Goal: Information Seeking & Learning: Learn about a topic

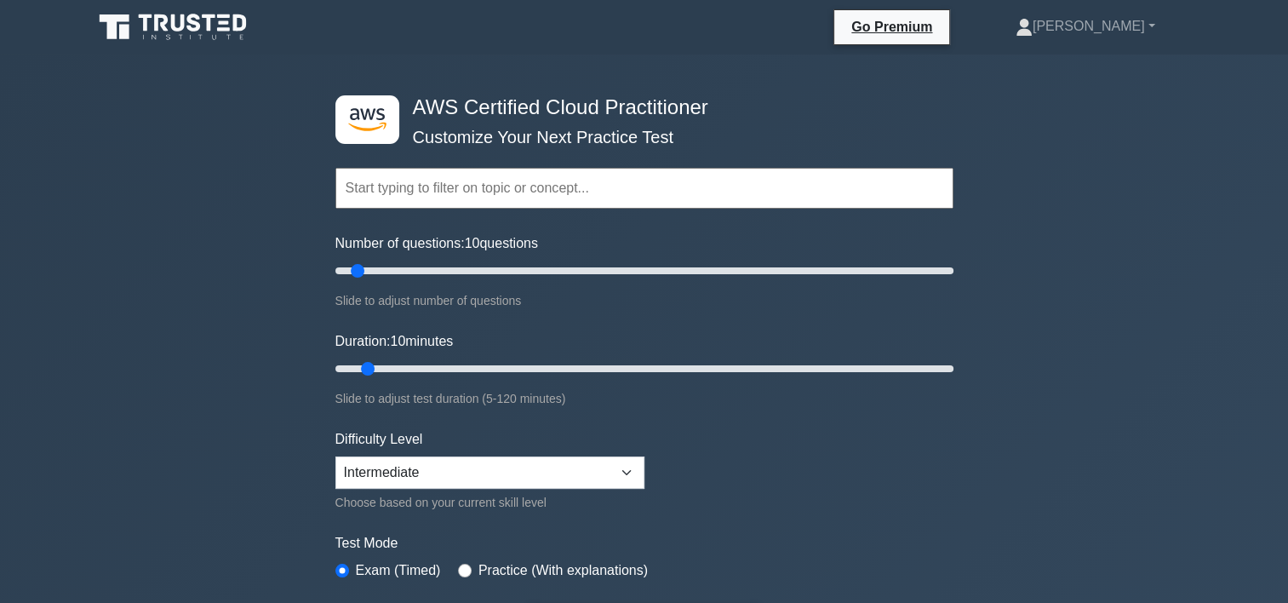
click at [480, 198] on input "text" at bounding box center [645, 188] width 618 height 41
click at [403, 476] on select "Beginner Intermediate Expert" at bounding box center [490, 472] width 309 height 32
select select "expert"
click at [336, 456] on select "Beginner Intermediate Expert" at bounding box center [490, 472] width 309 height 32
drag, startPoint x: 358, startPoint y: 267, endPoint x: 531, endPoint y: 278, distance: 174.1
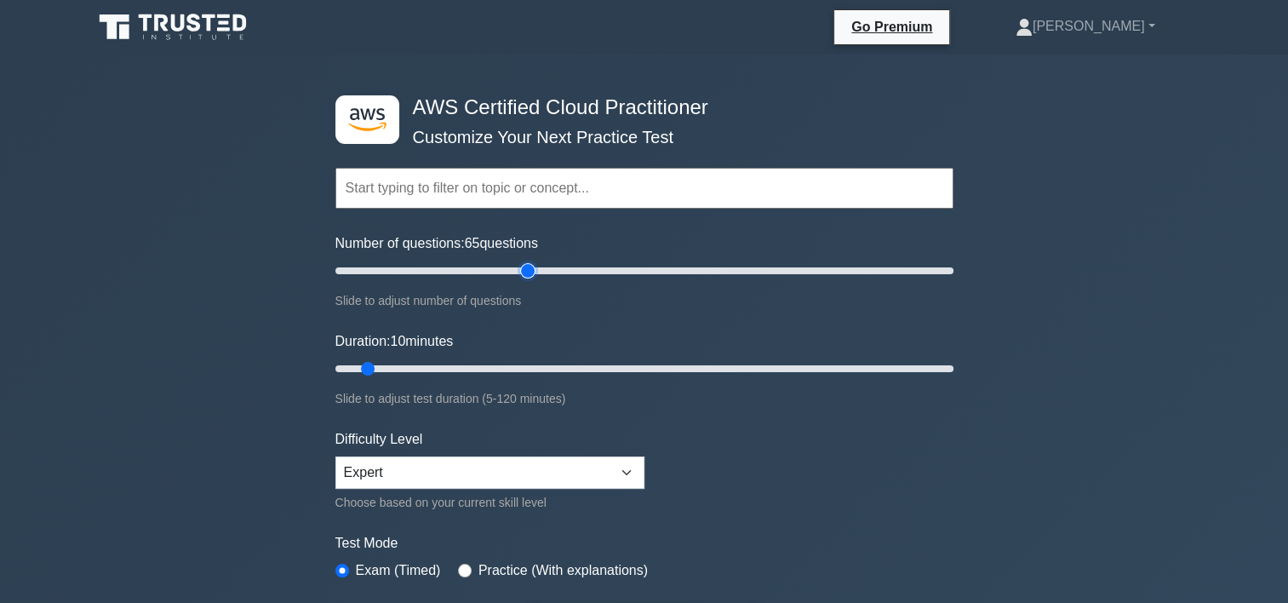
type input "65"
click at [531, 278] on input "Number of questions: 65 questions" at bounding box center [645, 271] width 618 height 20
drag, startPoint x: 367, startPoint y: 368, endPoint x: 555, endPoint y: 363, distance: 188.3
type input "45"
click at [555, 363] on input "Duration: 45 minutes" at bounding box center [645, 369] width 618 height 20
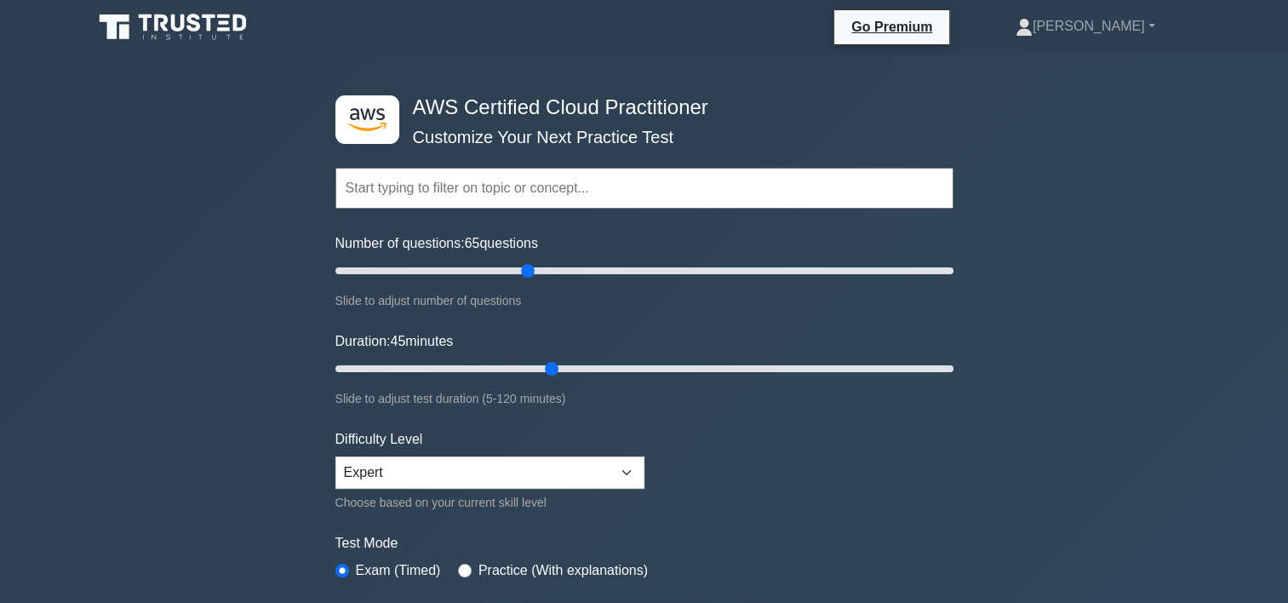
click at [563, 177] on input "text" at bounding box center [645, 188] width 618 height 41
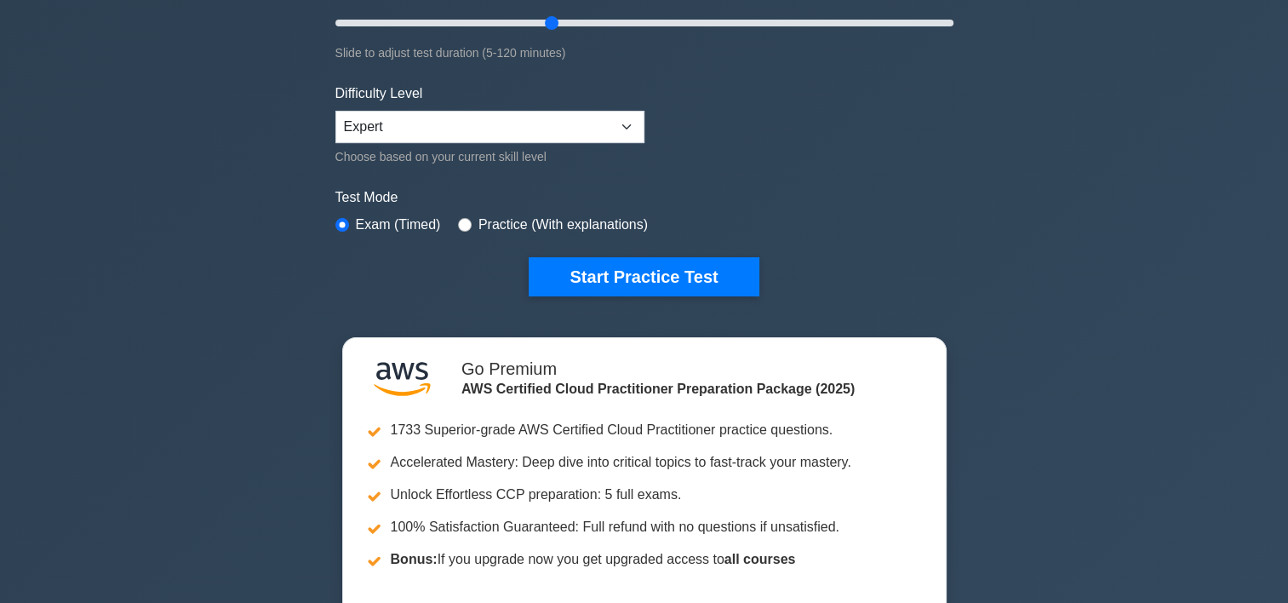
scroll to position [511, 0]
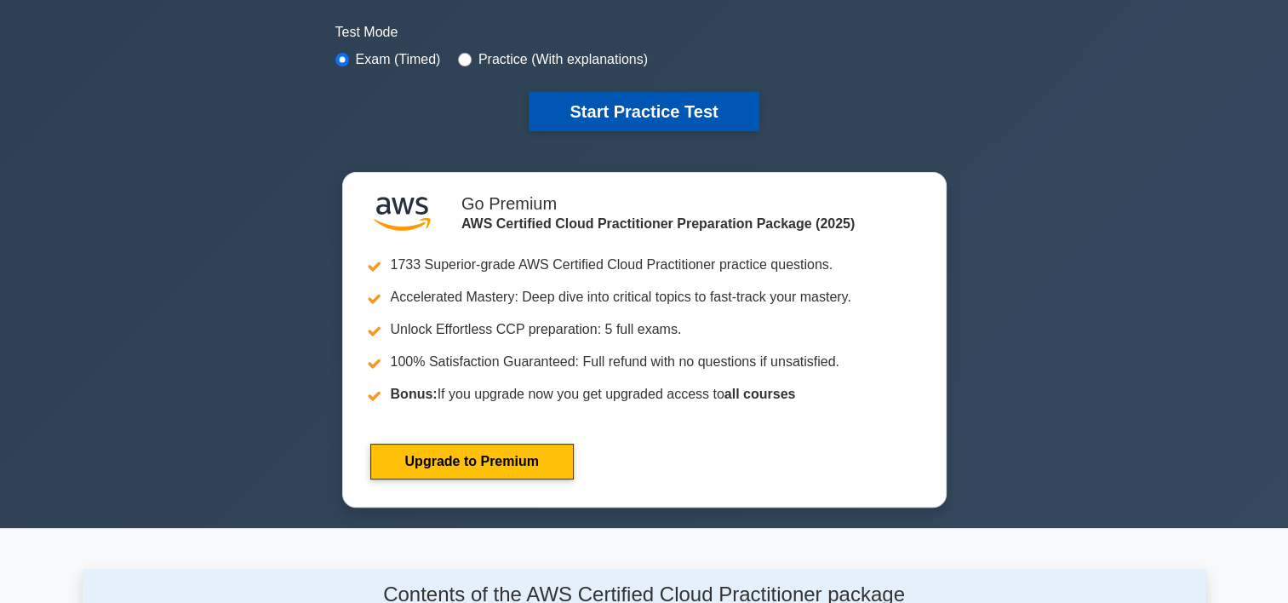
click at [582, 117] on button "Start Practice Test" at bounding box center [644, 111] width 230 height 39
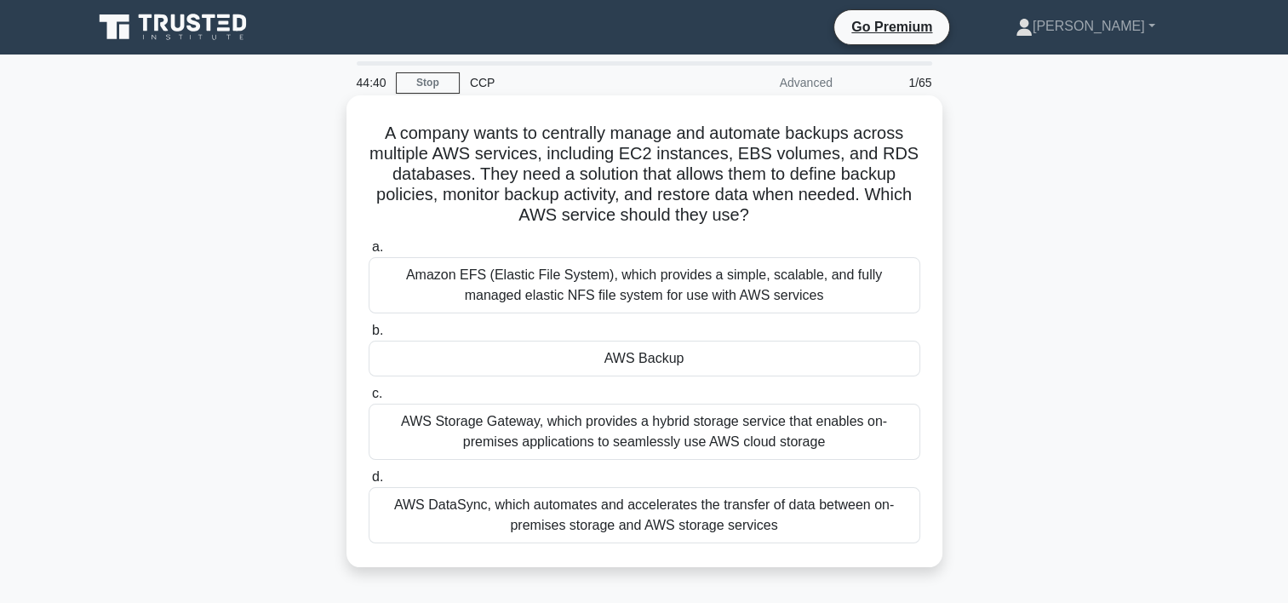
click at [525, 368] on div "AWS Backup" at bounding box center [645, 359] width 552 height 36
click at [369, 336] on input "b. AWS Backup" at bounding box center [369, 330] width 0 height 11
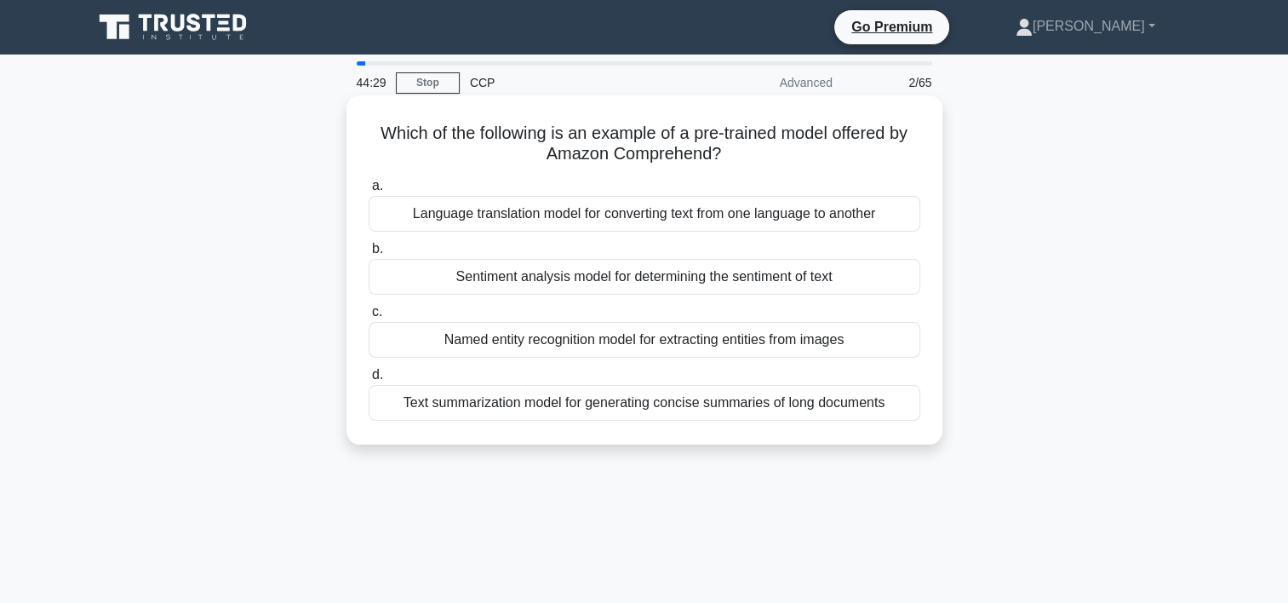
click at [539, 279] on div "Sentiment analysis model for determining the sentiment of text" at bounding box center [645, 277] width 552 height 36
click at [369, 255] on input "b. Sentiment analysis model for determining the sentiment of text" at bounding box center [369, 249] width 0 height 11
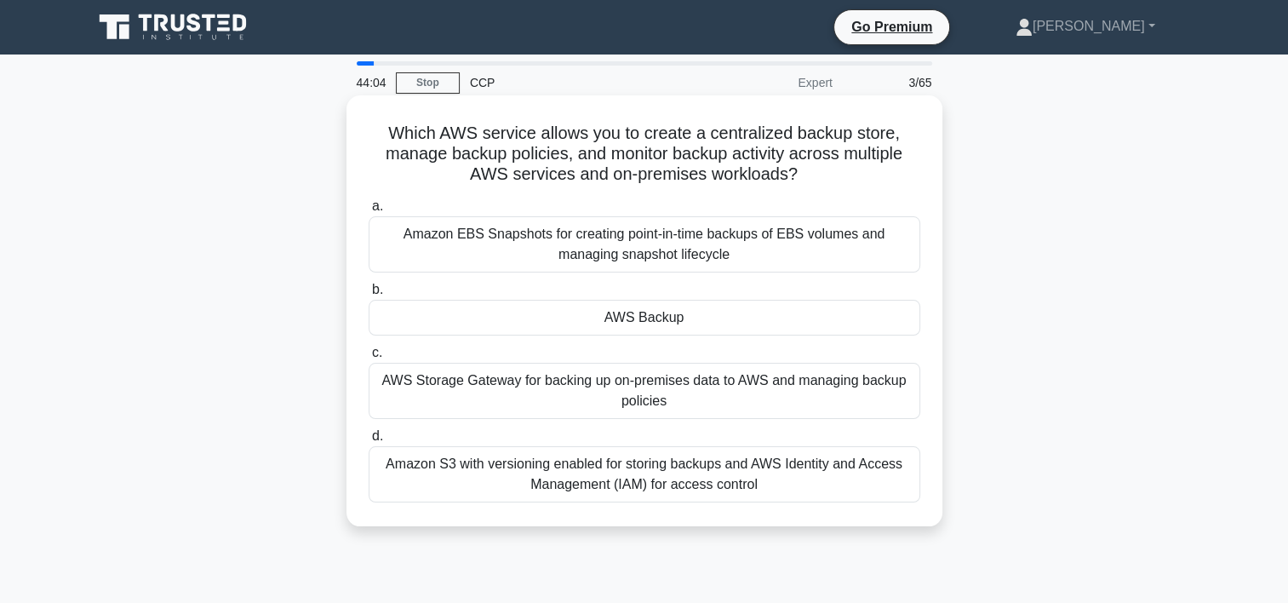
click at [565, 313] on div "AWS Backup" at bounding box center [645, 318] width 552 height 36
click at [369, 295] on input "b. AWS Backup" at bounding box center [369, 289] width 0 height 11
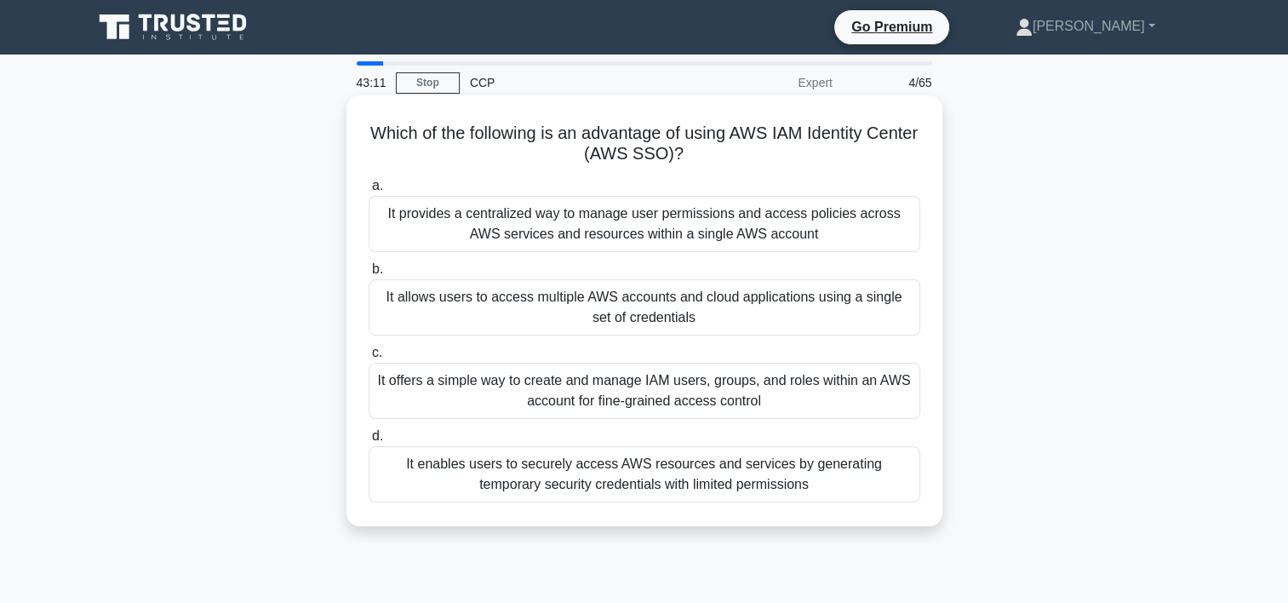
click at [496, 395] on div "It offers a simple way to create and manage IAM users, groups, and roles within…" at bounding box center [645, 391] width 552 height 56
click at [369, 359] on input "c. It offers a simple way to create and manage IAM users, groups, and roles wit…" at bounding box center [369, 352] width 0 height 11
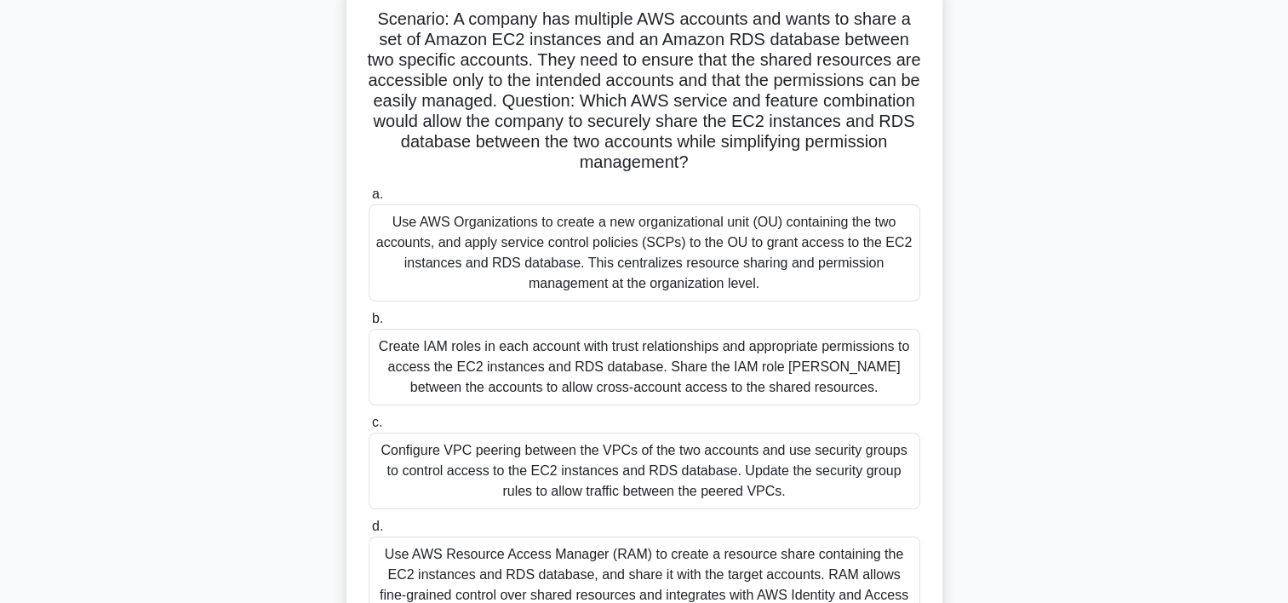
scroll to position [85, 0]
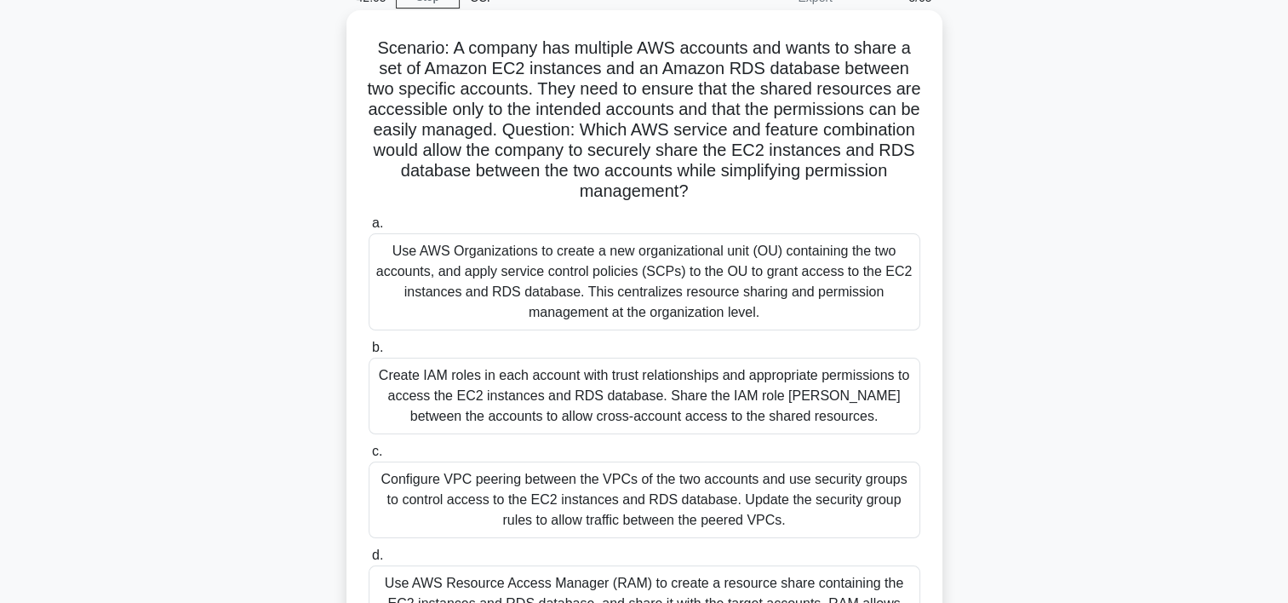
click at [610, 274] on div "Use AWS Organizations to create a new organizational unit (OU) containing the t…" at bounding box center [645, 281] width 552 height 97
click at [369, 229] on input "a. Use AWS Organizations to create a new organizational unit (OU) containing th…" at bounding box center [369, 223] width 0 height 11
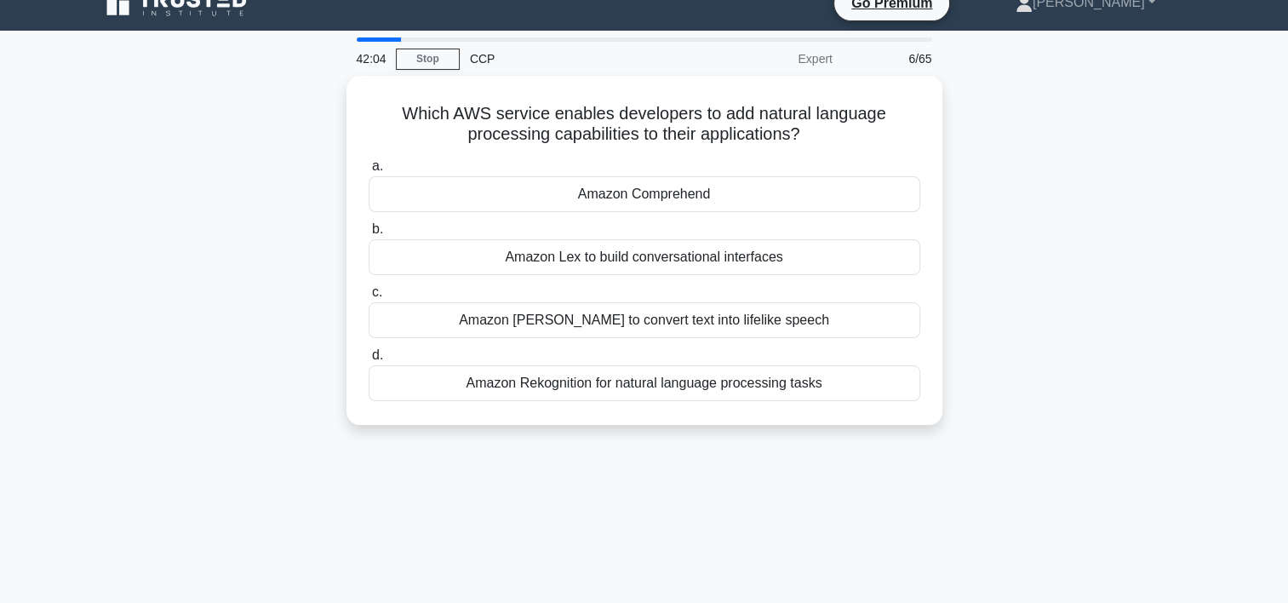
scroll to position [0, 0]
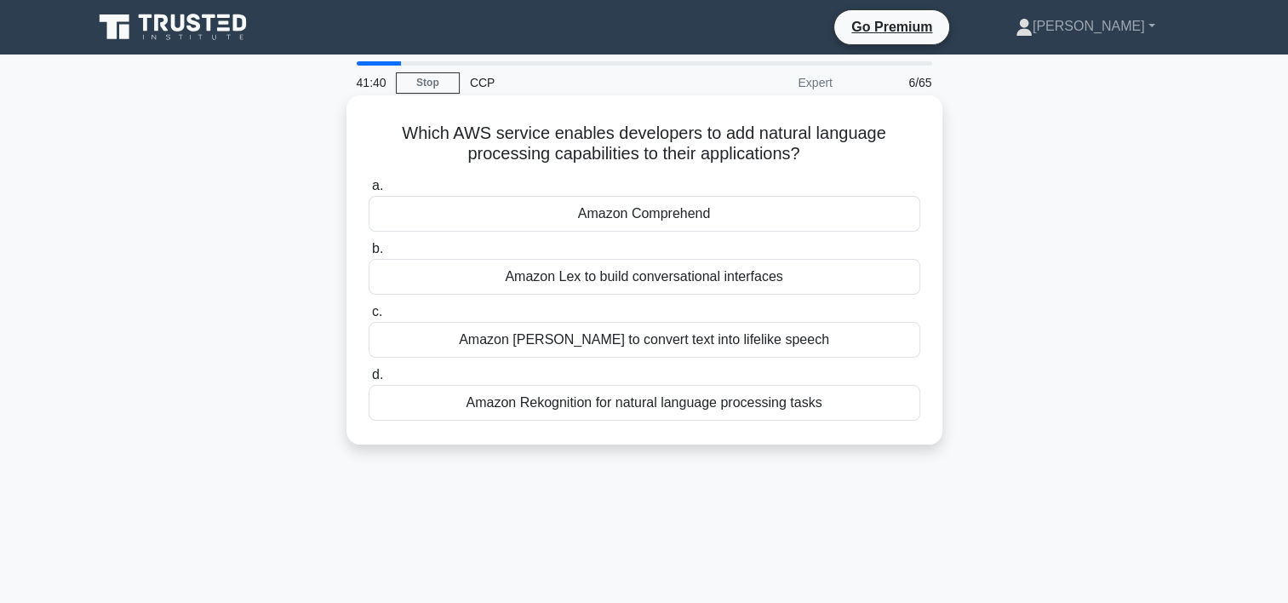
click at [633, 276] on div "Amazon Lex to build conversational interfaces" at bounding box center [645, 277] width 552 height 36
click at [369, 255] on input "b. Amazon Lex to build conversational interfaces" at bounding box center [369, 249] width 0 height 11
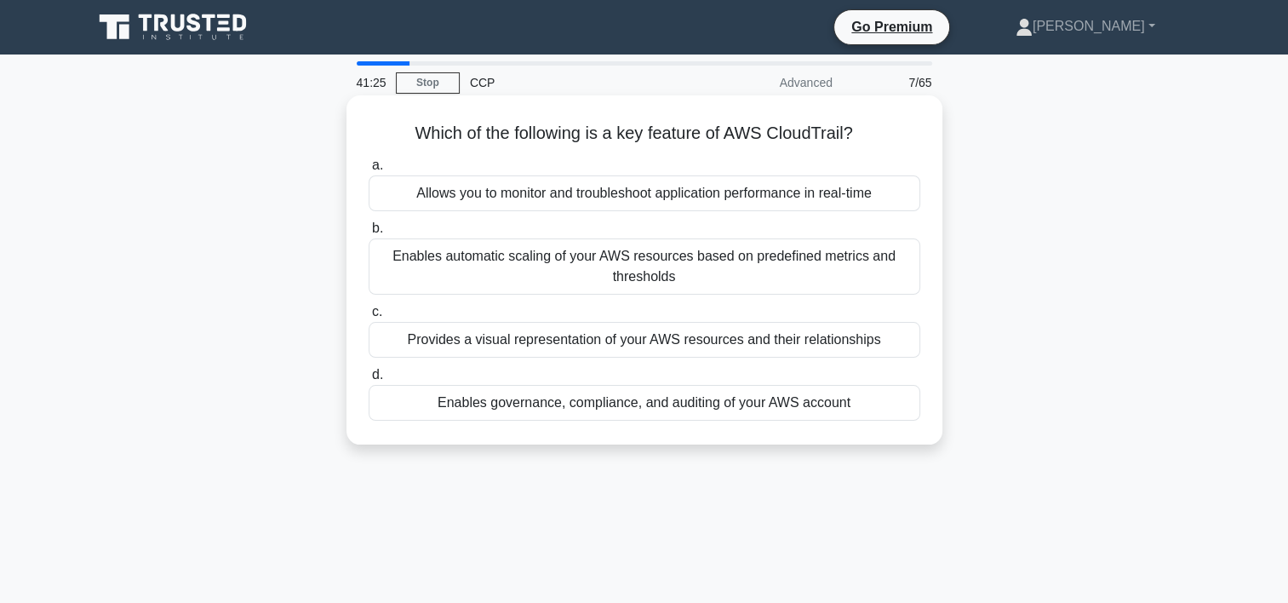
click at [596, 406] on div "Enables governance, compliance, and auditing of your AWS account" at bounding box center [645, 403] width 552 height 36
click at [369, 381] on input "d. Enables governance, compliance, and auditing of your AWS account" at bounding box center [369, 375] width 0 height 11
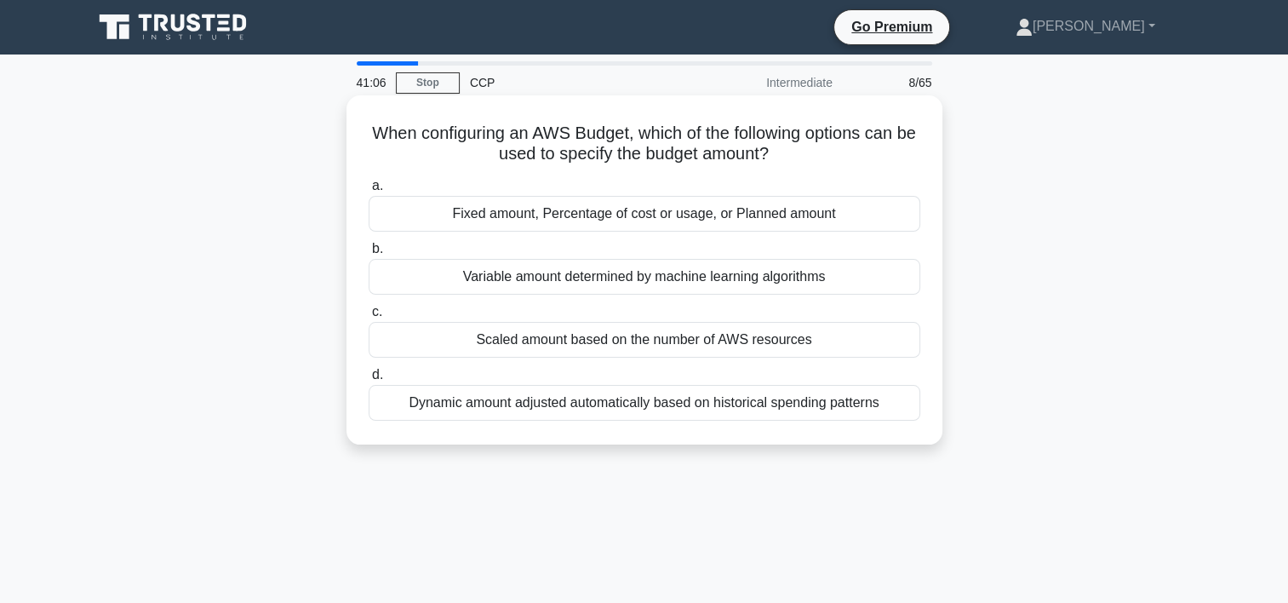
click at [582, 221] on div "Fixed amount, Percentage of cost or usage, or Planned amount" at bounding box center [645, 214] width 552 height 36
click at [369, 192] on input "a. Fixed amount, Percentage of cost or usage, or Planned amount" at bounding box center [369, 186] width 0 height 11
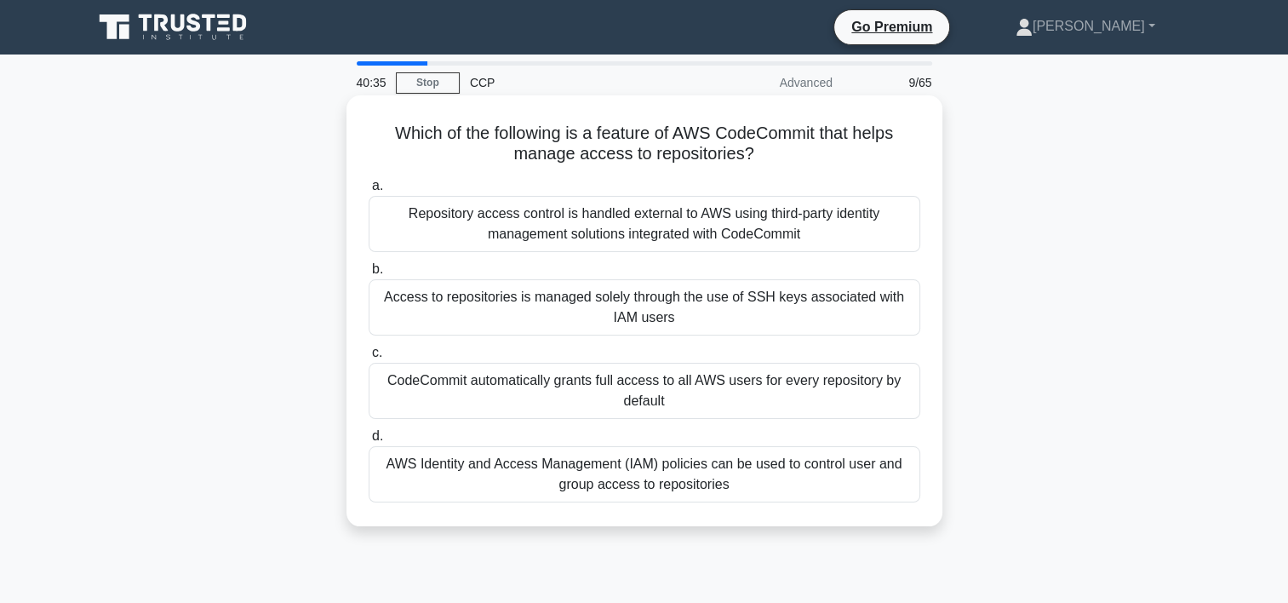
click at [697, 318] on div "Access to repositories is managed solely through the use of SSH keys associated…" at bounding box center [645, 307] width 552 height 56
click at [369, 275] on input "b. Access to repositories is managed solely through the use of SSH keys associa…" at bounding box center [369, 269] width 0 height 11
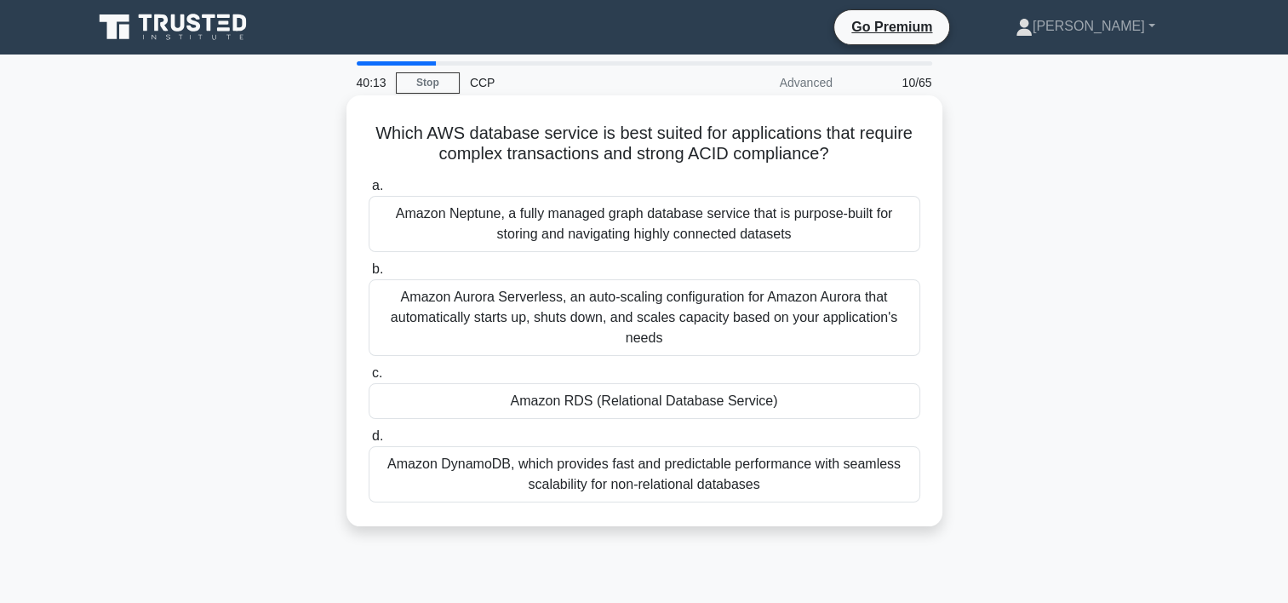
click at [633, 221] on div "Amazon Neptune, a fully managed graph database service that is purpose-built fo…" at bounding box center [645, 224] width 552 height 56
click at [369, 192] on input "a. Amazon Neptune, a fully managed graph database service that is purpose-built…" at bounding box center [369, 186] width 0 height 11
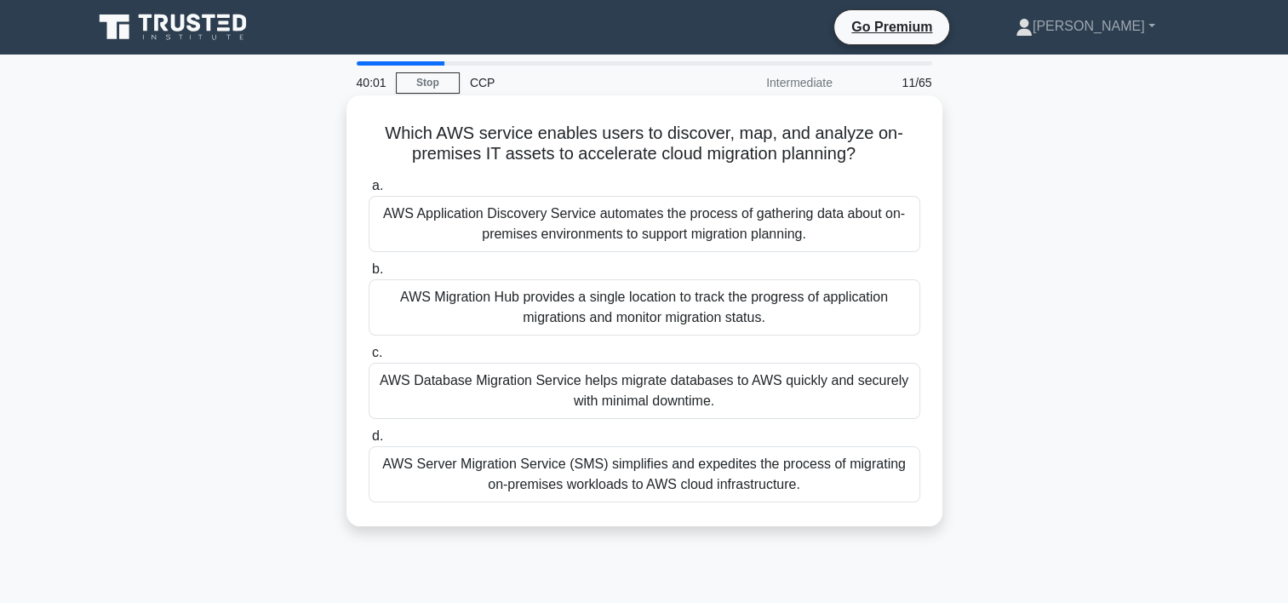
click at [661, 232] on div "AWS Application Discovery Service automates the process of gathering data about…" at bounding box center [645, 224] width 552 height 56
click at [369, 192] on input "a. AWS Application Discovery Service automates the process of gathering data ab…" at bounding box center [369, 186] width 0 height 11
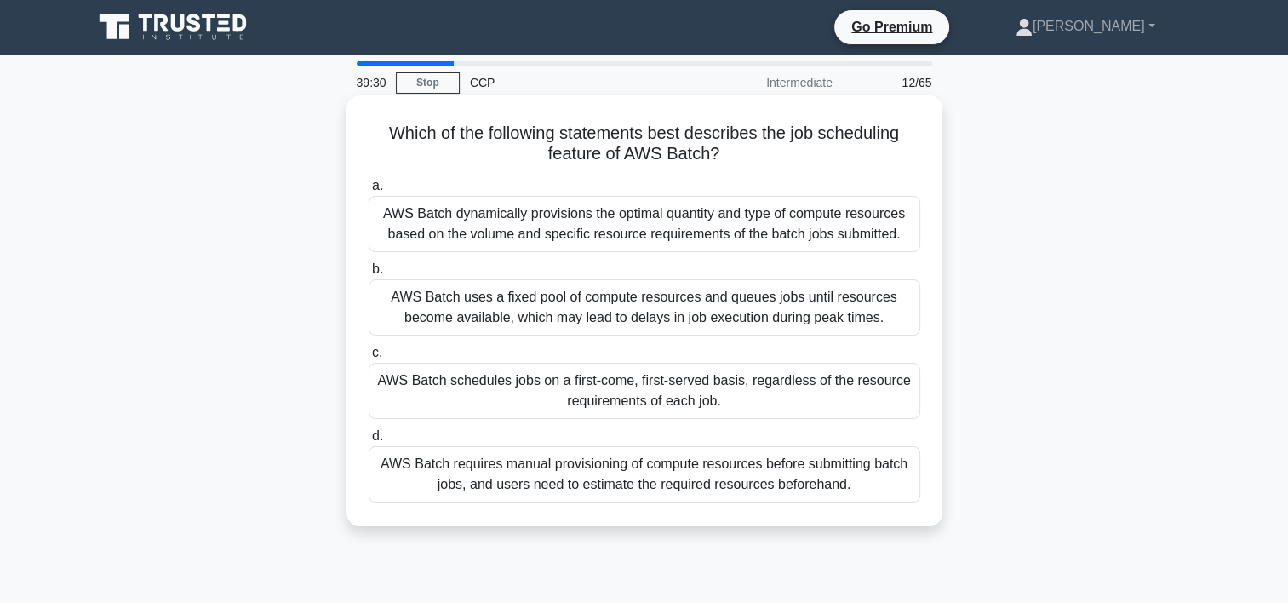
click at [657, 227] on div "AWS Batch dynamically provisions the optimal quantity and type of compute resou…" at bounding box center [645, 224] width 552 height 56
click at [369, 192] on input "a. AWS Batch dynamically provisions the optimal quantity and type of compute re…" at bounding box center [369, 186] width 0 height 11
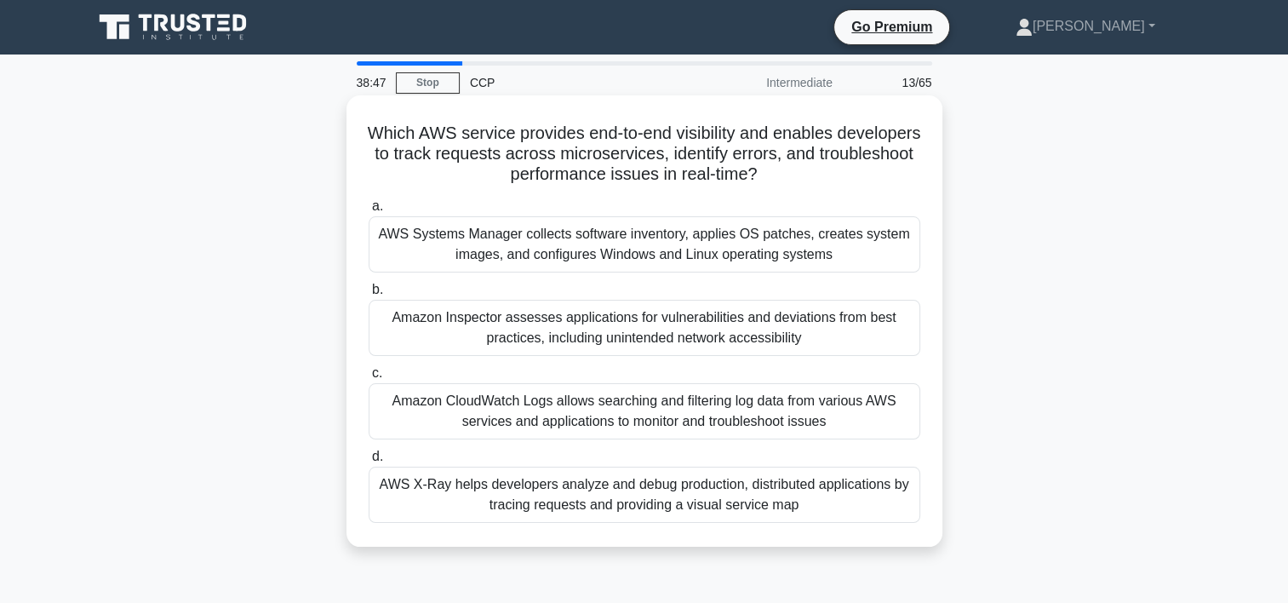
click at [667, 490] on div "AWS X-Ray helps developers analyze and debug production, distributed applicatio…" at bounding box center [645, 495] width 552 height 56
click at [369, 462] on input "d. AWS X-Ray helps developers analyze and debug production, distributed applica…" at bounding box center [369, 456] width 0 height 11
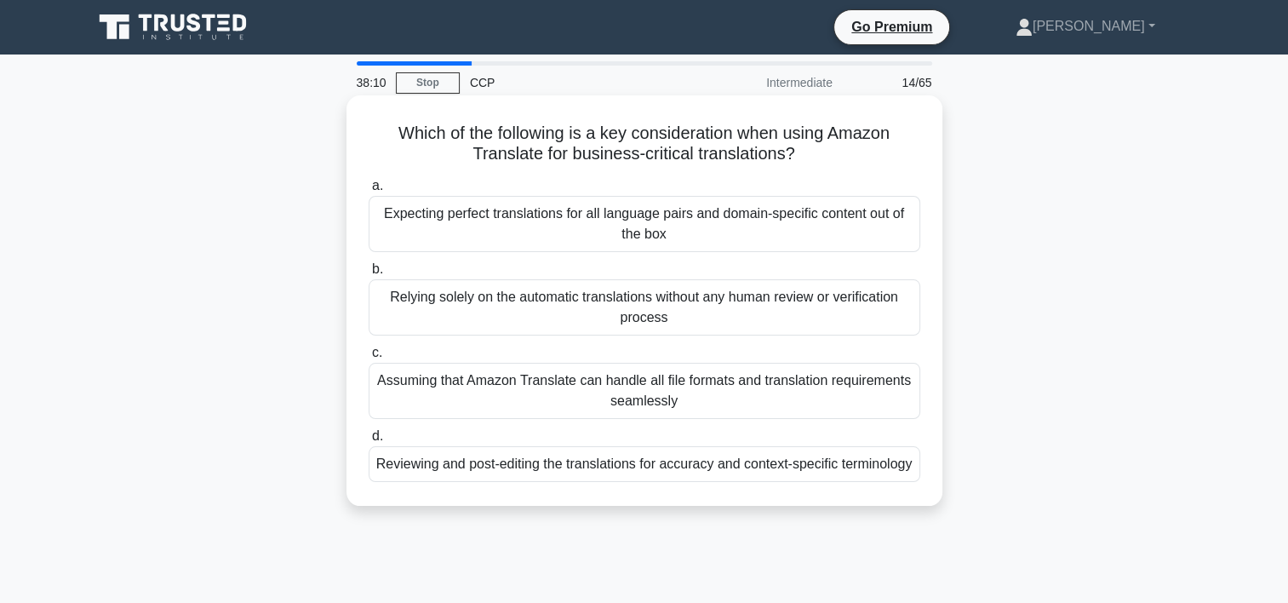
click at [430, 467] on div "Reviewing and post-editing the translations for accuracy and context-specific t…" at bounding box center [645, 464] width 552 height 36
click at [369, 442] on input "d. Reviewing and post-editing the translations for accuracy and context-specifi…" at bounding box center [369, 436] width 0 height 11
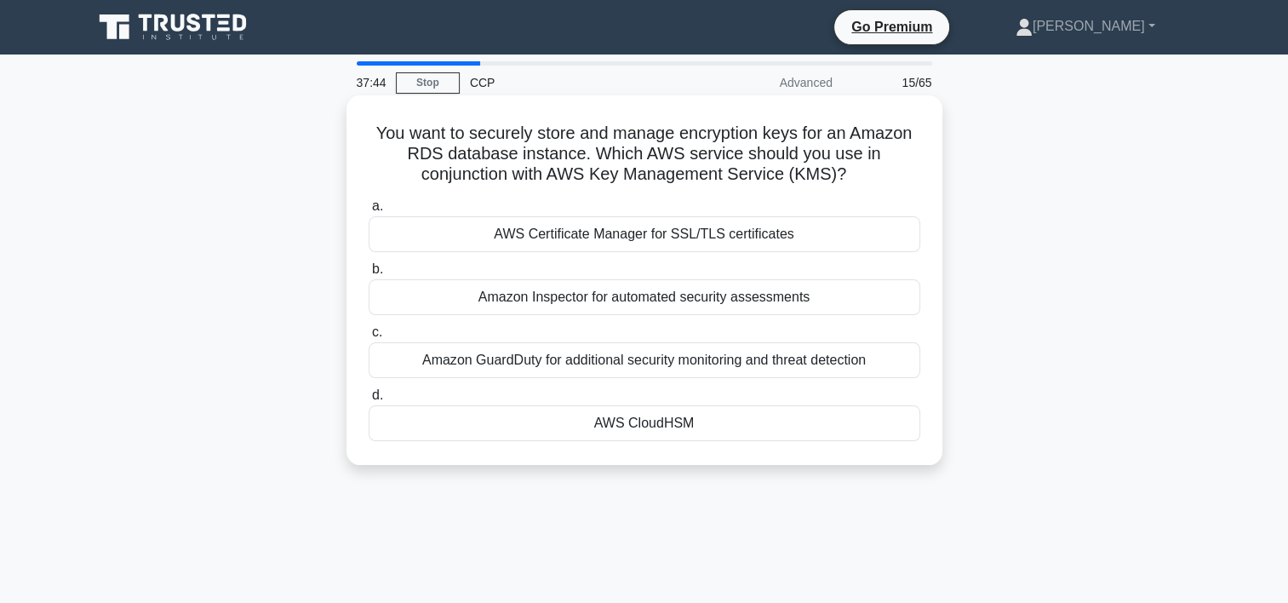
click at [756, 427] on div "AWS CloudHSM" at bounding box center [645, 423] width 552 height 36
click at [369, 401] on input "d. AWS CloudHSM" at bounding box center [369, 395] width 0 height 11
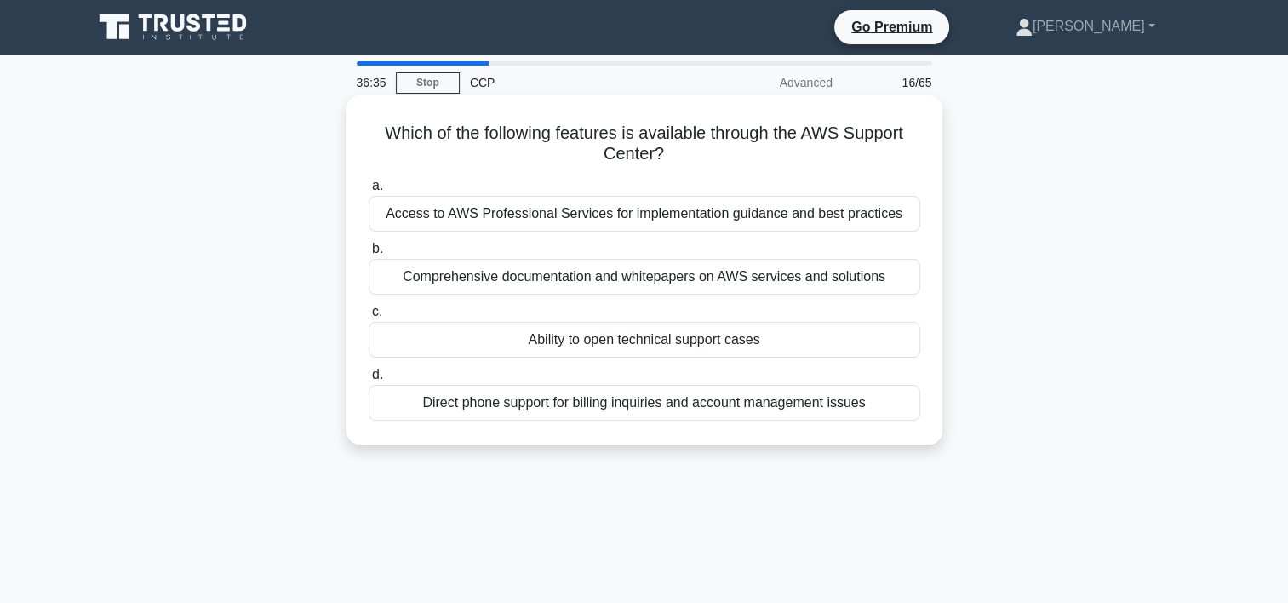
click at [612, 279] on div "Comprehensive documentation and whitepapers on AWS services and solutions" at bounding box center [645, 277] width 552 height 36
click at [369, 255] on input "b. Comprehensive documentation and whitepapers on AWS services and solutions" at bounding box center [369, 249] width 0 height 11
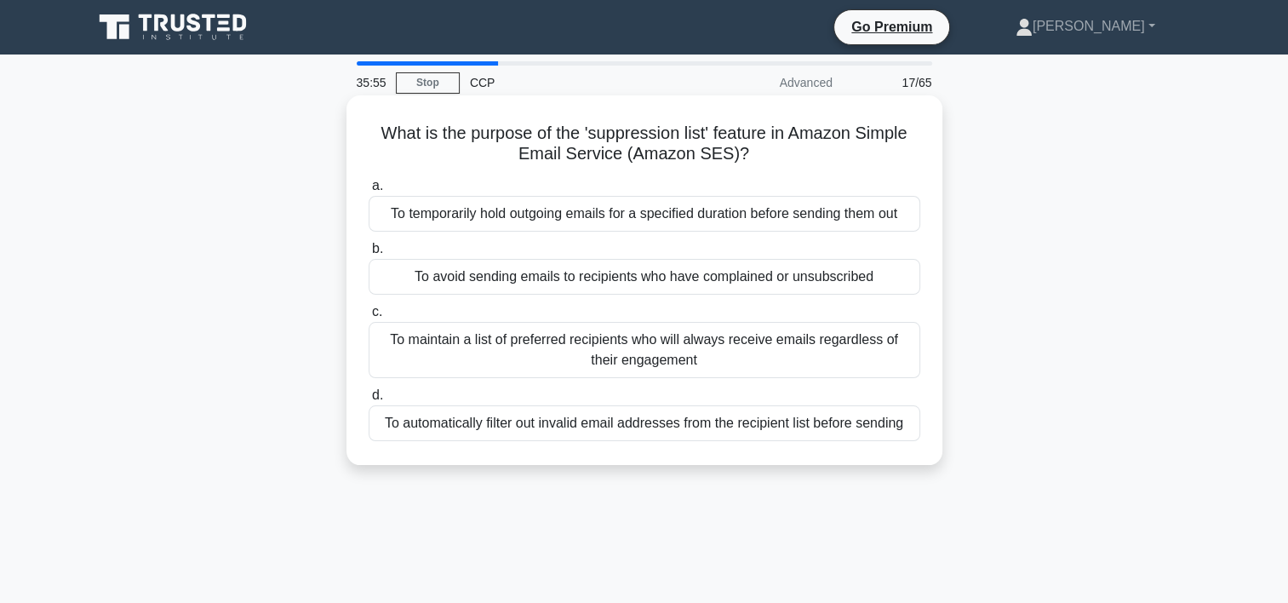
click at [689, 273] on div "To avoid sending emails to recipients who have complained or unsubscribed" at bounding box center [645, 277] width 552 height 36
click at [369, 255] on input "b. To avoid sending emails to recipients who have complained or unsubscribed" at bounding box center [369, 249] width 0 height 11
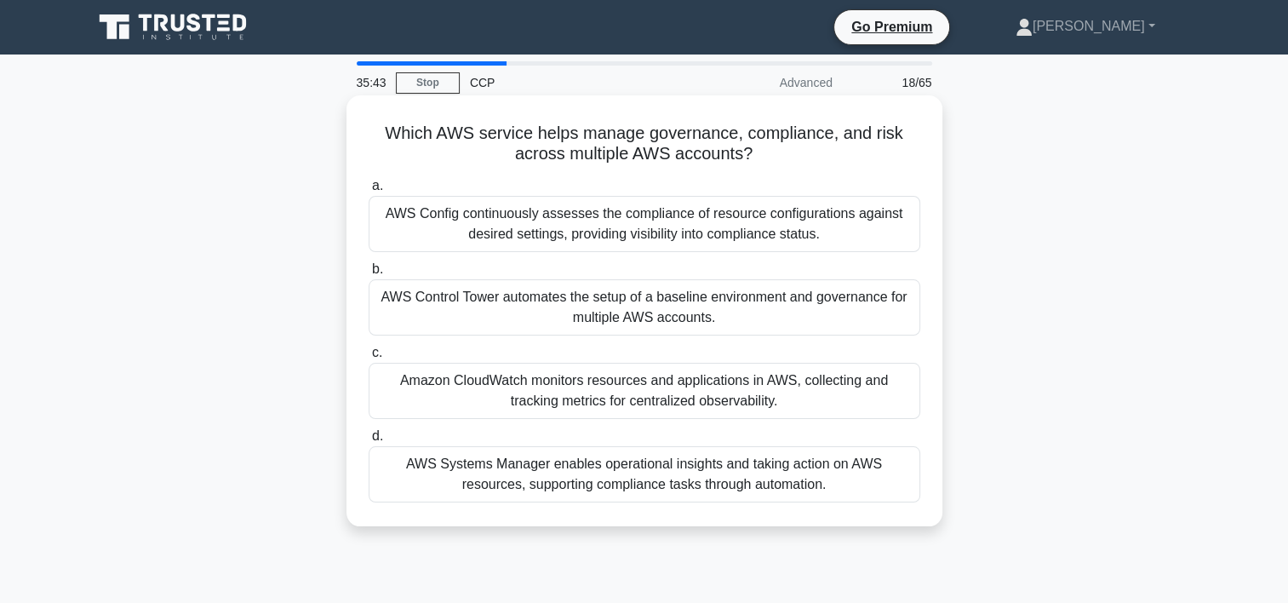
click at [592, 307] on div "AWS Control Tower automates the setup of a baseline environment and governance …" at bounding box center [645, 307] width 552 height 56
click at [369, 275] on input "b. AWS Control Tower automates the setup of a baseline environment and governan…" at bounding box center [369, 269] width 0 height 11
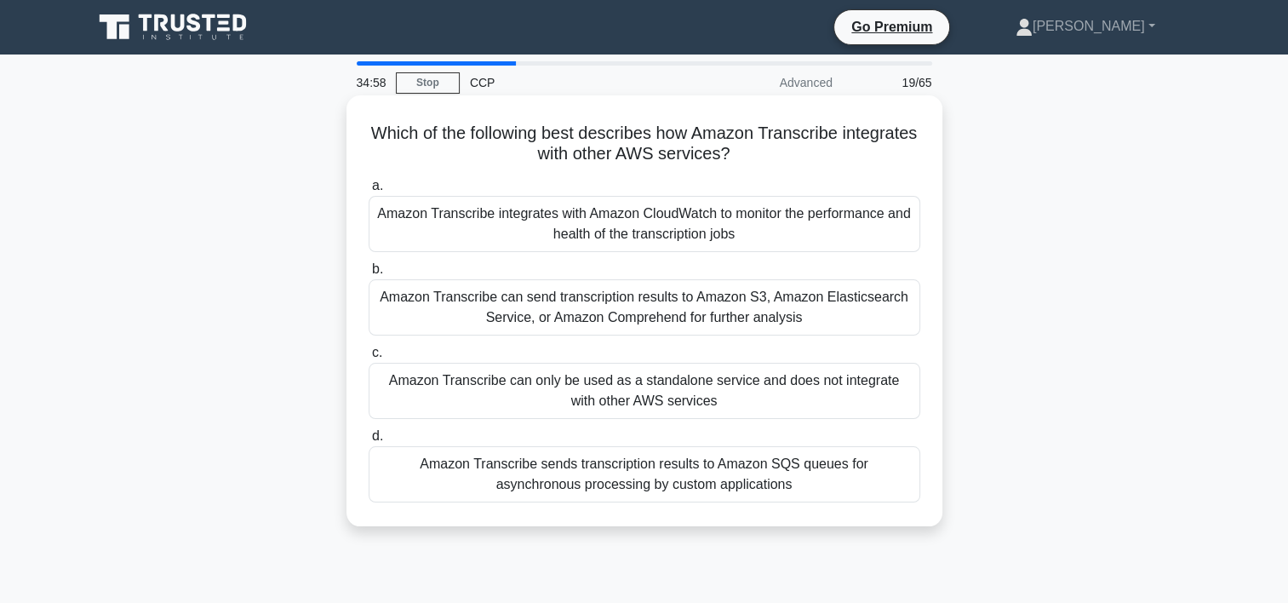
click at [629, 310] on div "Amazon Transcribe can send transcription results to Amazon S3, Amazon Elasticse…" at bounding box center [645, 307] width 552 height 56
click at [369, 275] on input "b. Amazon Transcribe can send transcription results to Amazon S3, Amazon Elasti…" at bounding box center [369, 269] width 0 height 11
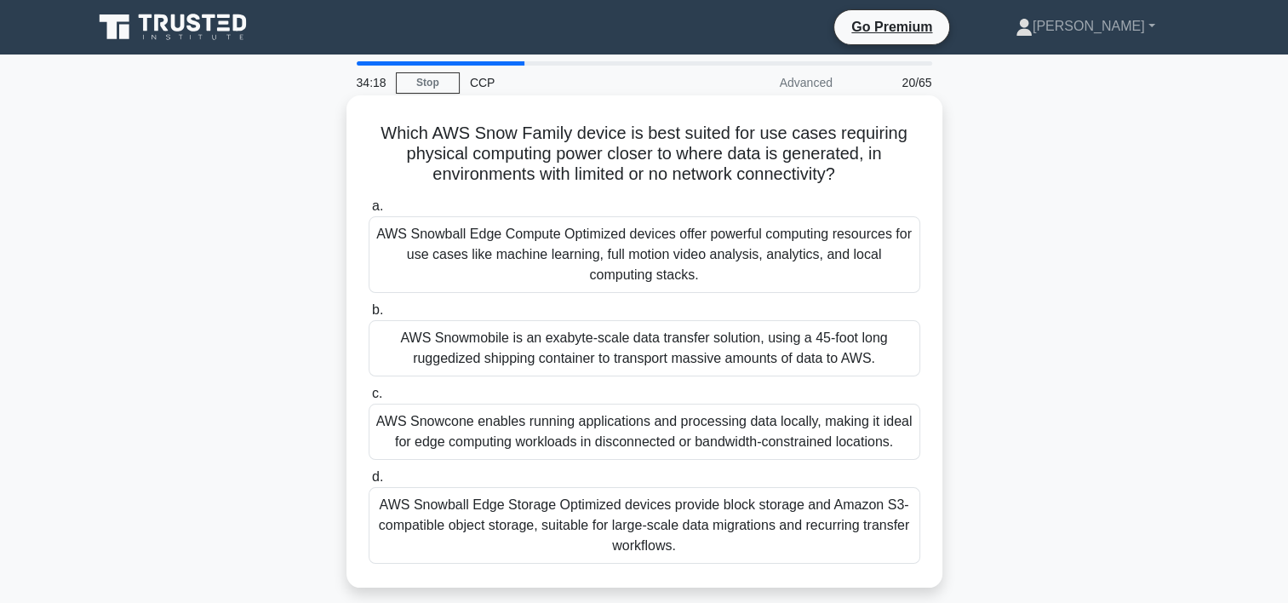
click at [631, 230] on div "AWS Snowball Edge Compute Optimized devices offer powerful computing resources …" at bounding box center [645, 254] width 552 height 77
click at [369, 212] on input "a. AWS Snowball Edge Compute Optimized devices offer powerful computing resourc…" at bounding box center [369, 206] width 0 height 11
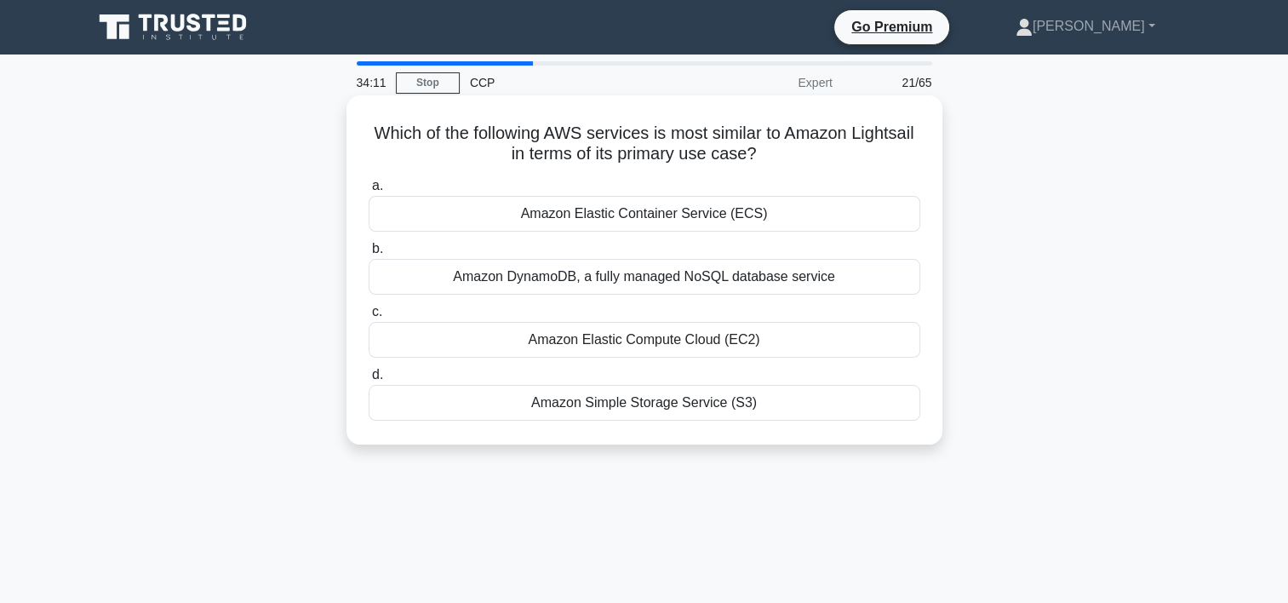
click at [552, 345] on div "Amazon Elastic Compute Cloud (EC2)" at bounding box center [645, 340] width 552 height 36
click at [369, 318] on input "c. Amazon Elastic Compute Cloud (EC2)" at bounding box center [369, 312] width 0 height 11
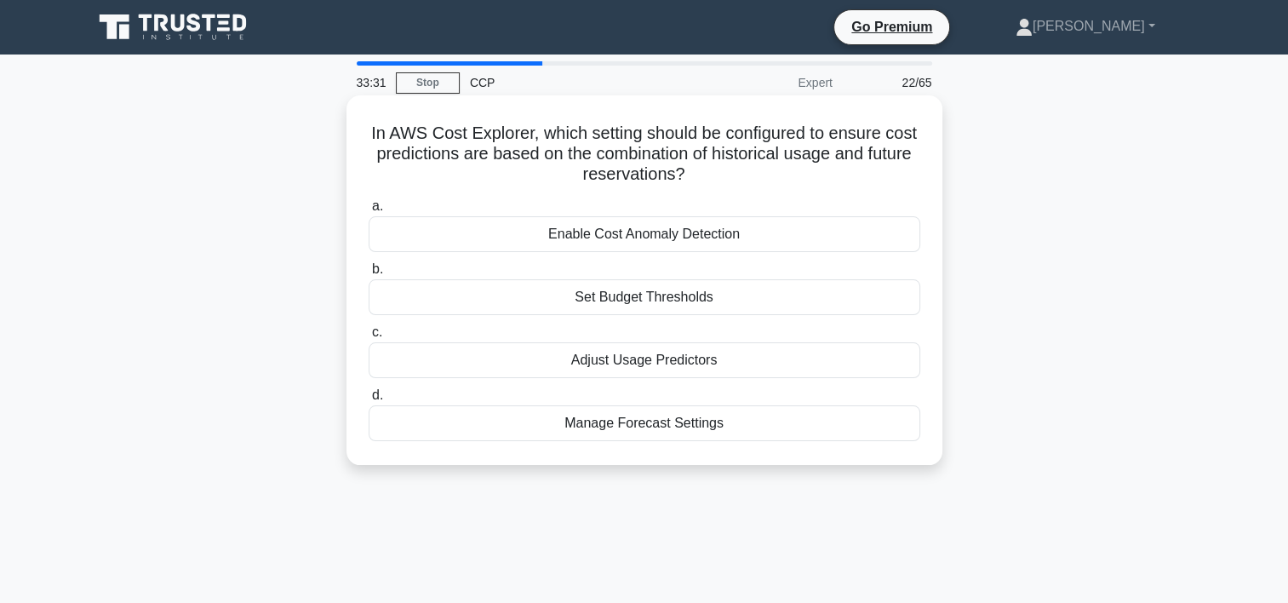
click at [627, 355] on div "Adjust Usage Predictors" at bounding box center [645, 360] width 552 height 36
click at [369, 338] on input "c. Adjust Usage Predictors" at bounding box center [369, 332] width 0 height 11
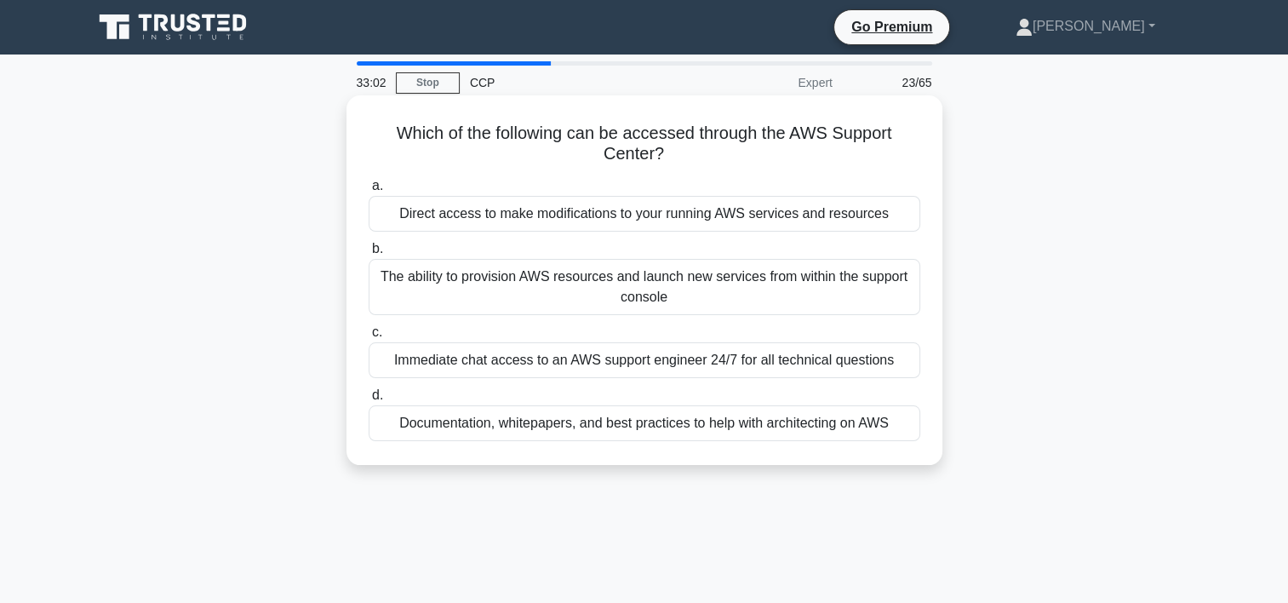
click at [542, 359] on div "Immediate chat access to an AWS support engineer 24/7 for all technical questio…" at bounding box center [645, 360] width 552 height 36
click at [369, 338] on input "c. Immediate chat access to an AWS support engineer 24/7 for all technical ques…" at bounding box center [369, 332] width 0 height 11
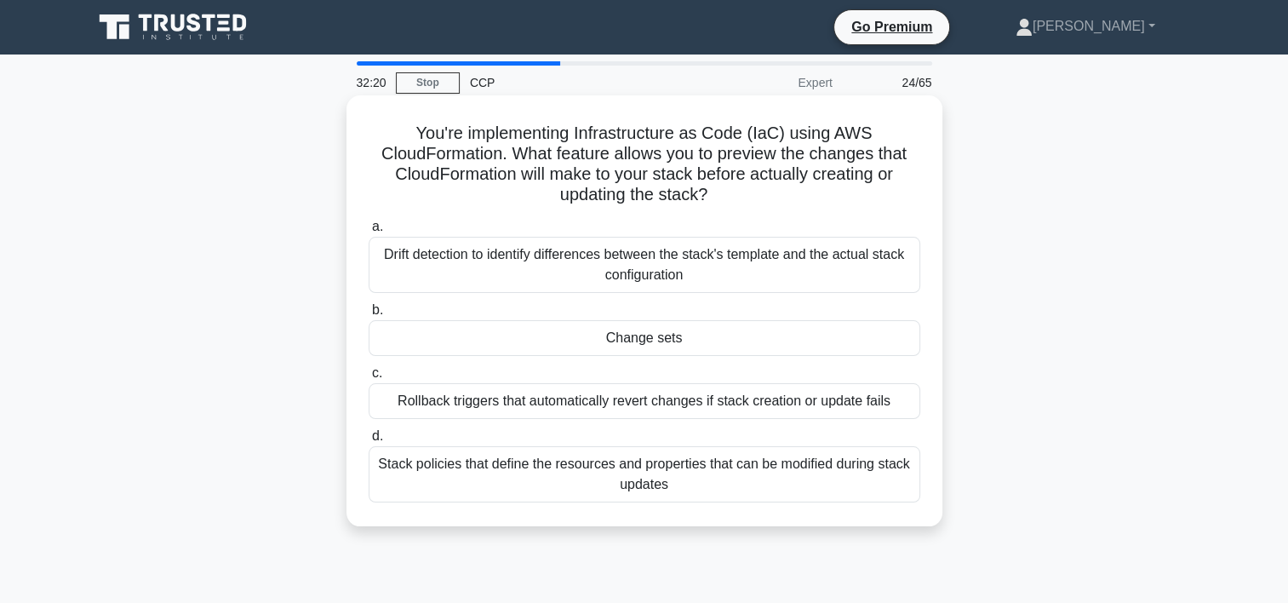
click at [634, 272] on div "Drift detection to identify differences between the stack's template and the ac…" at bounding box center [645, 265] width 552 height 56
click at [369, 232] on input "a. Drift detection to identify differences between the stack's template and the…" at bounding box center [369, 226] width 0 height 11
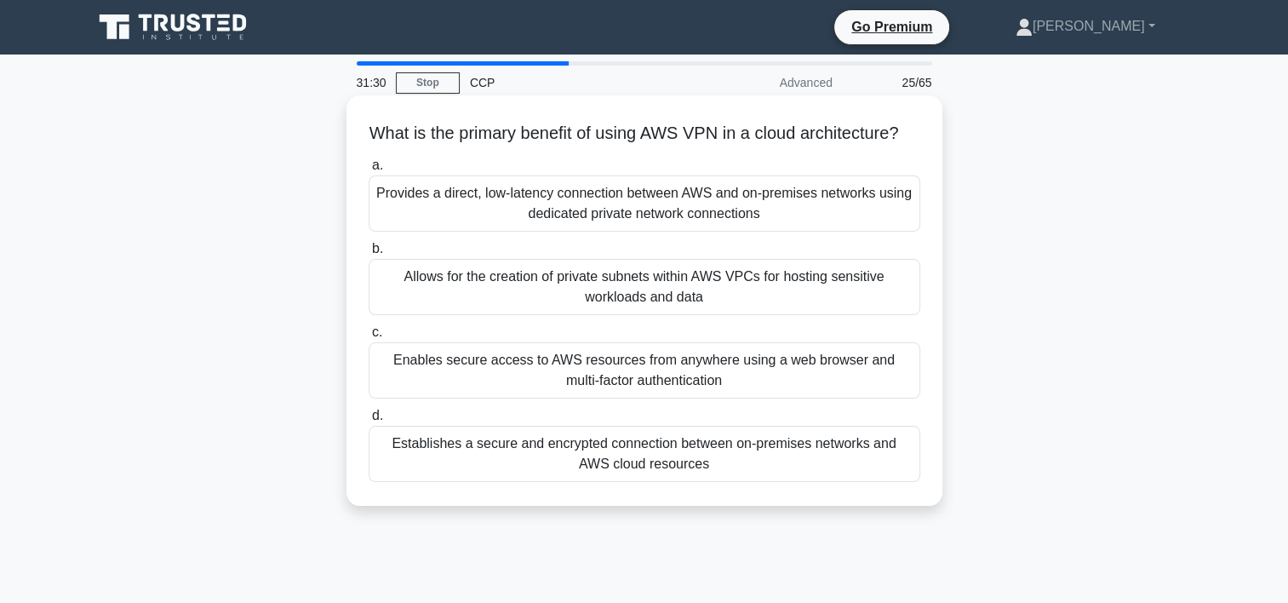
click at [613, 399] on div "Enables secure access to AWS resources from anywhere using a web browser and mu…" at bounding box center [645, 370] width 552 height 56
click at [369, 338] on input "c. Enables secure access to AWS resources from anywhere using a web browser and…" at bounding box center [369, 332] width 0 height 11
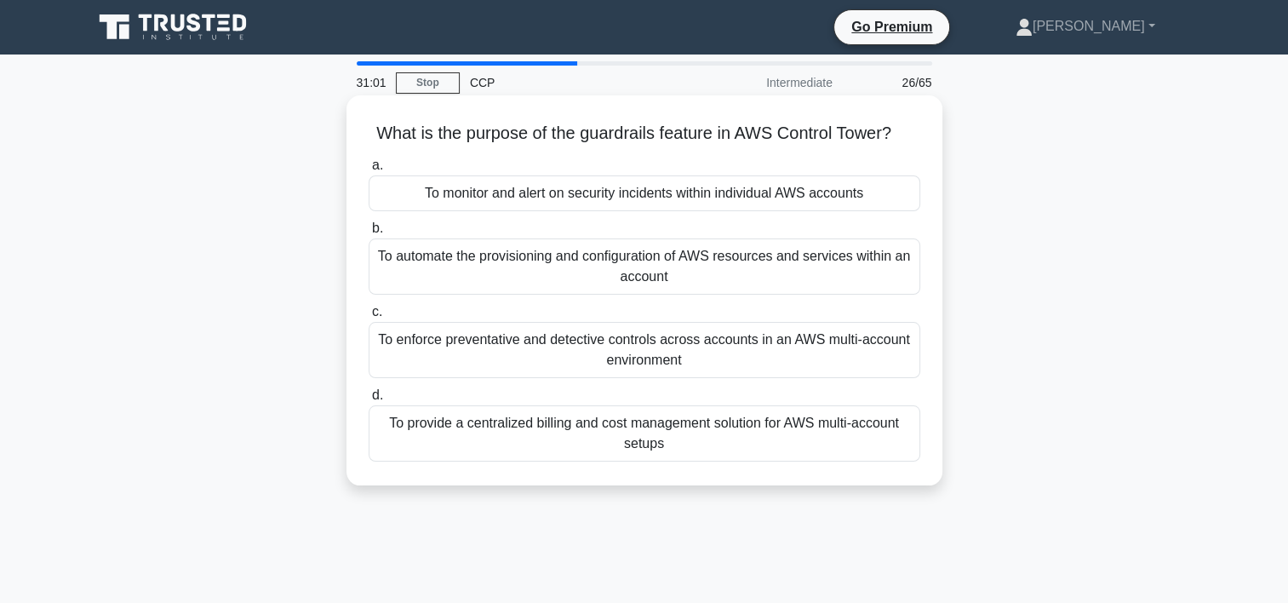
click at [459, 362] on div "To enforce preventative and detective controls across accounts in an AWS multi-…" at bounding box center [645, 350] width 552 height 56
click at [369, 318] on input "c. To enforce preventative and detective controls across accounts in an AWS mul…" at bounding box center [369, 312] width 0 height 11
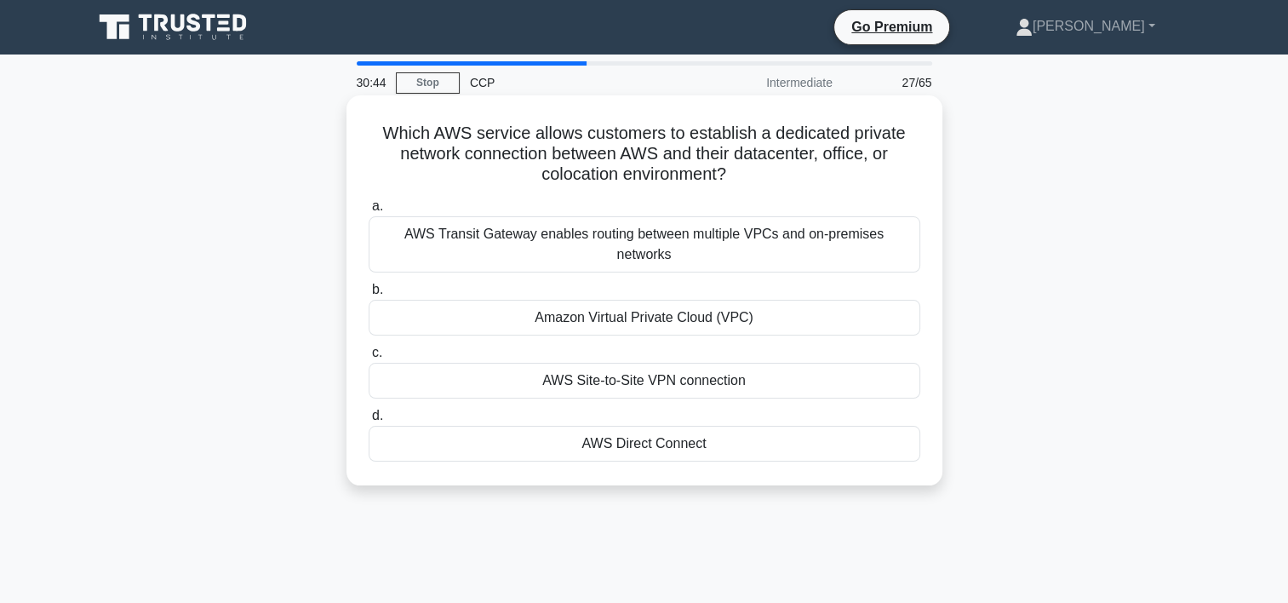
click at [573, 427] on div "AWS Direct Connect" at bounding box center [645, 444] width 552 height 36
click at [369, 422] on input "d. AWS Direct Connect" at bounding box center [369, 415] width 0 height 11
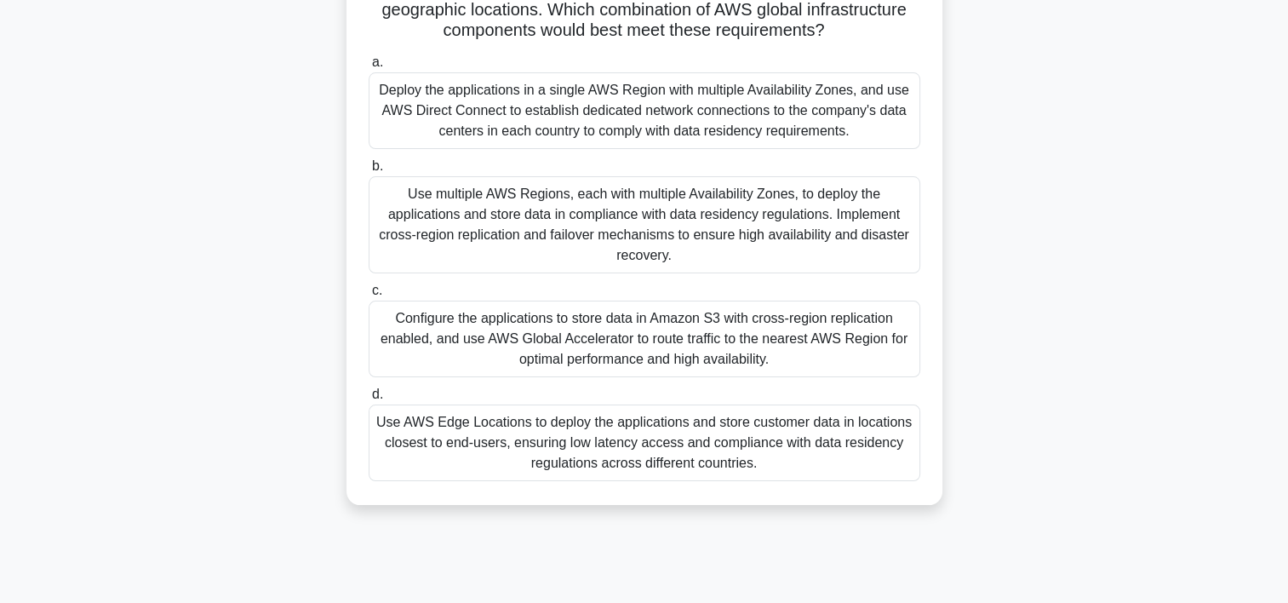
scroll to position [255, 0]
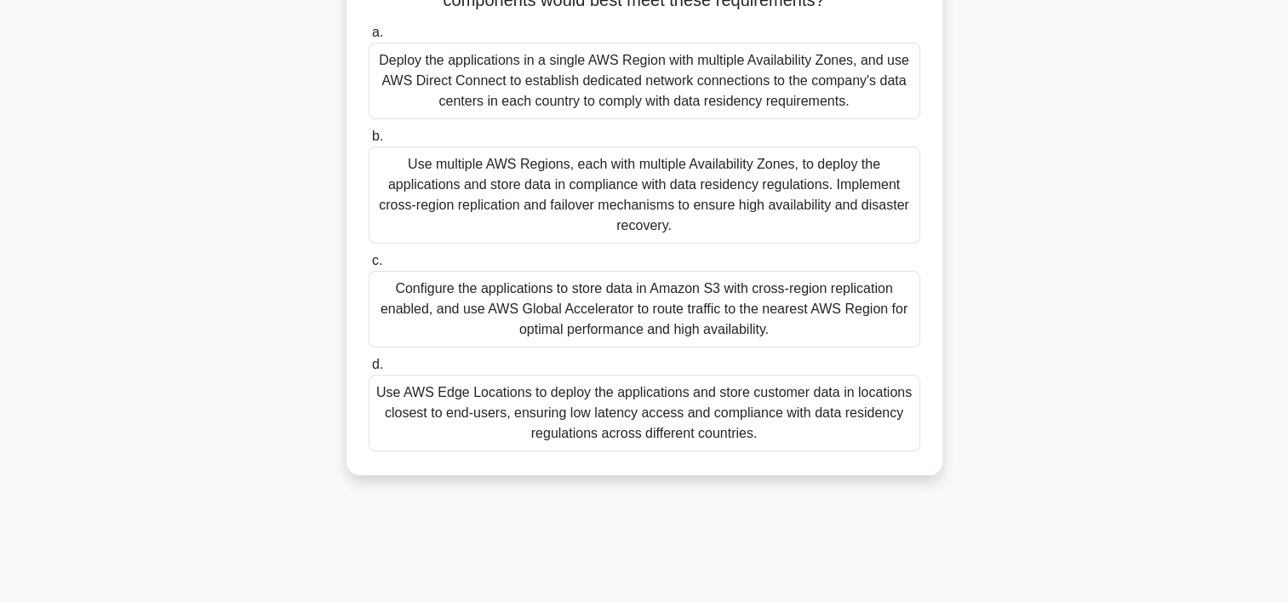
click at [545, 424] on div "Use AWS Edge Locations to deploy the applications and store customer data in lo…" at bounding box center [645, 413] width 552 height 77
click at [369, 370] on input "d. Use AWS Edge Locations to deploy the applications and store customer data in…" at bounding box center [369, 364] width 0 height 11
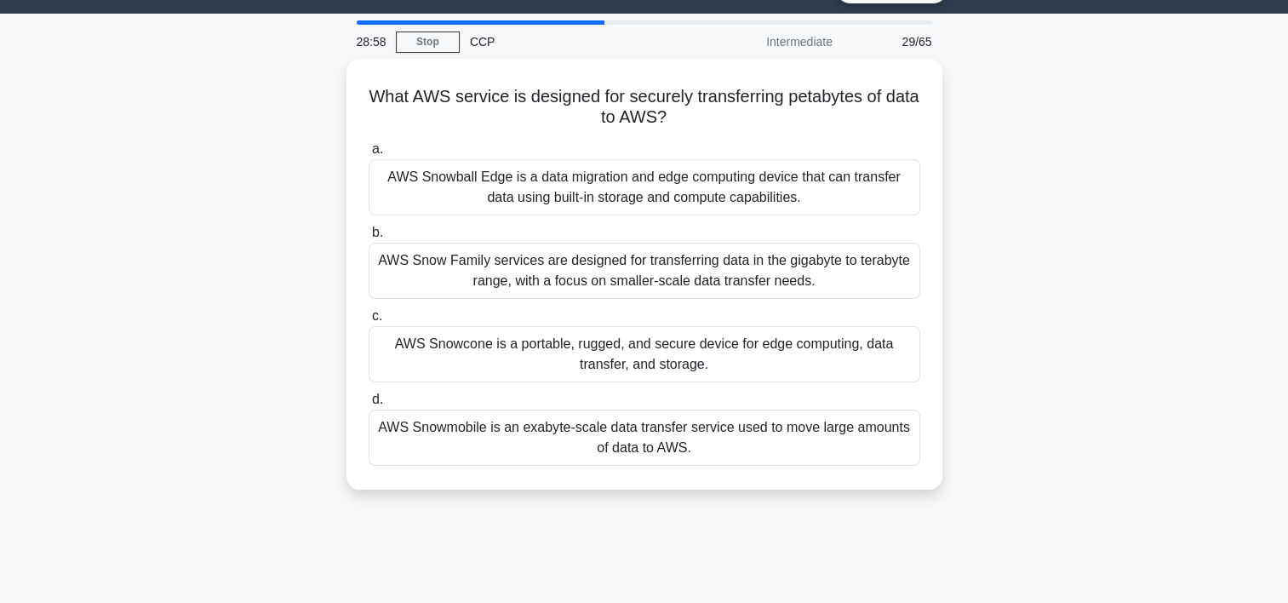
scroll to position [0, 0]
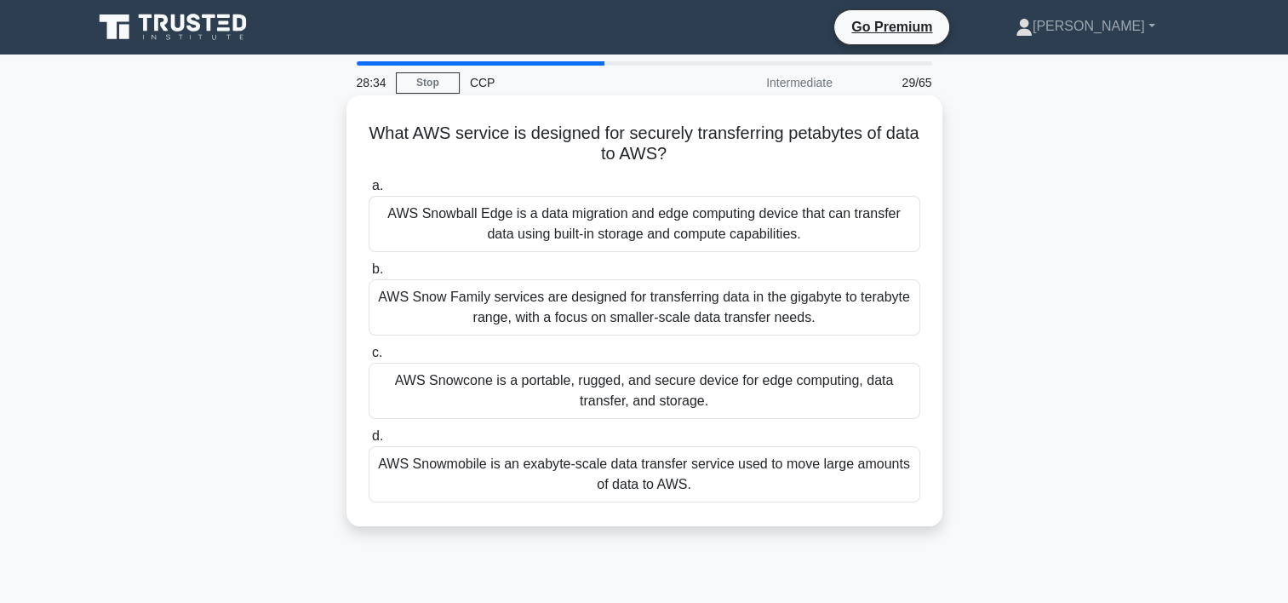
click at [695, 482] on div "AWS Snowmobile is an exabyte-scale data transfer service used to move large amo…" at bounding box center [645, 474] width 552 height 56
click at [369, 442] on input "d. AWS Snowmobile is an exabyte-scale data transfer service used to move large …" at bounding box center [369, 436] width 0 height 11
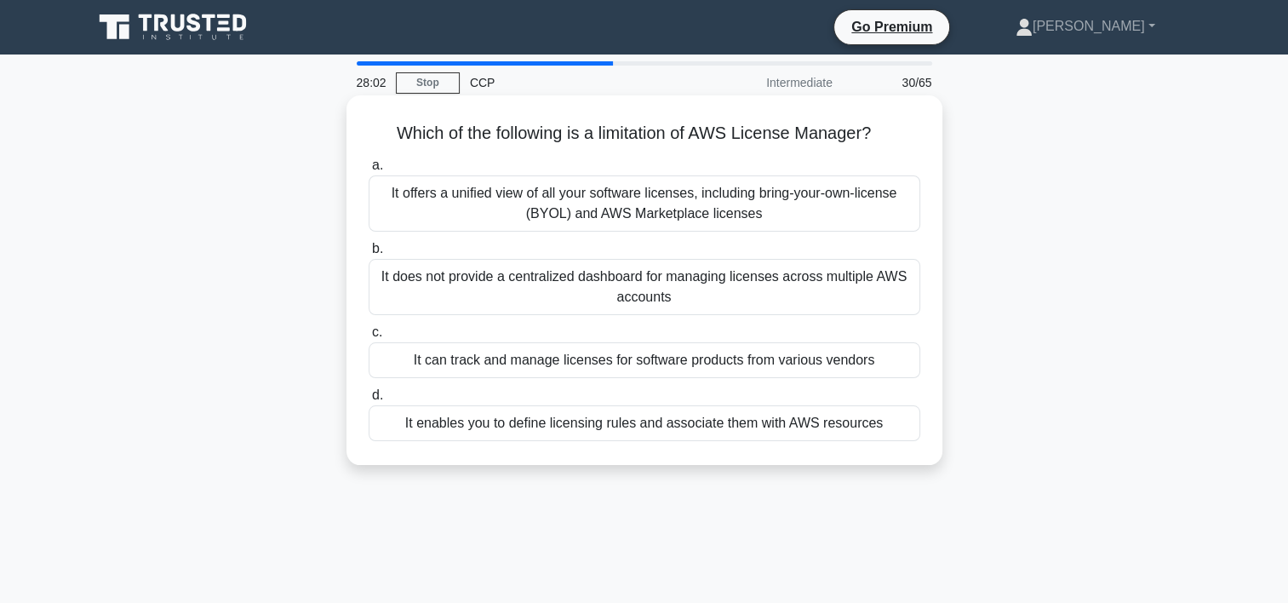
click at [565, 356] on div "It can track and manage licenses for software products from various vendors" at bounding box center [645, 360] width 552 height 36
click at [369, 338] on input "c. It can track and manage licenses for software products from various vendors" at bounding box center [369, 332] width 0 height 11
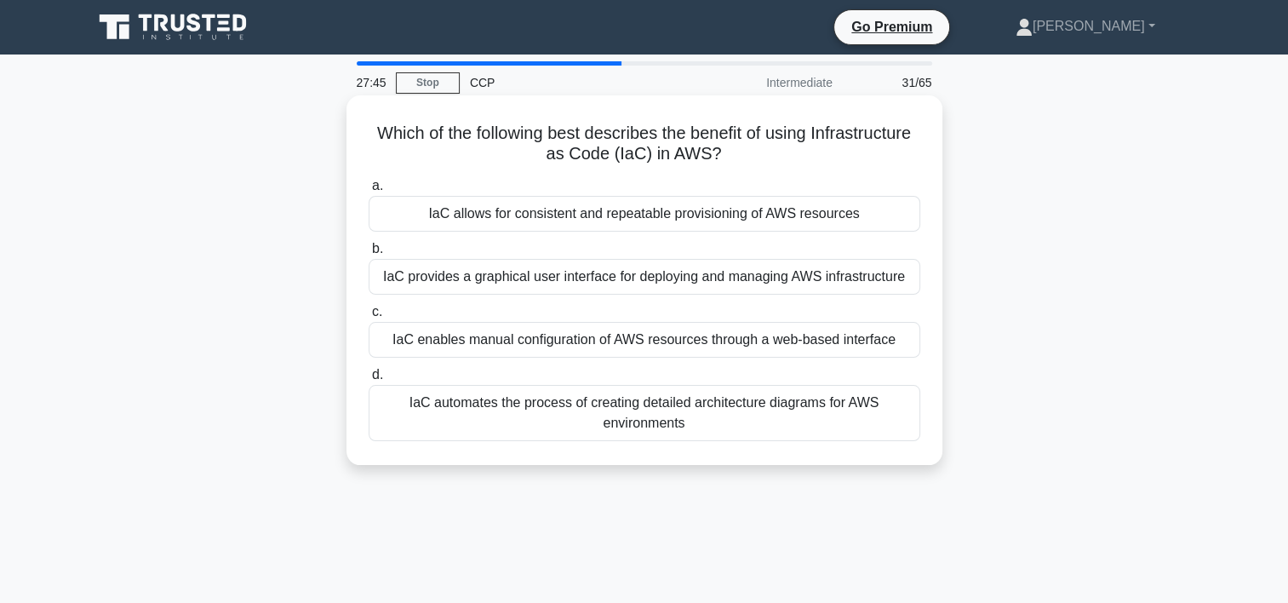
click at [510, 218] on div "IaC allows for consistent and repeatable provisioning of AWS resources" at bounding box center [645, 214] width 552 height 36
click at [369, 192] on input "a. IaC allows for consistent and repeatable provisioning of AWS resources" at bounding box center [369, 186] width 0 height 11
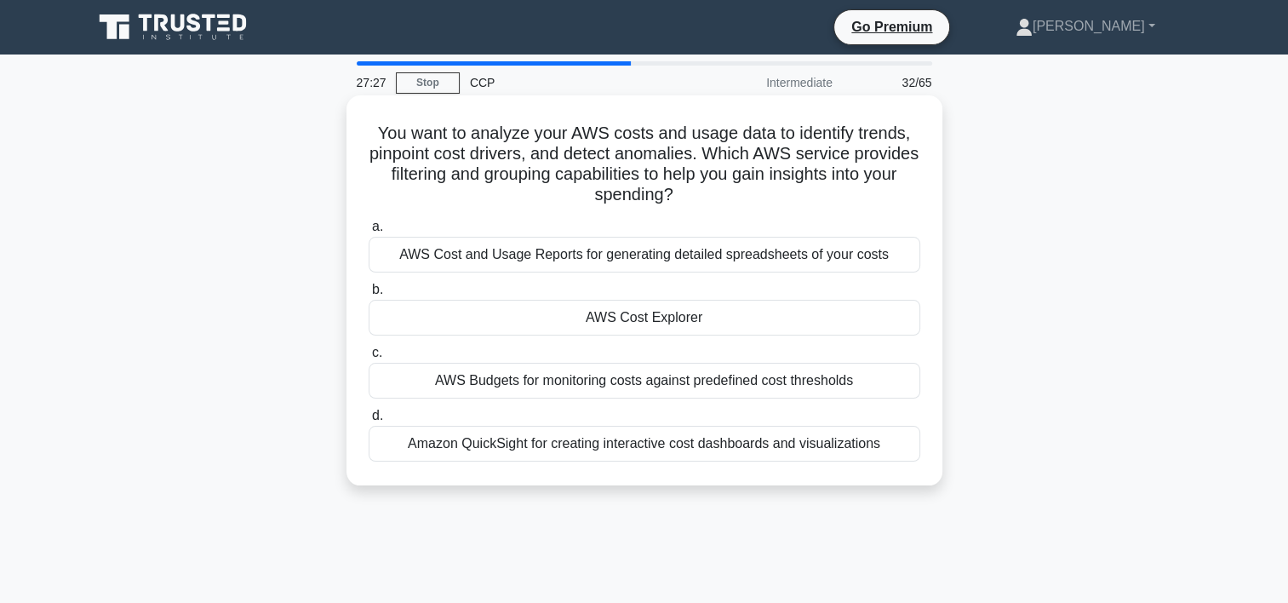
click at [514, 440] on div "Amazon QuickSight for creating interactive cost dashboards and visualizations" at bounding box center [645, 444] width 552 height 36
click at [369, 422] on input "d. Amazon QuickSight for creating interactive cost dashboards and visualizations" at bounding box center [369, 415] width 0 height 11
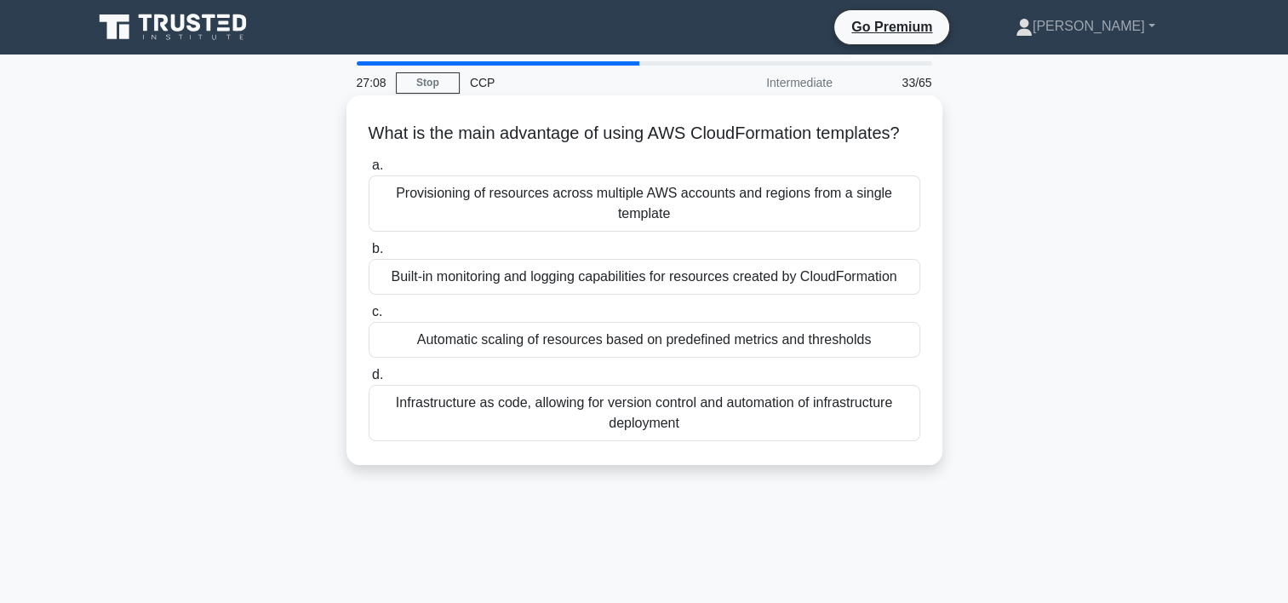
click at [525, 432] on div "Infrastructure as code, allowing for version control and automation of infrastr…" at bounding box center [645, 413] width 552 height 56
click at [369, 381] on input "d. Infrastructure as code, allowing for version control and automation of infra…" at bounding box center [369, 375] width 0 height 11
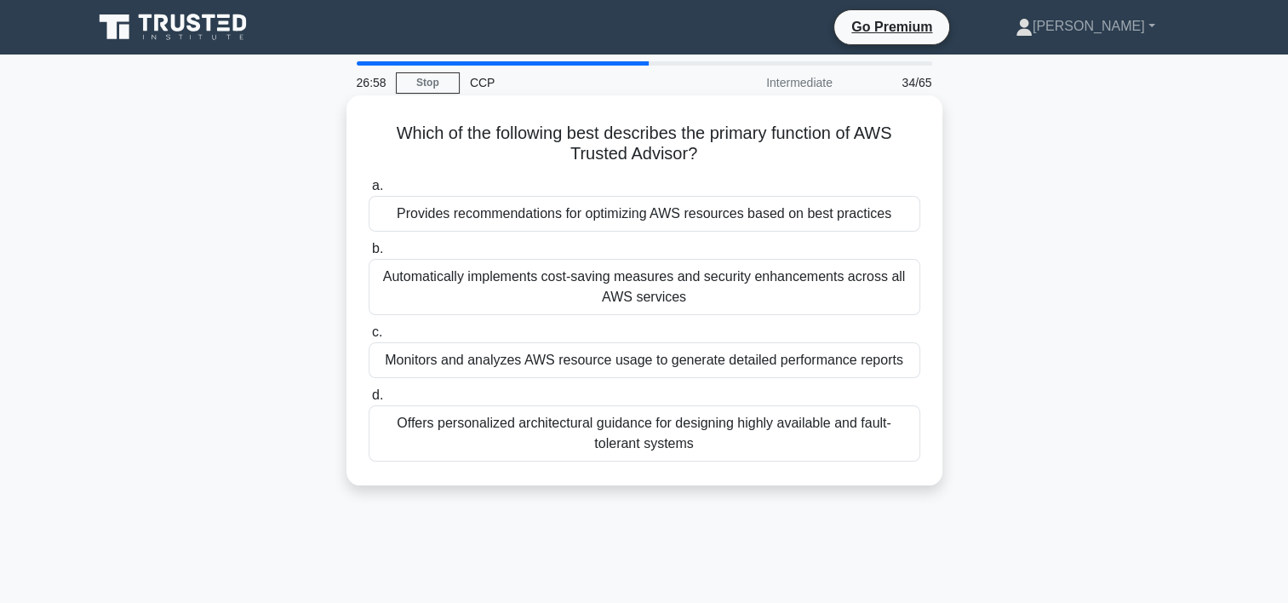
click at [480, 217] on div "Provides recommendations for optimizing AWS resources based on best practices" at bounding box center [645, 214] width 552 height 36
click at [369, 192] on input "a. Provides recommendations for optimizing AWS resources based on best practices" at bounding box center [369, 186] width 0 height 11
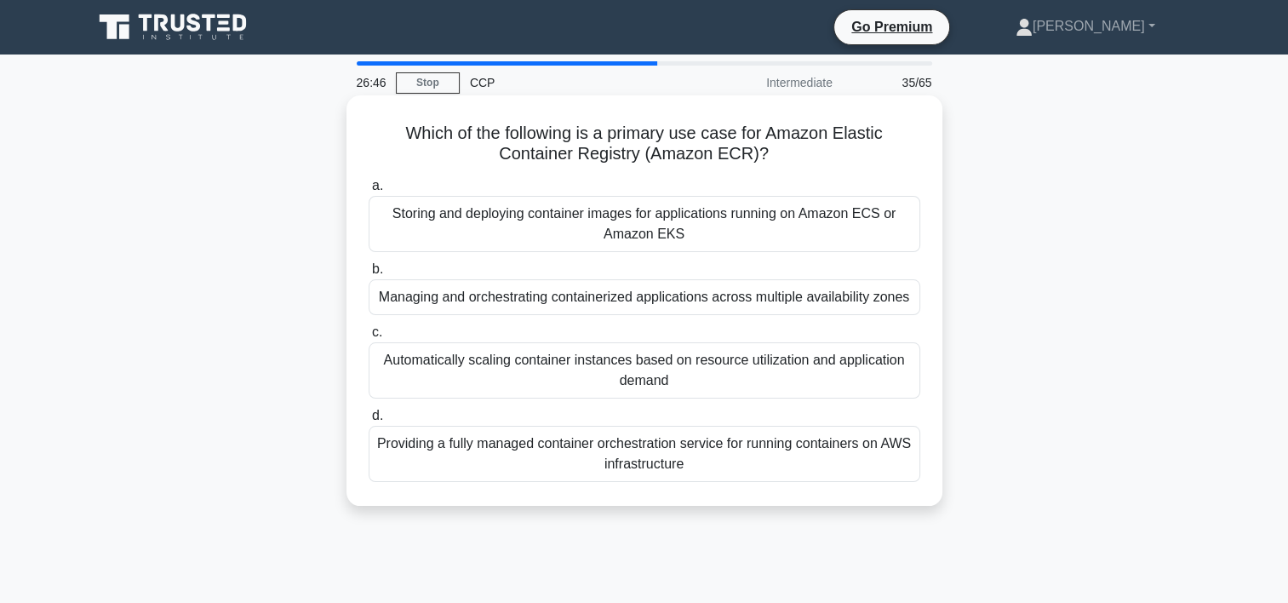
click at [601, 457] on div "Providing a fully managed container orchestration service for running container…" at bounding box center [645, 454] width 552 height 56
click at [369, 422] on input "d. Providing a fully managed container orchestration service for running contai…" at bounding box center [369, 415] width 0 height 11
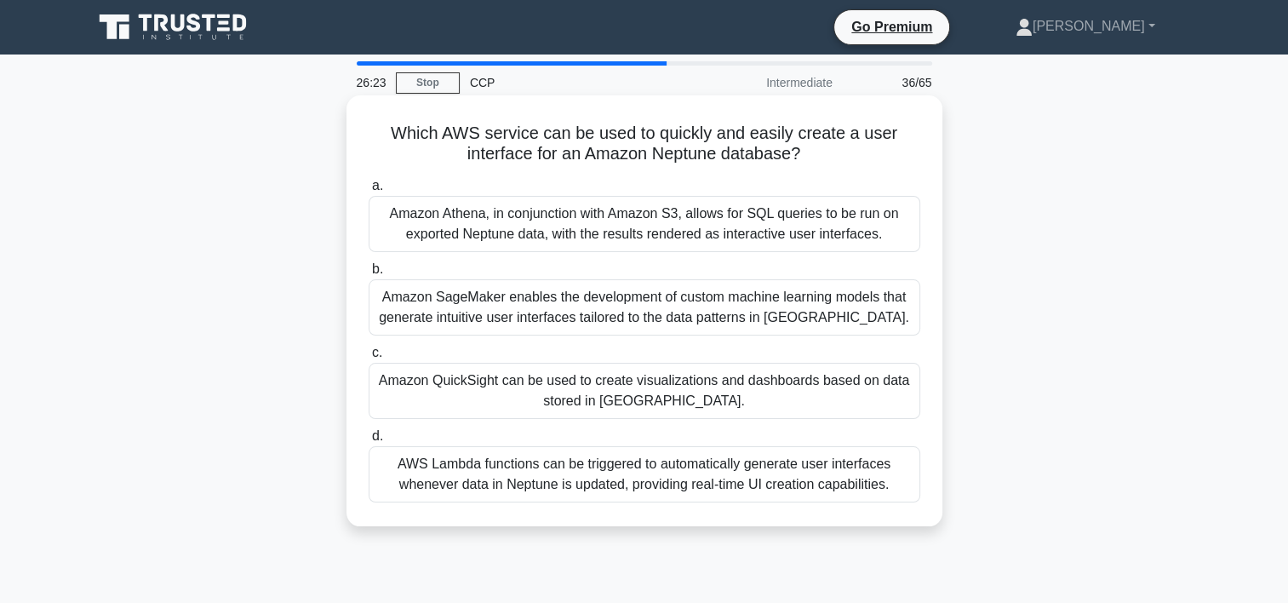
click at [554, 382] on div "Amazon QuickSight can be used to create visualizations and dashboards based on …" at bounding box center [645, 391] width 552 height 56
click at [369, 359] on input "c. Amazon QuickSight can be used to create visualizations and dashboards based …" at bounding box center [369, 352] width 0 height 11
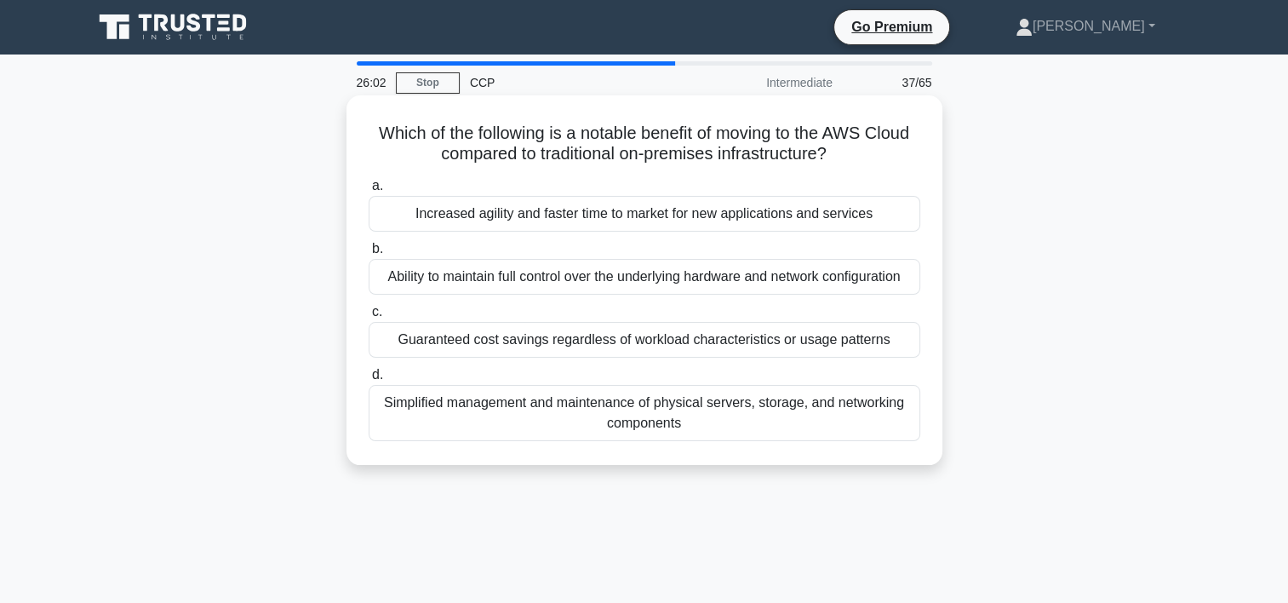
click at [518, 215] on div "Increased agility and faster time to market for new applications and services" at bounding box center [645, 214] width 552 height 36
click at [369, 192] on input "a. Increased agility and faster time to market for new applications and services" at bounding box center [369, 186] width 0 height 11
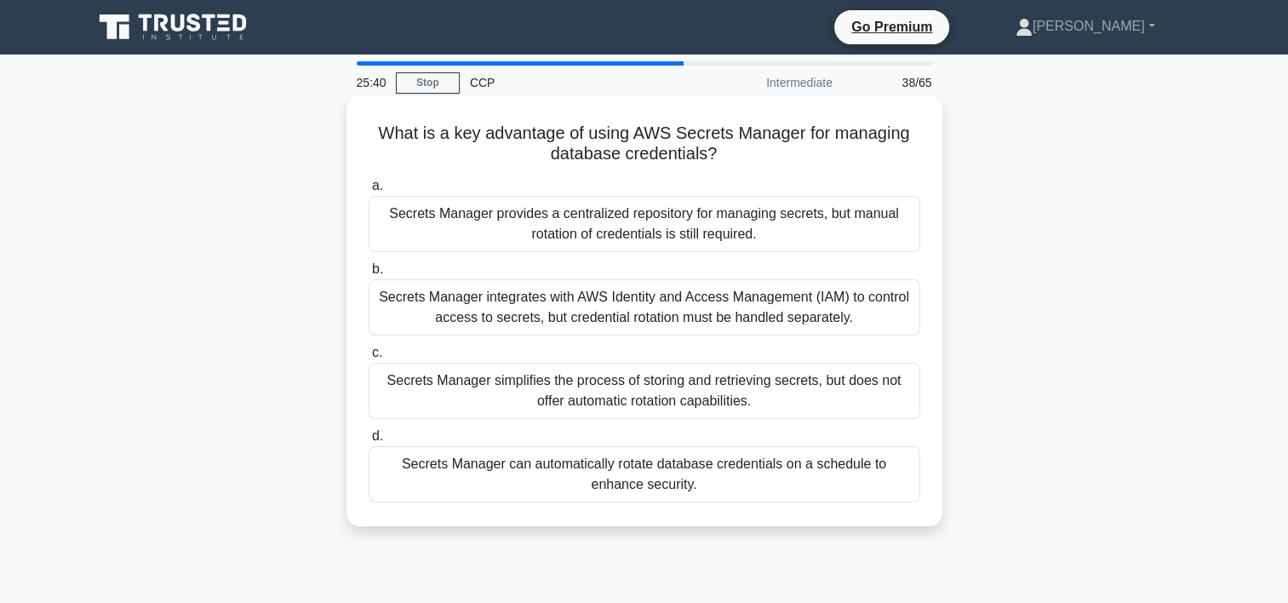
click at [578, 476] on div "Secrets Manager can automatically rotate database credentials on a schedule to …" at bounding box center [645, 474] width 552 height 56
click at [369, 442] on input "d. Secrets Manager can automatically rotate database credentials on a schedule …" at bounding box center [369, 436] width 0 height 11
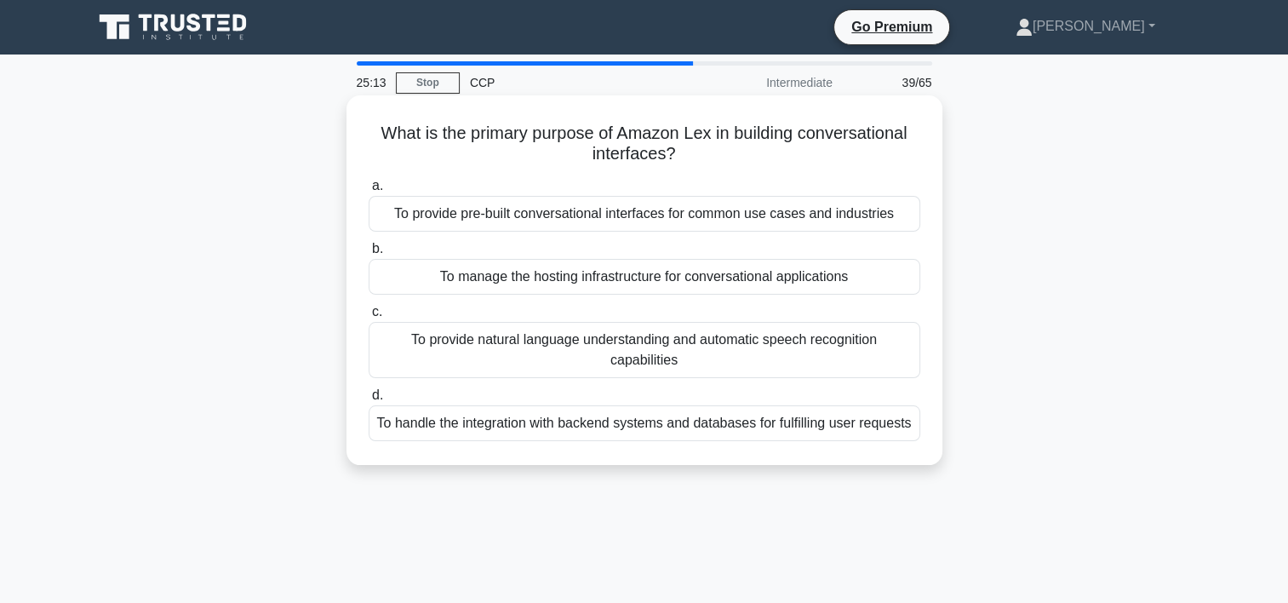
click at [409, 370] on div "To provide natural language understanding and automatic speech recognition capa…" at bounding box center [645, 350] width 552 height 56
click at [369, 318] on input "c. To provide natural language understanding and automatic speech recognition c…" at bounding box center [369, 312] width 0 height 11
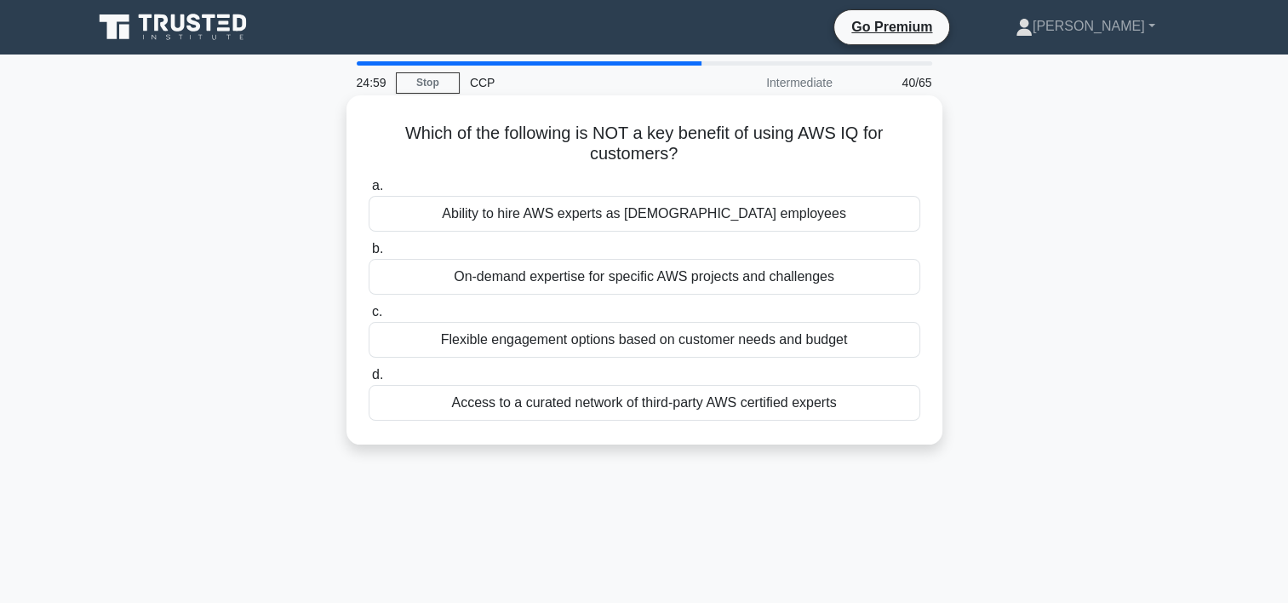
click at [473, 216] on div "Ability to hire AWS experts as full-time employees" at bounding box center [645, 214] width 552 height 36
click at [369, 192] on input "a. Ability to hire AWS experts as full-time employees" at bounding box center [369, 186] width 0 height 11
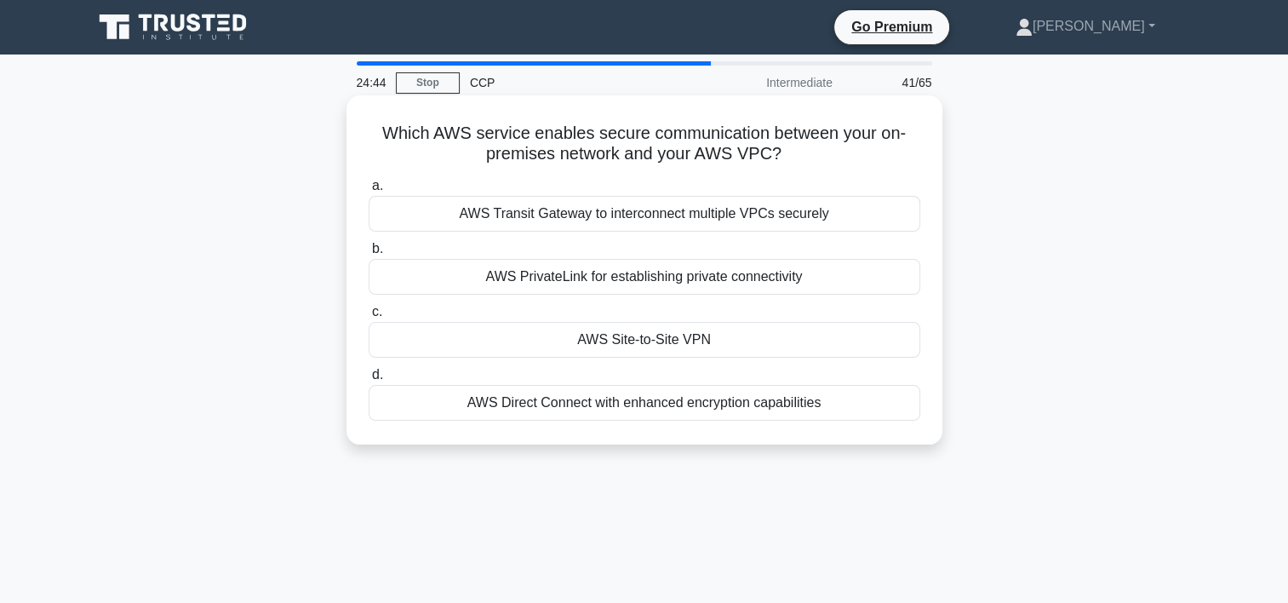
click at [450, 270] on div "AWS PrivateLink for establishing private connectivity" at bounding box center [645, 277] width 552 height 36
click at [369, 255] on input "b. AWS PrivateLink for establishing private connectivity" at bounding box center [369, 249] width 0 height 11
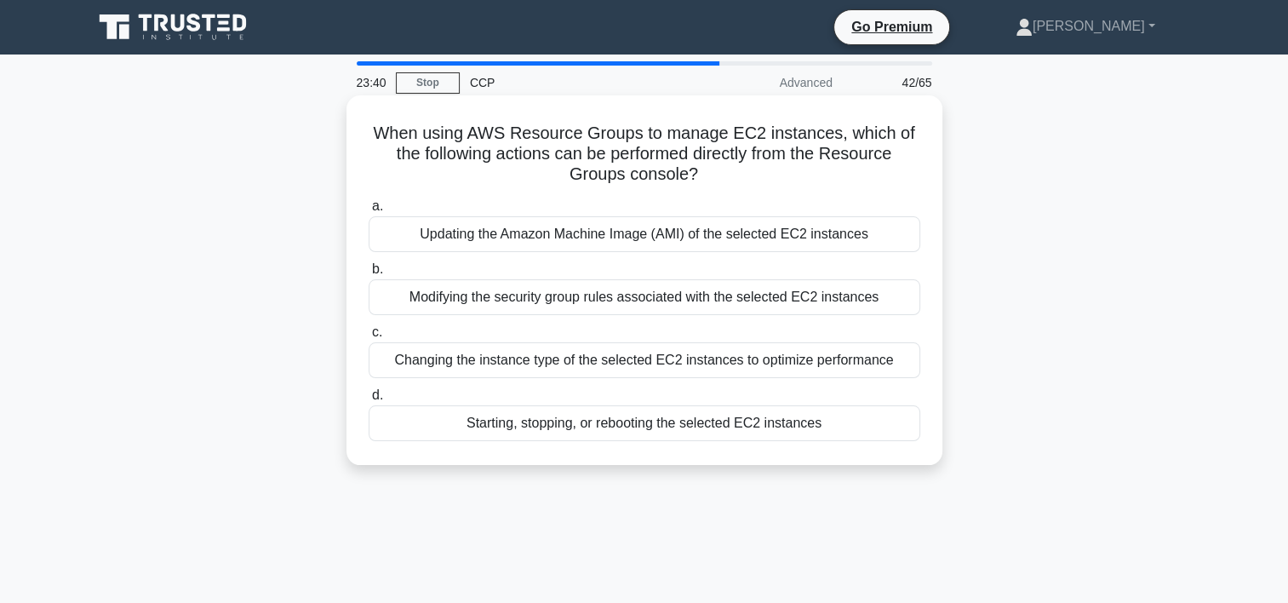
click at [620, 427] on div "Starting, stopping, or rebooting the selected EC2 instances" at bounding box center [645, 423] width 552 height 36
click at [369, 401] on input "d. Starting, stopping, or rebooting the selected EC2 instances" at bounding box center [369, 395] width 0 height 11
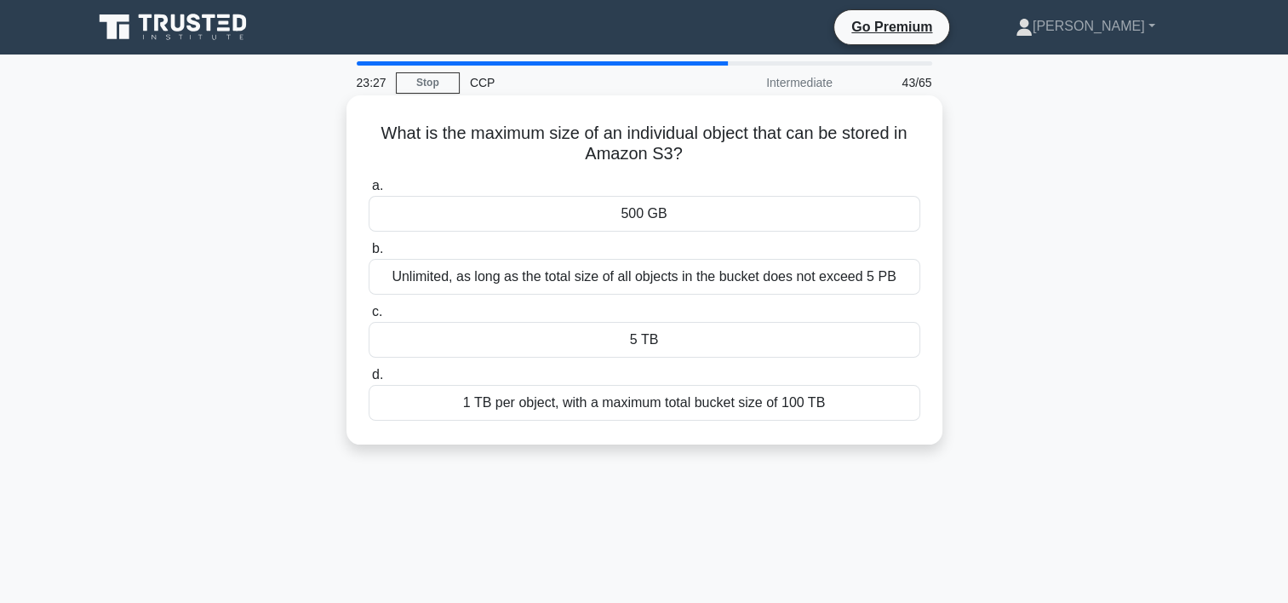
click at [580, 337] on div "5 TB" at bounding box center [645, 340] width 552 height 36
click at [369, 318] on input "c. 5 TB" at bounding box center [369, 312] width 0 height 11
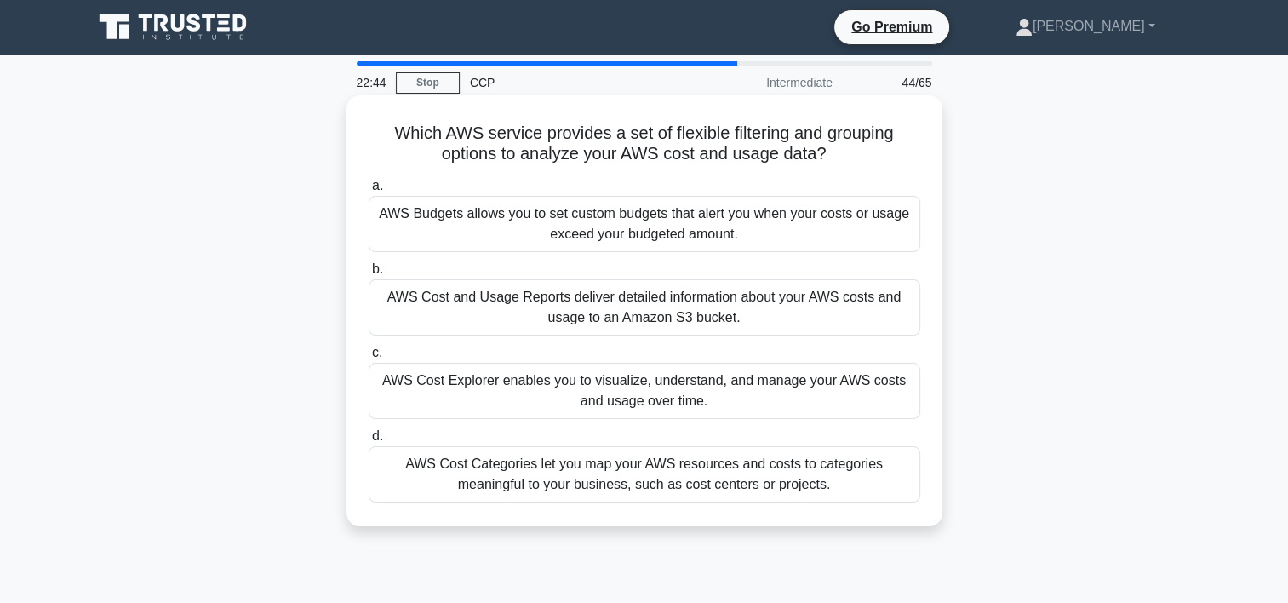
click at [596, 377] on div "AWS Cost Explorer enables you to visualize, understand, and manage your AWS cos…" at bounding box center [645, 391] width 552 height 56
click at [369, 359] on input "c. AWS Cost Explorer enables you to visualize, understand, and manage your AWS …" at bounding box center [369, 352] width 0 height 11
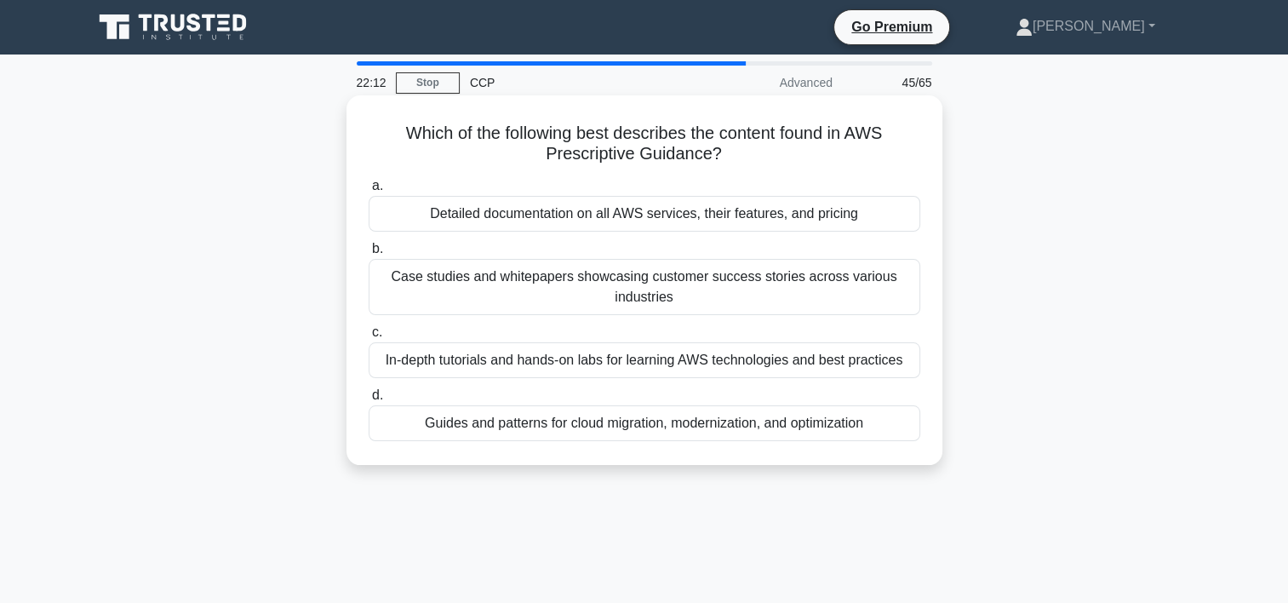
click at [576, 433] on div "Guides and patterns for cloud migration, modernization, and optimization" at bounding box center [645, 423] width 552 height 36
click at [369, 401] on input "d. Guides and patterns for cloud migration, modernization, and optimization" at bounding box center [369, 395] width 0 height 11
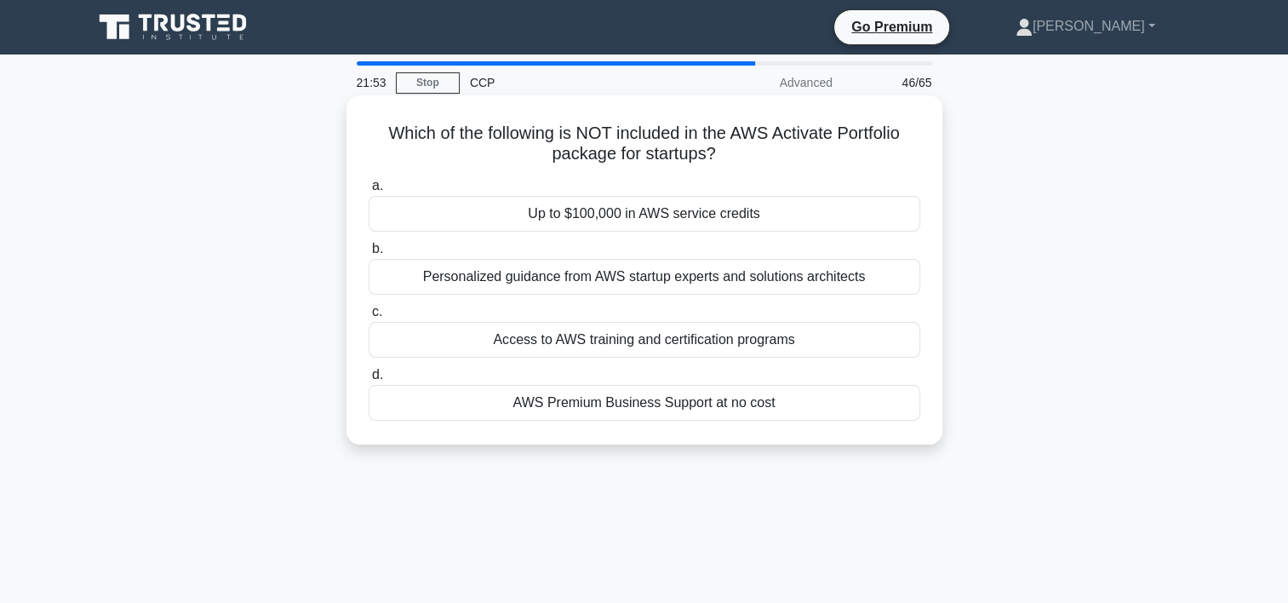
click at [554, 410] on div "AWS Premium Business Support at no cost" at bounding box center [645, 403] width 552 height 36
click at [369, 381] on input "d. AWS Premium Business Support at no cost" at bounding box center [369, 375] width 0 height 11
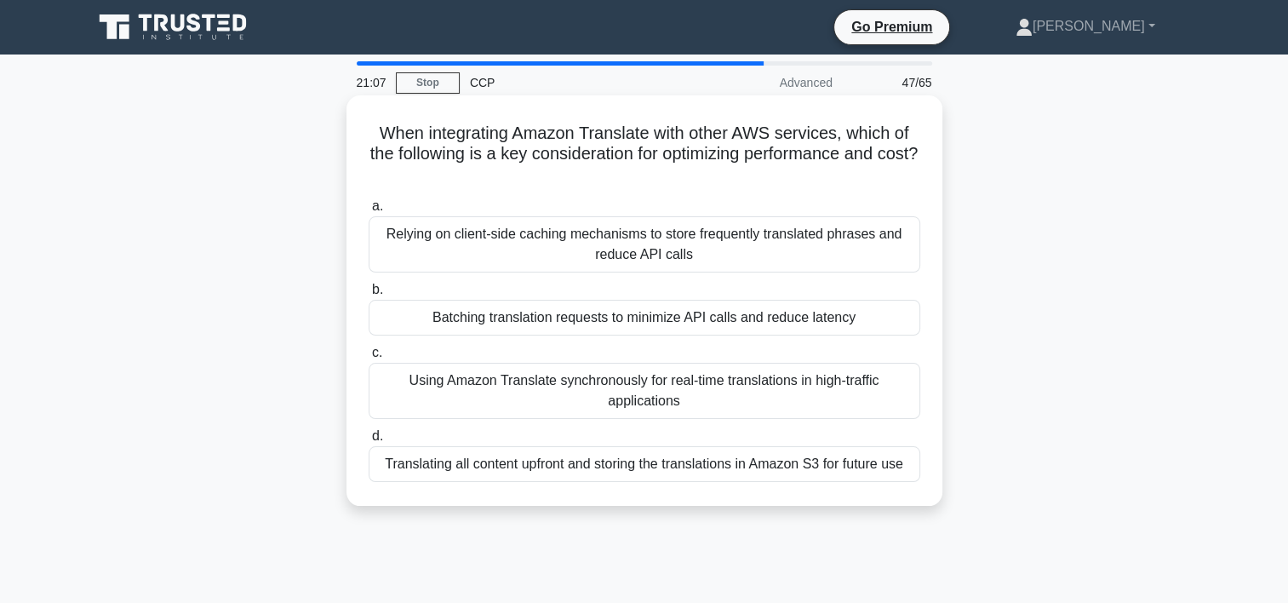
click at [586, 253] on div "Relying on client-side caching mechanisms to store frequently translated phrase…" at bounding box center [645, 244] width 552 height 56
click at [369, 212] on input "a. Relying on client-side caching mechanisms to store frequently translated phr…" at bounding box center [369, 206] width 0 height 11
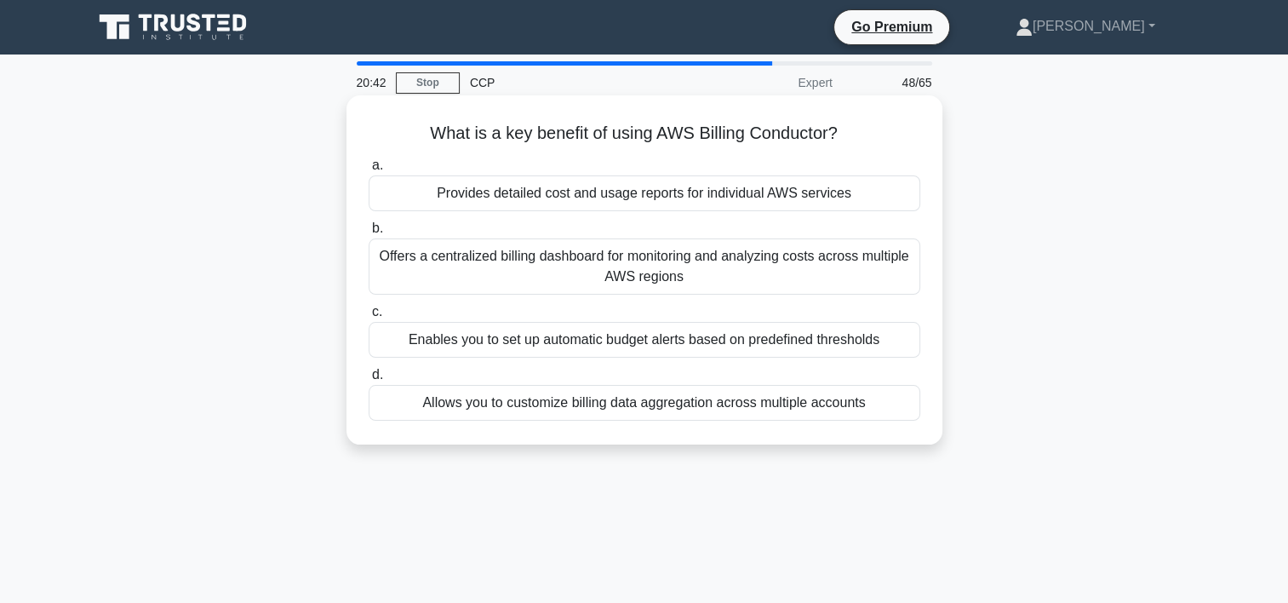
click at [545, 273] on div "Offers a centralized billing dashboard for monitoring and analyzing costs acros…" at bounding box center [645, 266] width 552 height 56
click at [369, 234] on input "b. Offers a centralized billing dashboard for monitoring and analyzing costs ac…" at bounding box center [369, 228] width 0 height 11
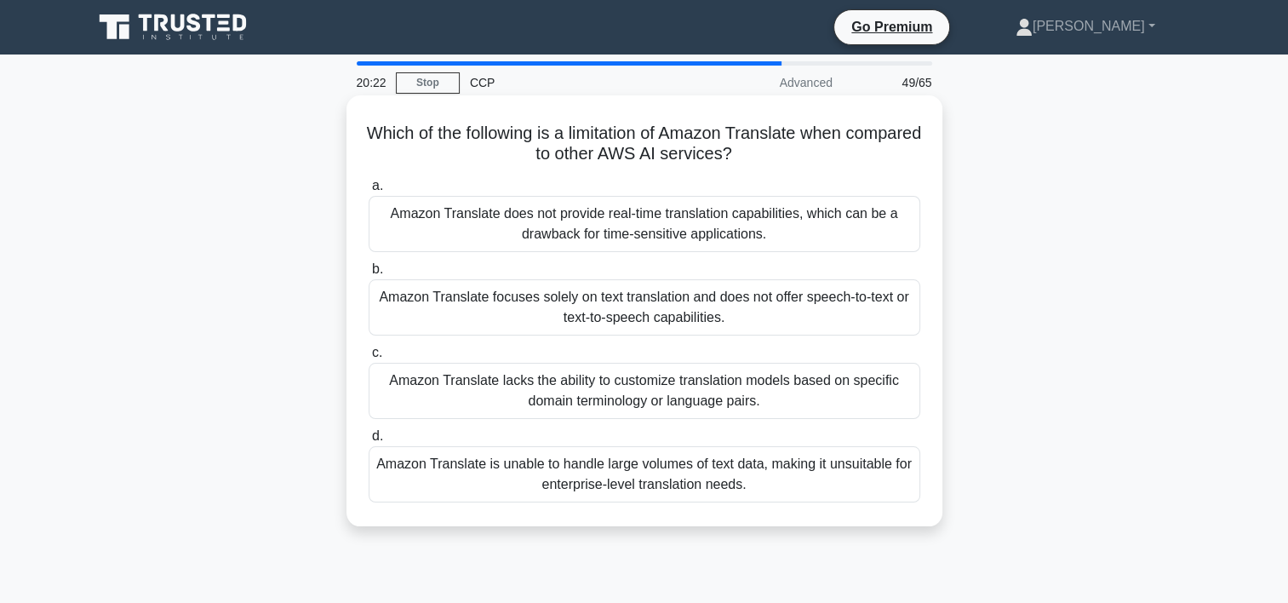
click at [462, 293] on div "Amazon Translate focuses solely on text translation and does not offer speech-t…" at bounding box center [645, 307] width 552 height 56
click at [369, 275] on input "b. Amazon Translate focuses solely on text translation and does not offer speec…" at bounding box center [369, 269] width 0 height 11
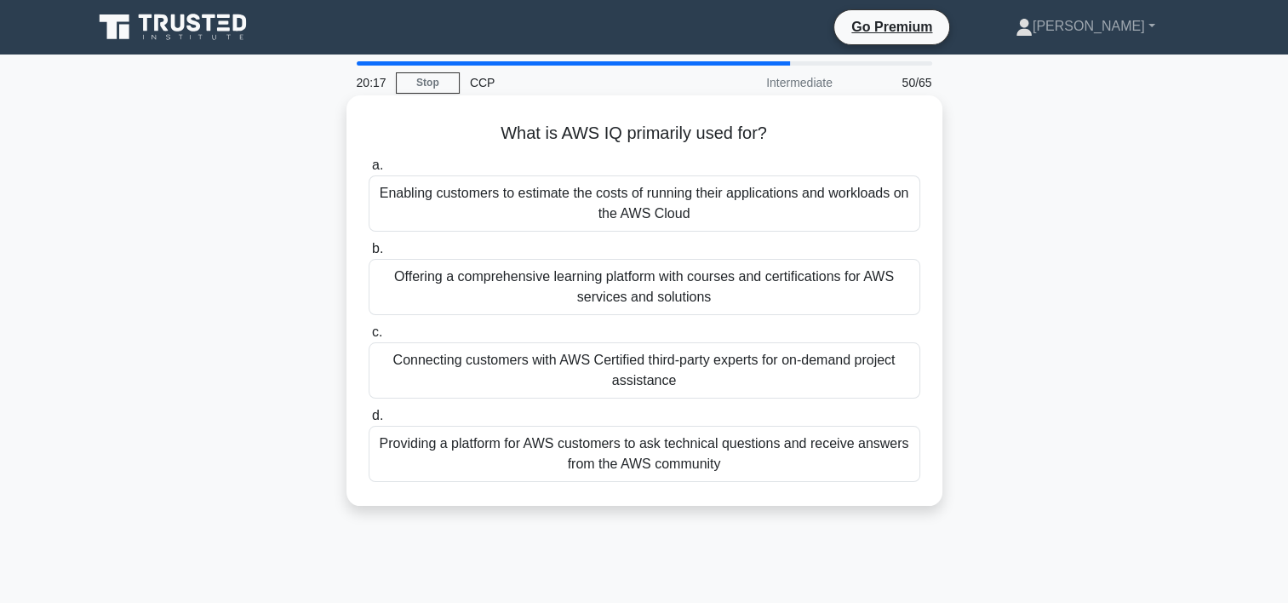
click at [419, 368] on div "Connecting customers with AWS Certified third-party experts for on-demand proje…" at bounding box center [645, 370] width 552 height 56
click at [369, 338] on input "c. Connecting customers with AWS Certified third-party experts for on-demand pr…" at bounding box center [369, 332] width 0 height 11
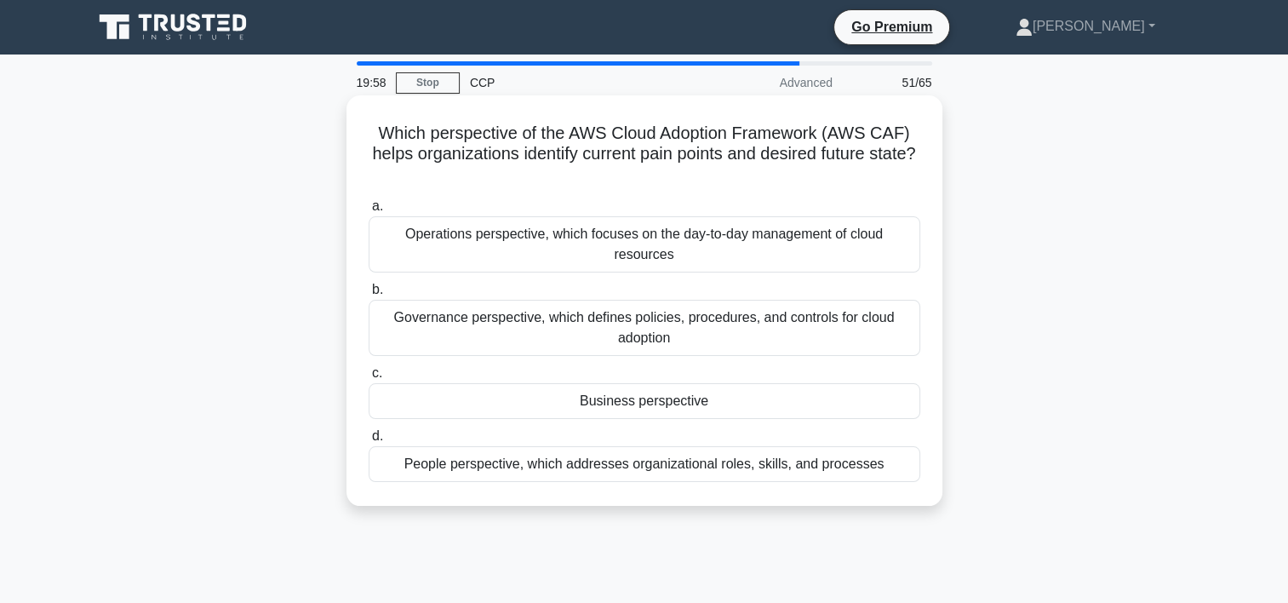
click at [492, 395] on div "Business perspective" at bounding box center [645, 401] width 552 height 36
click at [369, 379] on input "c. Business perspective" at bounding box center [369, 373] width 0 height 11
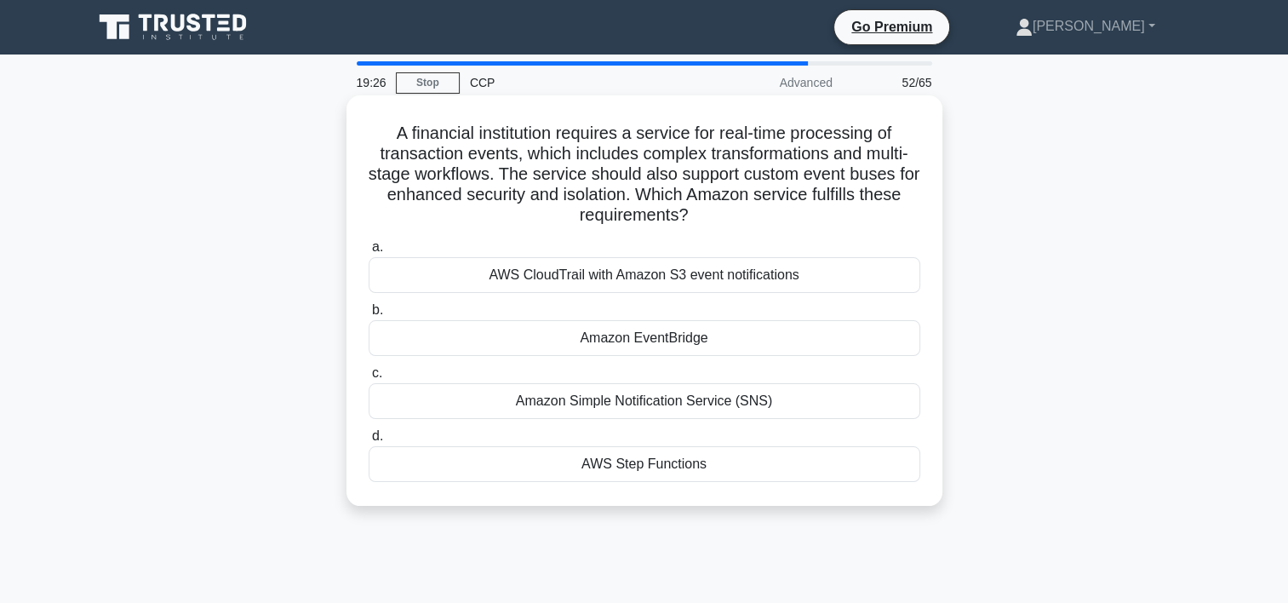
click at [640, 470] on div "AWS Step Functions" at bounding box center [645, 464] width 552 height 36
click at [369, 442] on input "d. AWS Step Functions" at bounding box center [369, 436] width 0 height 11
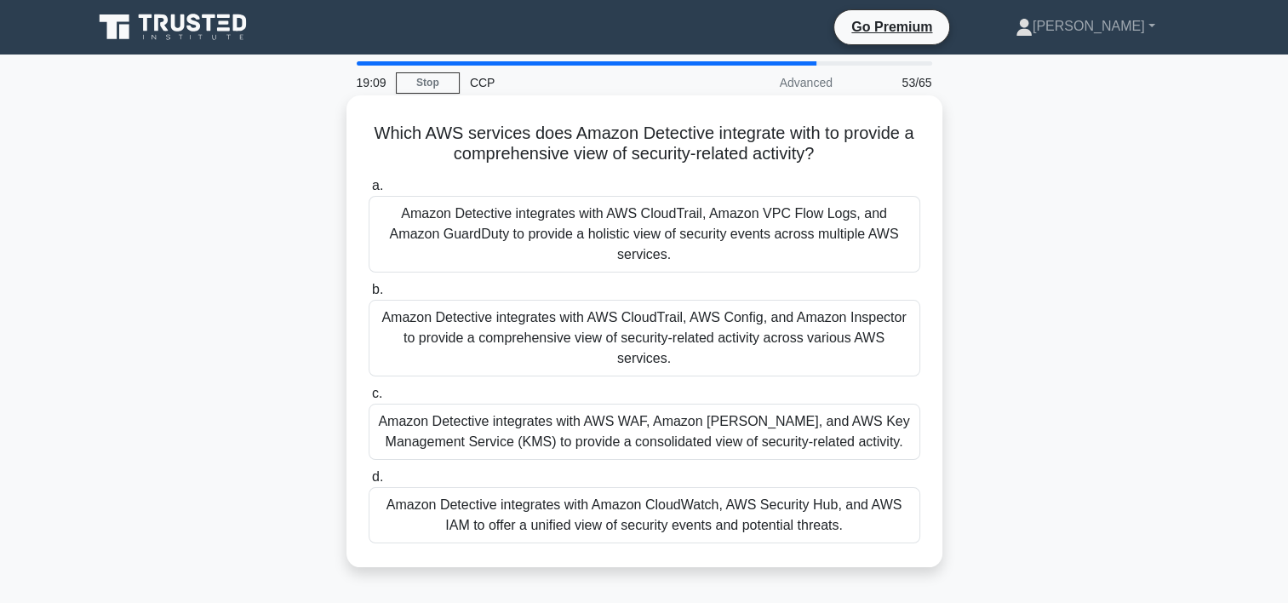
click at [685, 214] on div "Amazon Detective integrates with AWS CloudTrail, Amazon VPC Flow Logs, and Amaz…" at bounding box center [645, 234] width 552 height 77
click at [369, 192] on input "a. Amazon Detective integrates with AWS CloudTrail, Amazon VPC Flow Logs, and A…" at bounding box center [369, 186] width 0 height 11
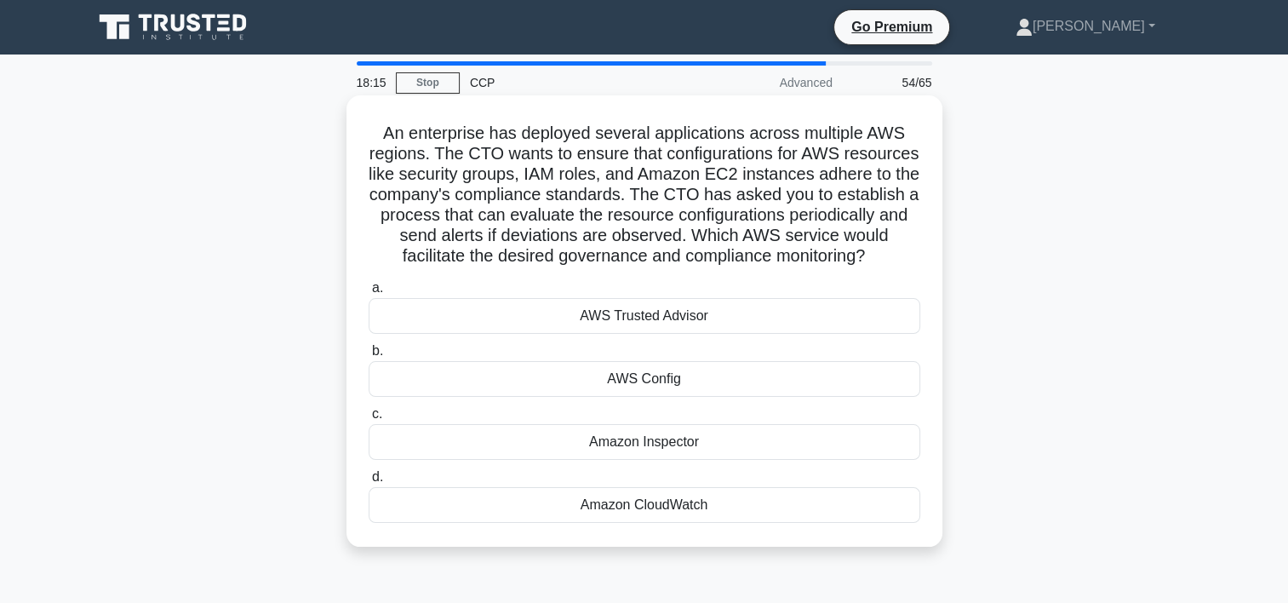
click at [584, 393] on div "AWS Config" at bounding box center [645, 379] width 552 height 36
click at [369, 357] on input "b. AWS Config" at bounding box center [369, 351] width 0 height 11
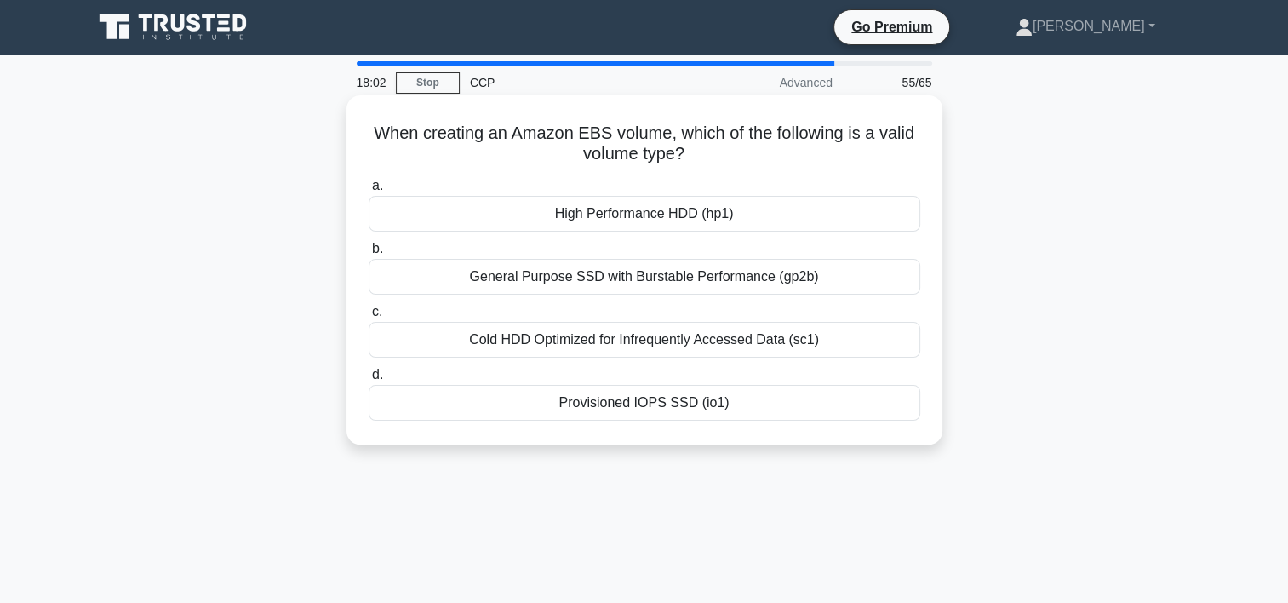
click at [559, 413] on div "Provisioned IOPS SSD (io1)" at bounding box center [645, 403] width 552 height 36
click at [369, 381] on input "d. Provisioned IOPS SSD (io1)" at bounding box center [369, 375] width 0 height 11
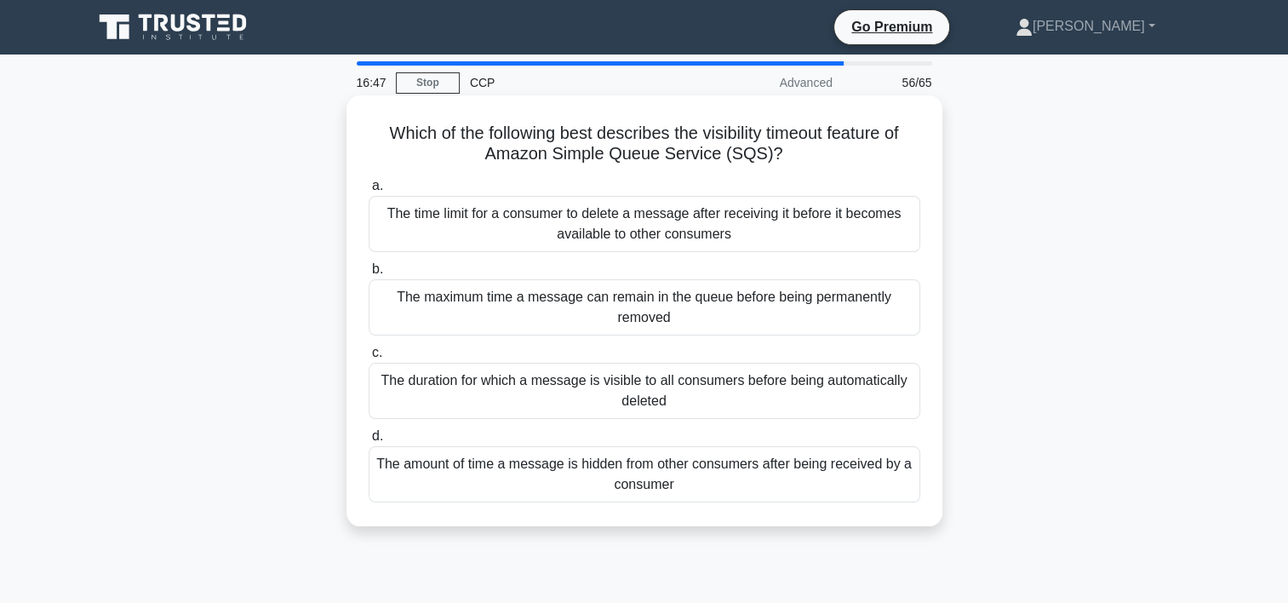
click at [610, 393] on div "The duration for which a message is visible to all consumers before being autom…" at bounding box center [645, 391] width 552 height 56
click at [369, 359] on input "c. The duration for which a message is visible to all consumers before being au…" at bounding box center [369, 352] width 0 height 11
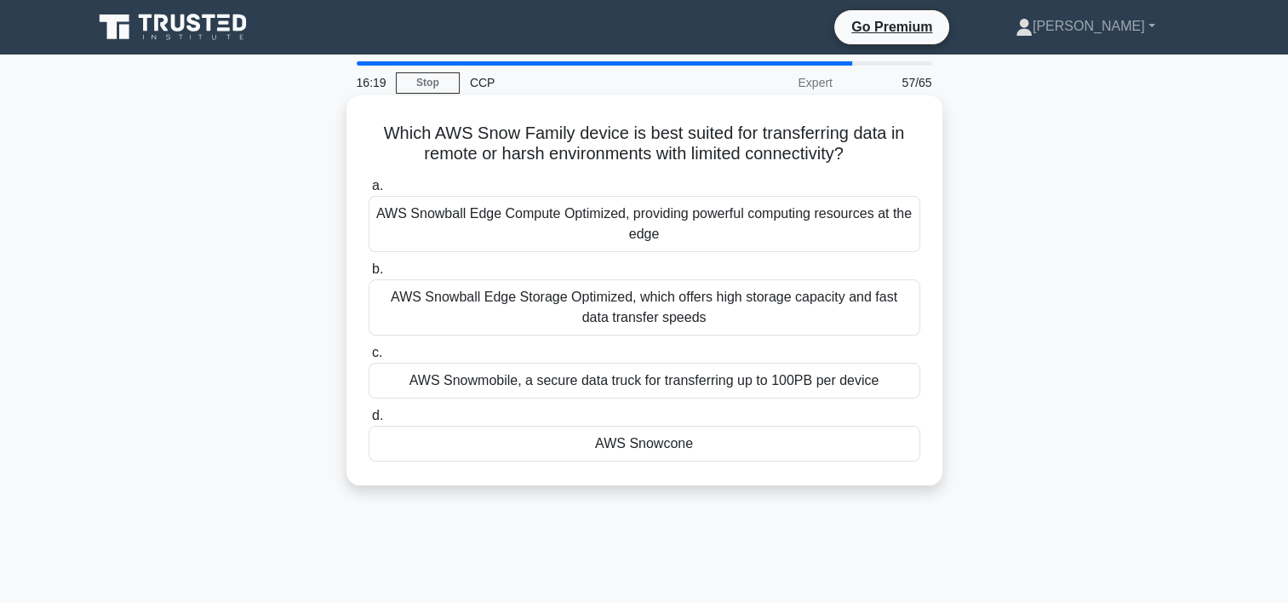
click at [657, 245] on div "AWS Snowball Edge Compute Optimized, providing powerful computing resources at …" at bounding box center [645, 224] width 552 height 56
click at [369, 192] on input "a. AWS Snowball Edge Compute Optimized, providing powerful computing resources …" at bounding box center [369, 186] width 0 height 11
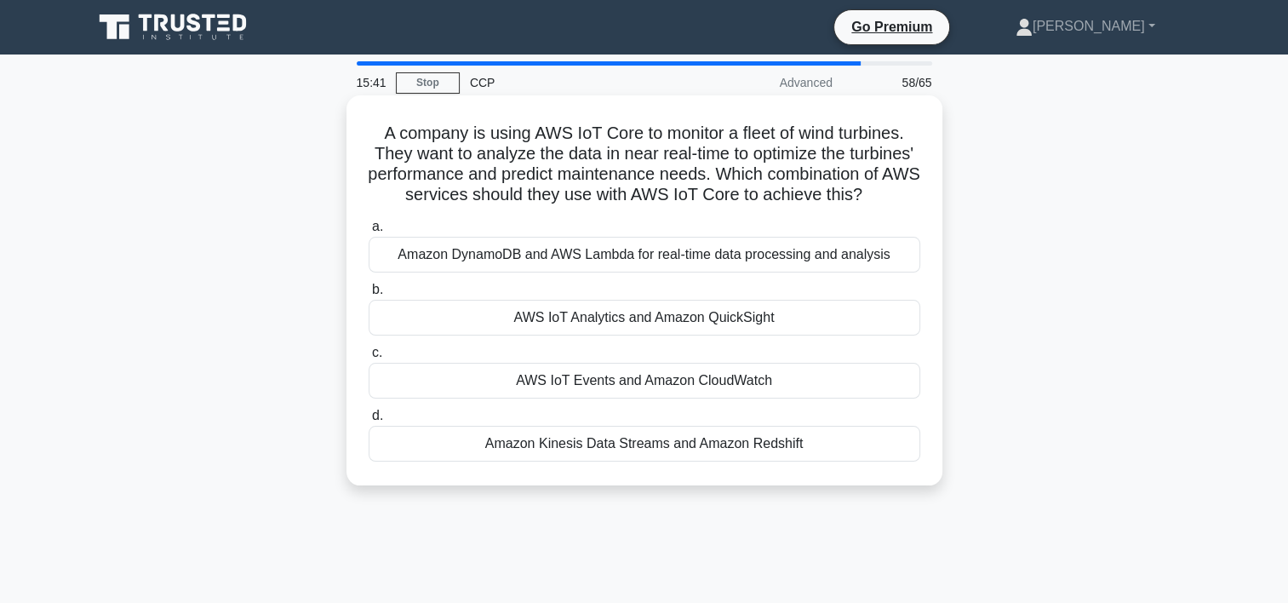
click at [580, 336] on div "AWS IoT Analytics and Amazon QuickSight" at bounding box center [645, 318] width 552 height 36
click at [369, 295] on input "b. AWS IoT Analytics and Amazon QuickSight" at bounding box center [369, 289] width 0 height 11
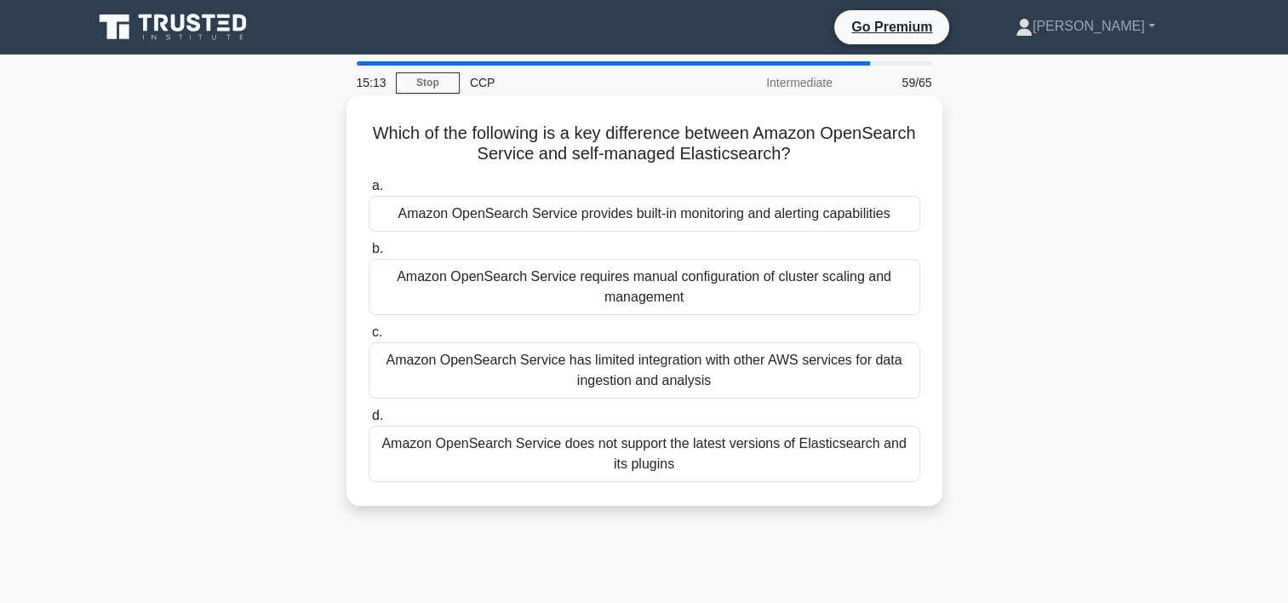
click at [552, 215] on div "Amazon OpenSearch Service provides built-in monitoring and alerting capabilities" at bounding box center [645, 214] width 552 height 36
click at [369, 192] on input "a. Amazon OpenSearch Service provides built-in monitoring and alerting capabili…" at bounding box center [369, 186] width 0 height 11
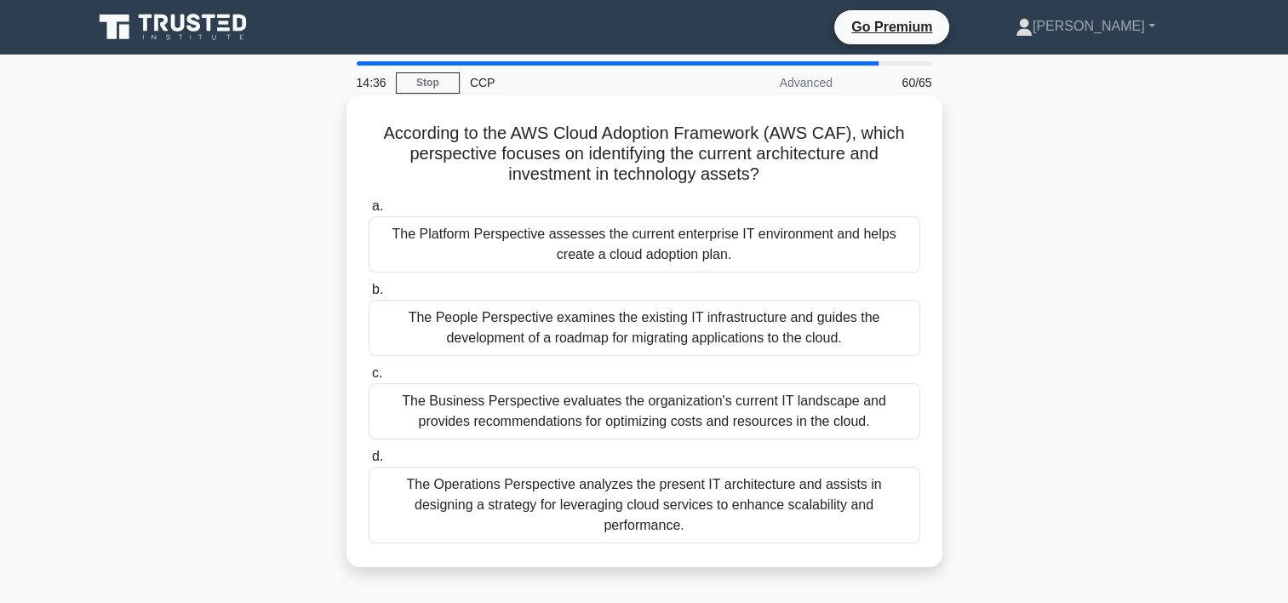
click at [698, 227] on div "The Platform Perspective assesses the current enterprise IT environment and hel…" at bounding box center [645, 244] width 552 height 56
click at [369, 212] on input "a. The Platform Perspective assesses the current enterprise IT environment and …" at bounding box center [369, 206] width 0 height 11
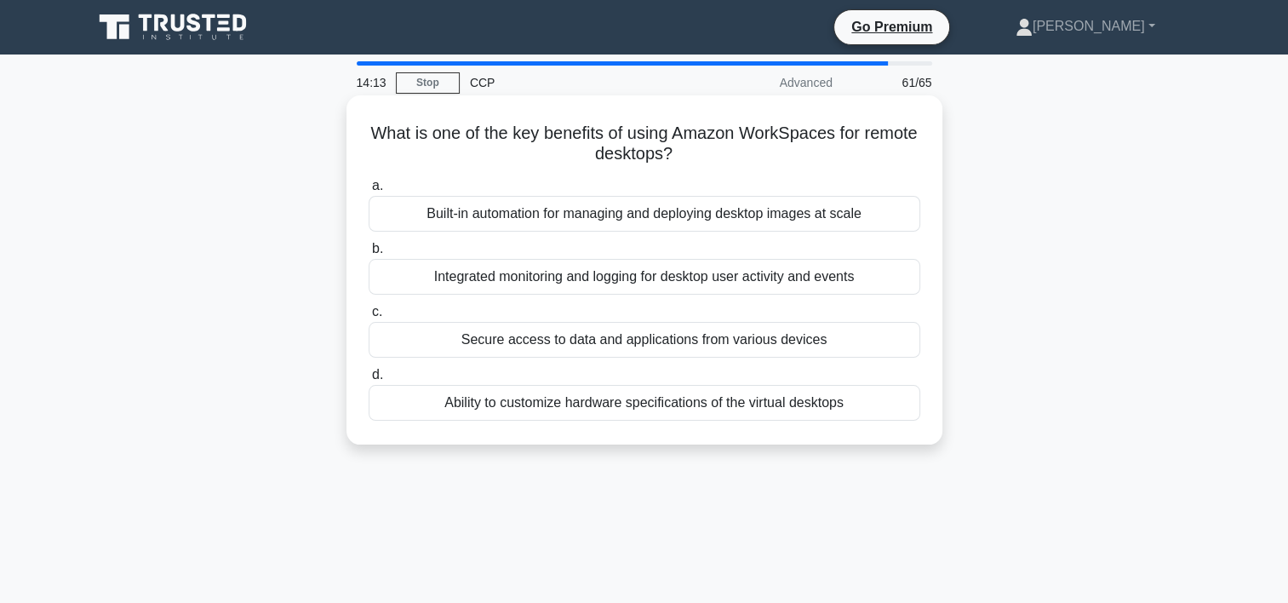
click at [630, 351] on div "Secure access to data and applications from various devices" at bounding box center [645, 340] width 552 height 36
click at [369, 318] on input "c. Secure access to data and applications from various devices" at bounding box center [369, 312] width 0 height 11
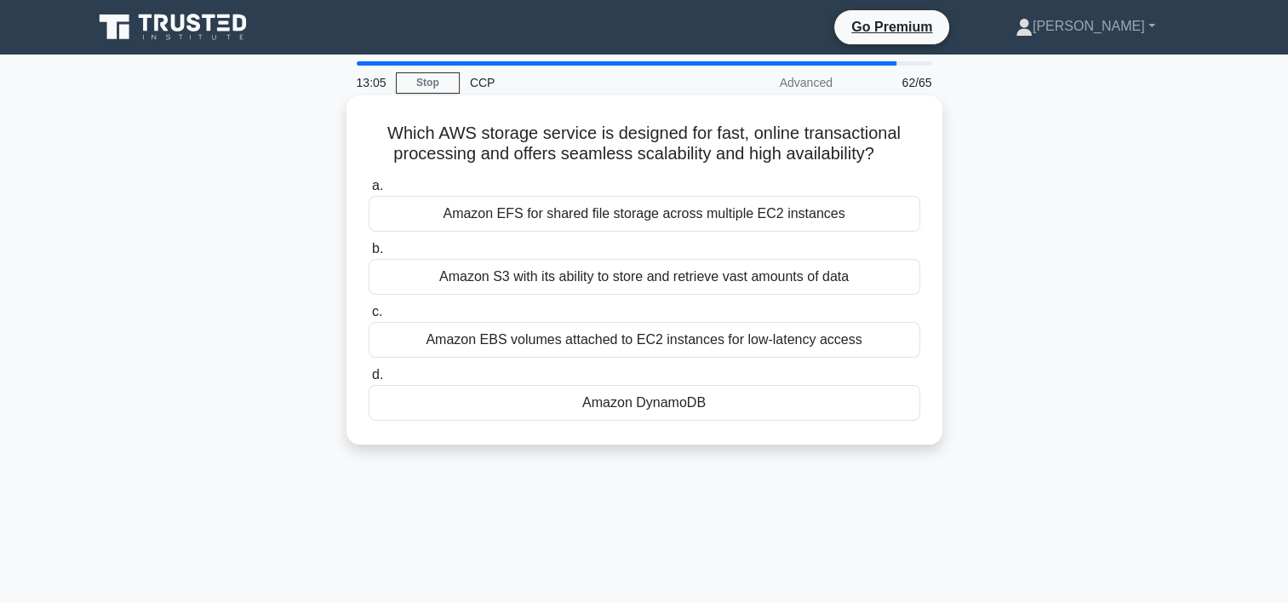
click at [433, 213] on div "Amazon EFS for shared file storage across multiple EC2 instances" at bounding box center [645, 214] width 552 height 36
click at [369, 192] on input "a. Amazon EFS for shared file storage across multiple EC2 instances" at bounding box center [369, 186] width 0 height 11
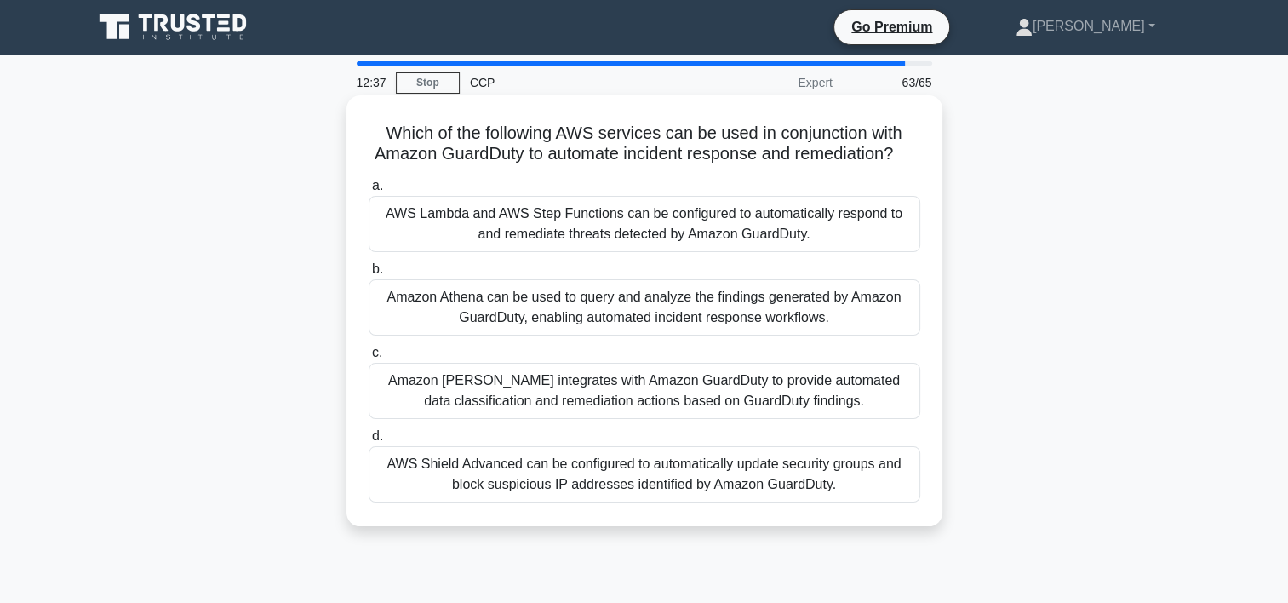
click at [456, 502] on div "AWS Shield Advanced can be configured to automatically update security groups a…" at bounding box center [645, 474] width 552 height 56
click at [369, 442] on input "d. AWS Shield Advanced can be configured to automatically update security group…" at bounding box center [369, 436] width 0 height 11
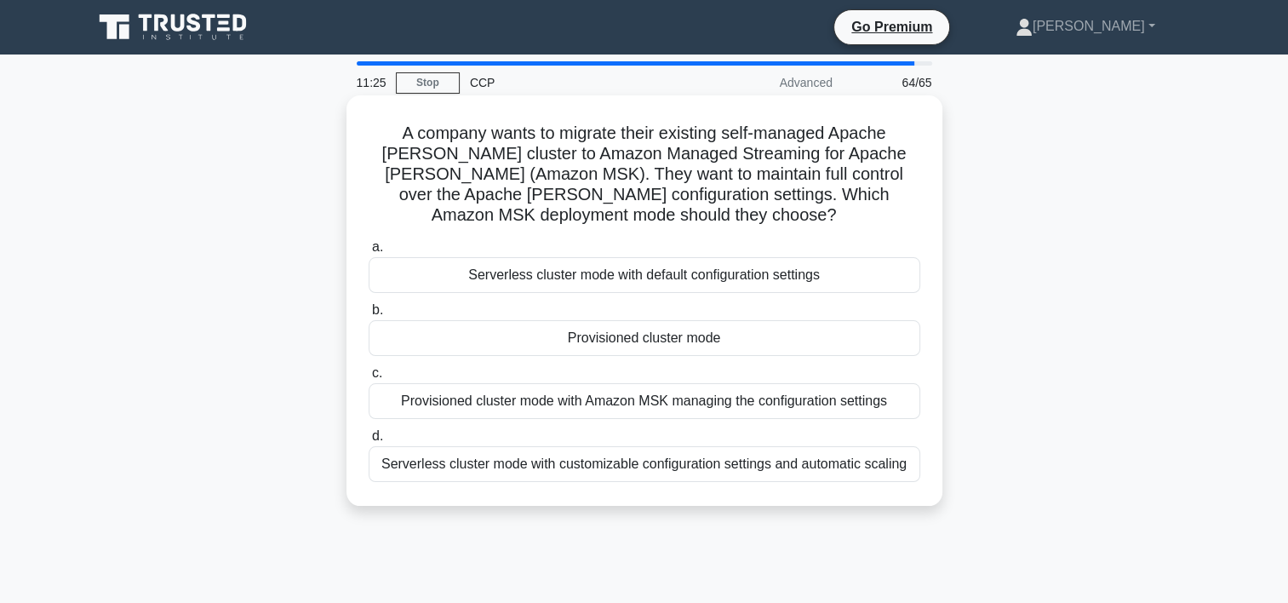
click at [484, 344] on div "Provisioned cluster mode" at bounding box center [645, 338] width 552 height 36
click at [369, 316] on input "b. Provisioned cluster mode" at bounding box center [369, 310] width 0 height 11
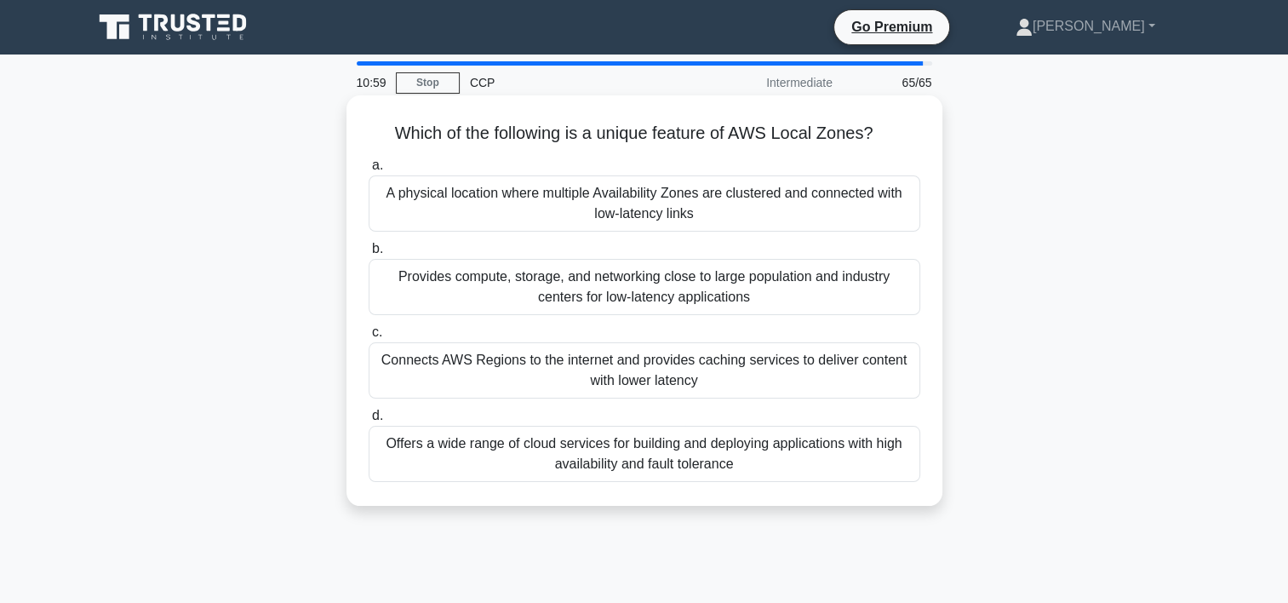
click at [477, 306] on div "Provides compute, storage, and networking close to large population and industr…" at bounding box center [645, 287] width 552 height 56
click at [369, 255] on input "b. Provides compute, storage, and networking close to large population and indu…" at bounding box center [369, 249] width 0 height 11
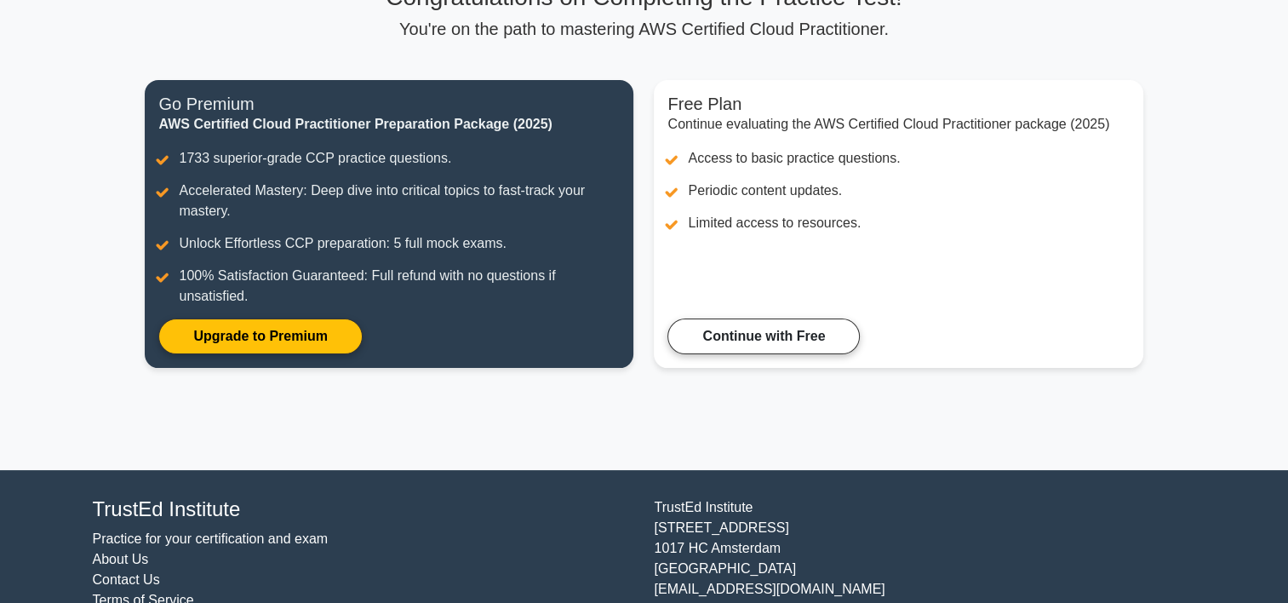
scroll to position [123, 0]
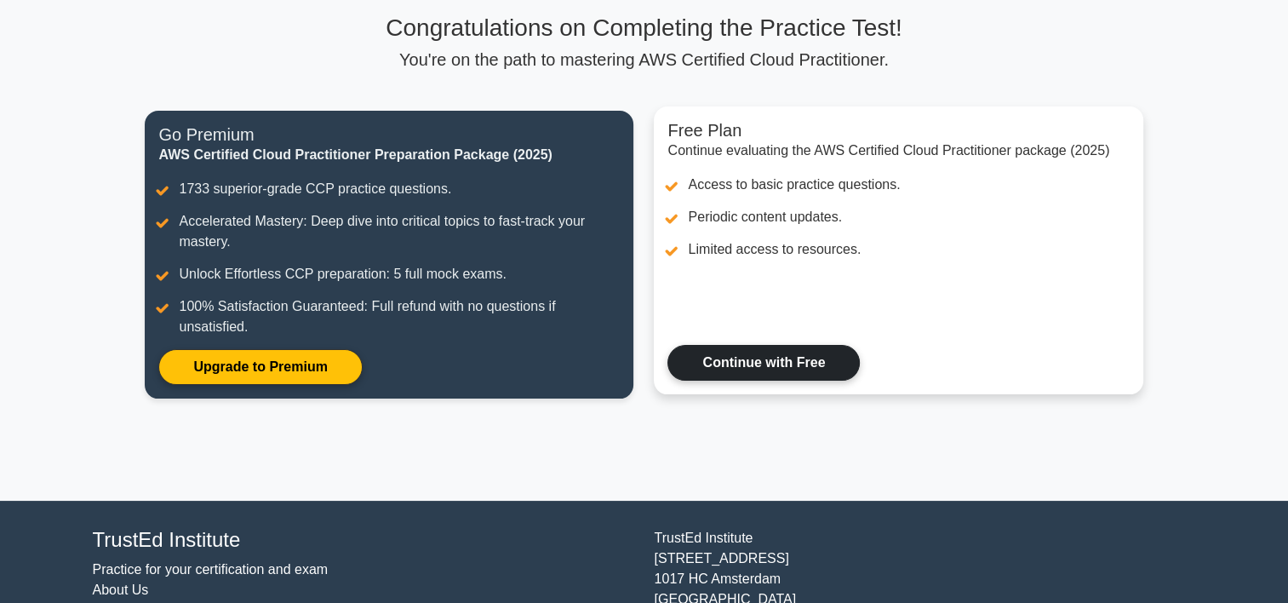
click at [765, 360] on link "Continue with Free" at bounding box center [764, 363] width 192 height 36
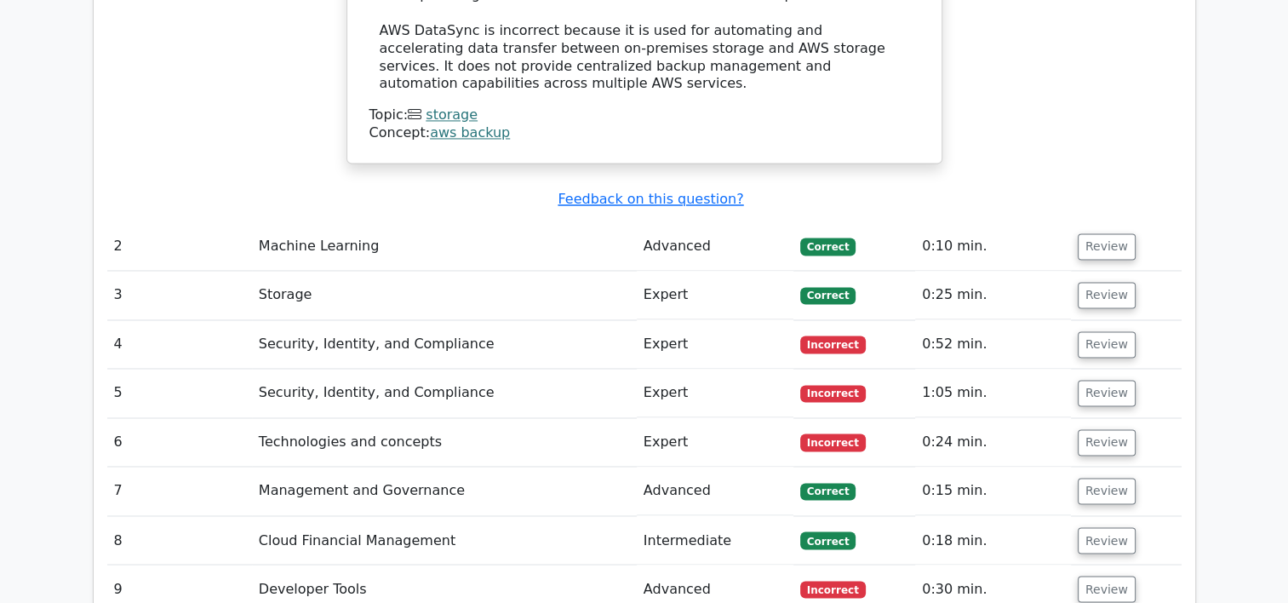
scroll to position [2640, 0]
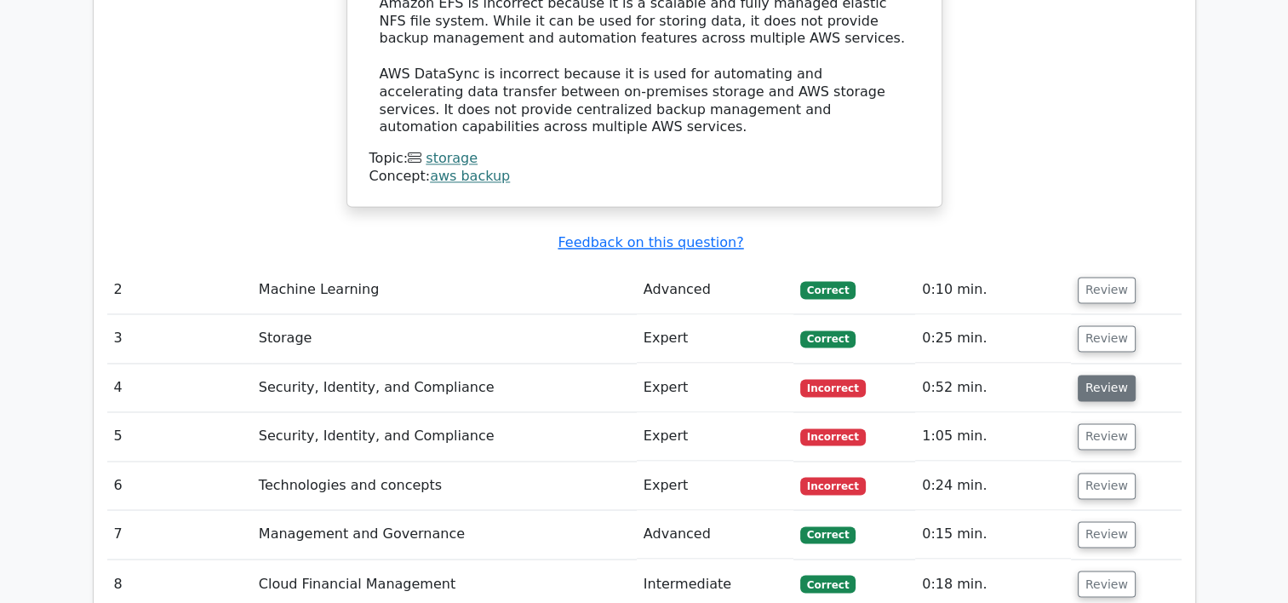
click at [1102, 375] on button "Review" at bounding box center [1107, 388] width 58 height 26
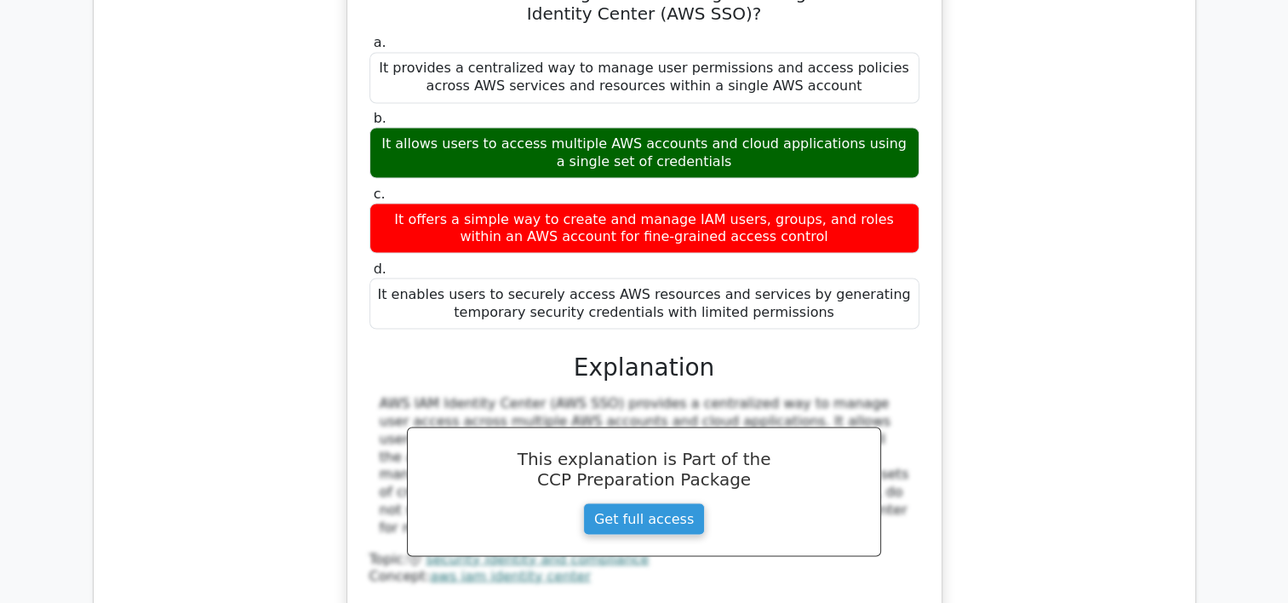
scroll to position [3491, 0]
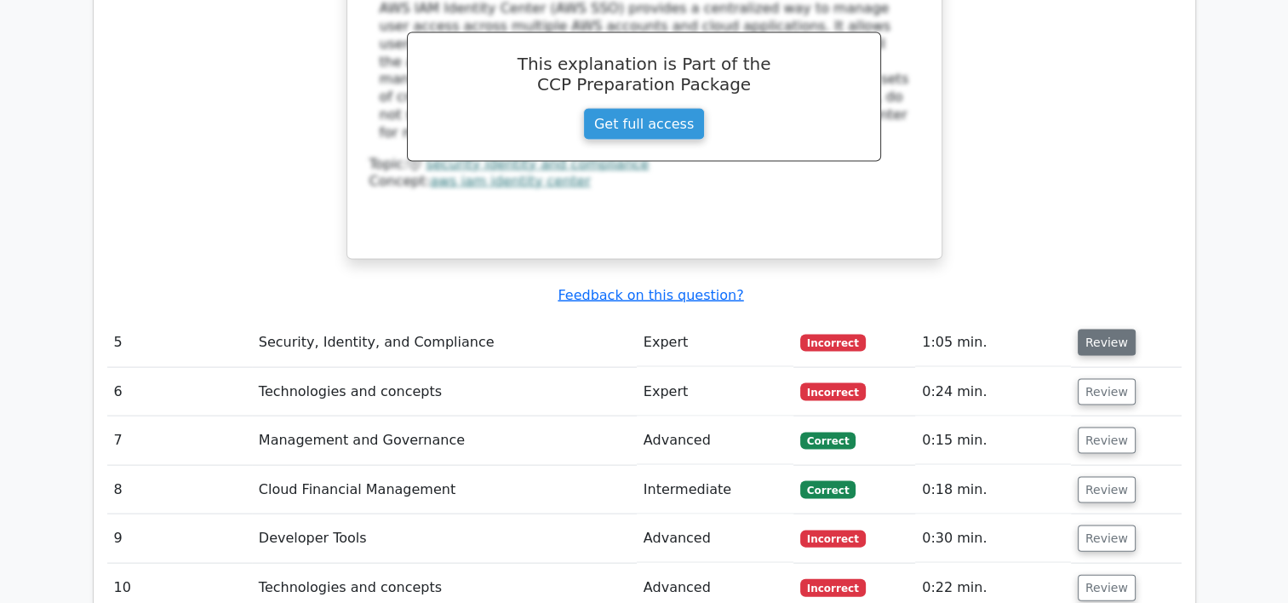
click at [1086, 330] on button "Review" at bounding box center [1107, 343] width 58 height 26
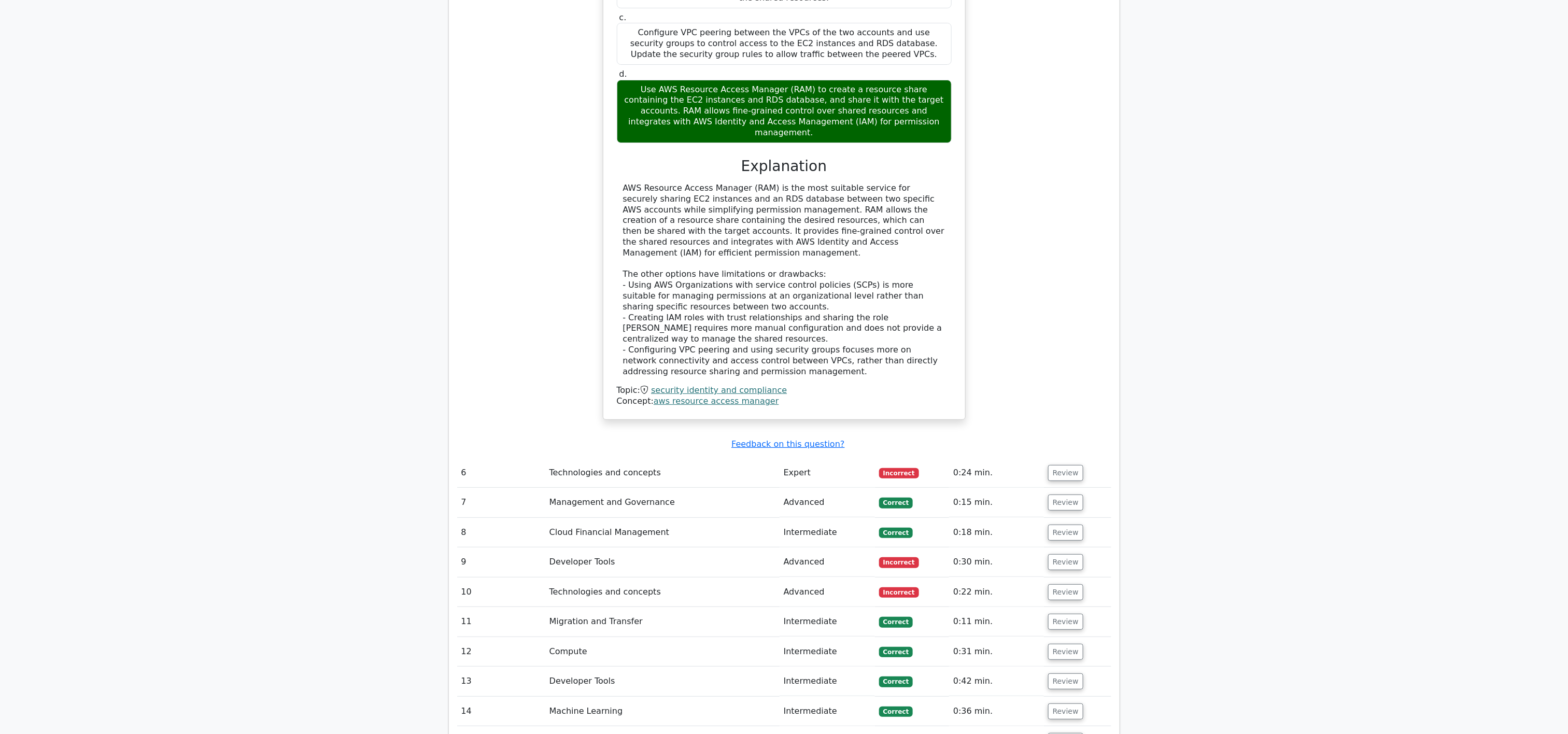
scroll to position [2811, 0]
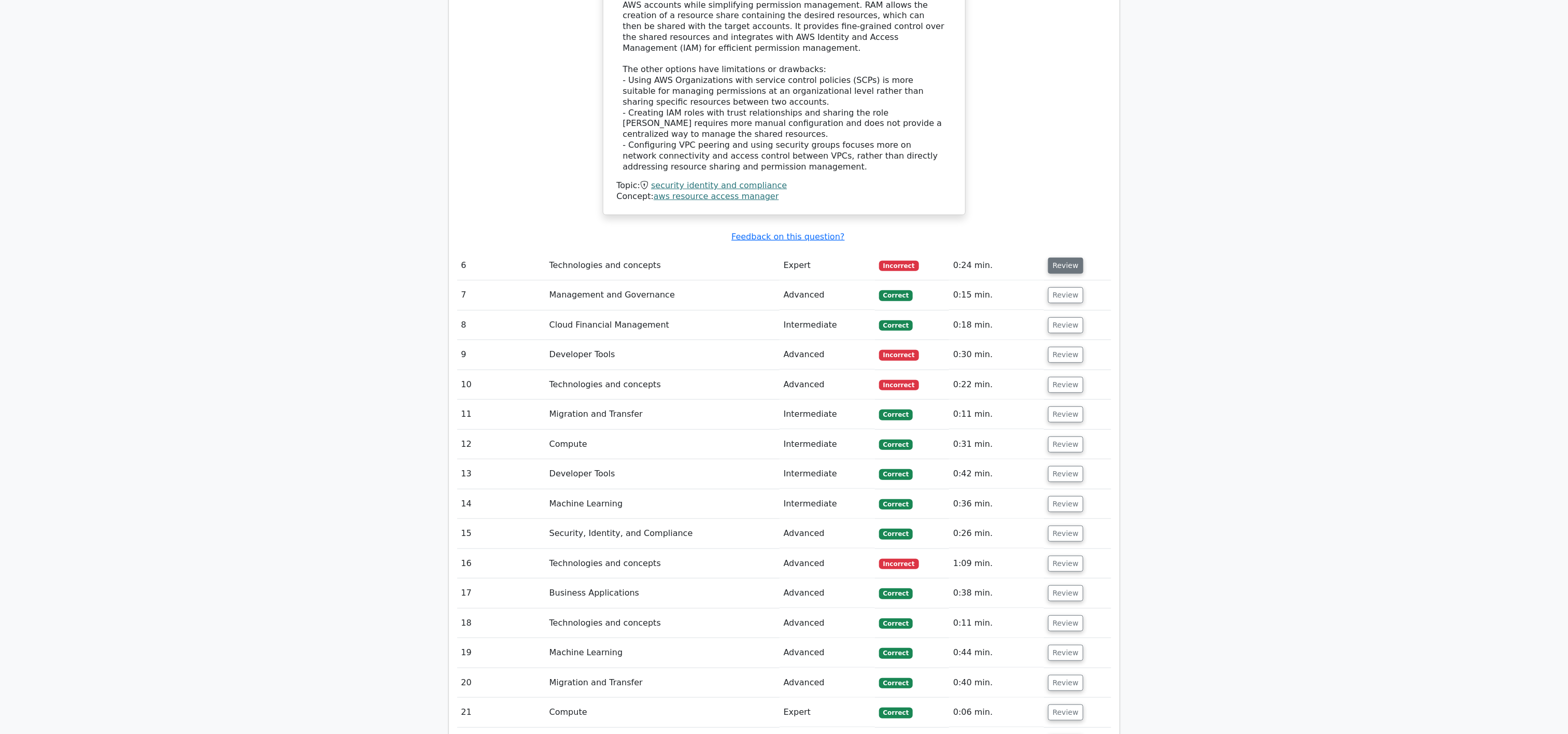
click at [784, 257] on button "Review" at bounding box center [1066, 265] width 35 height 16
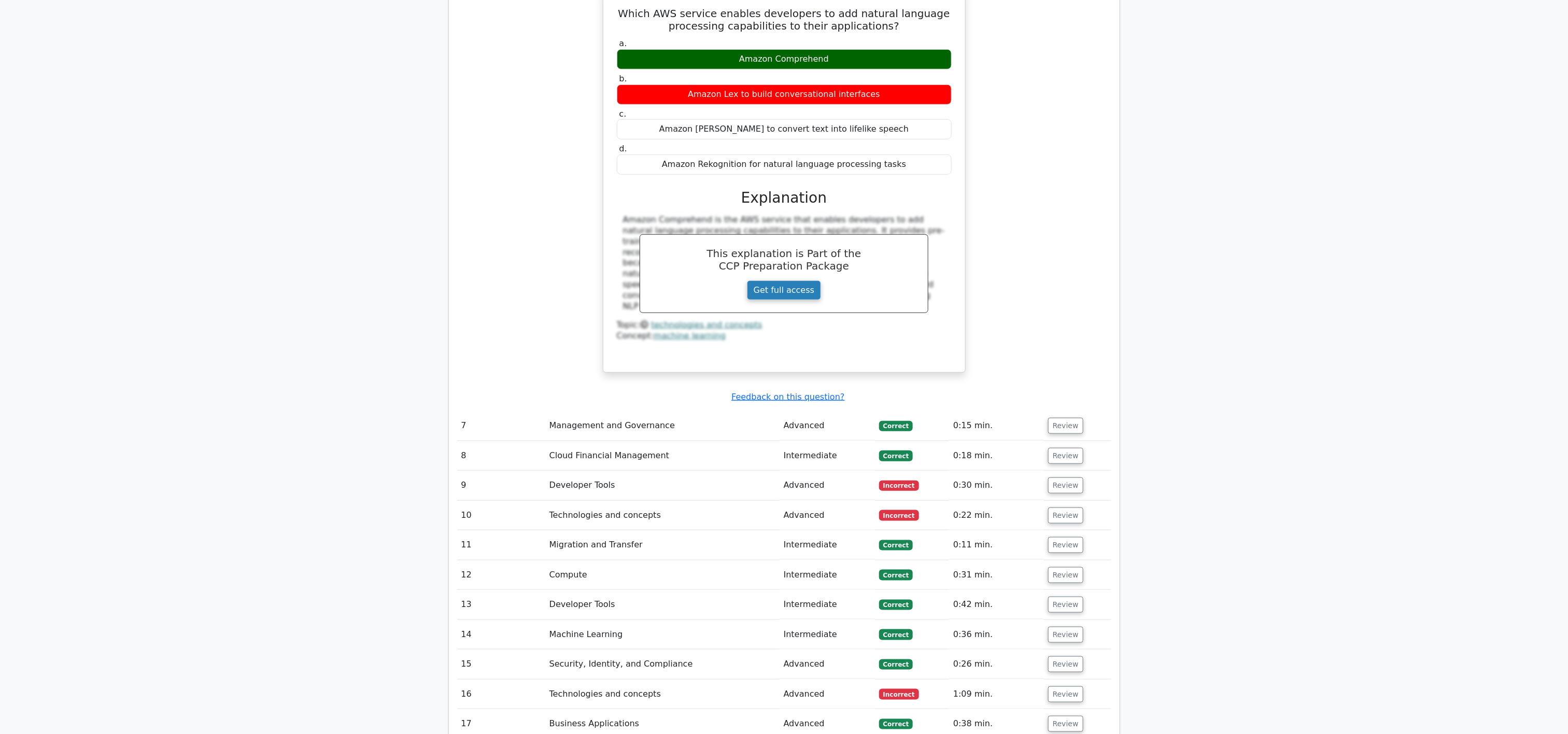
scroll to position [3122, 0]
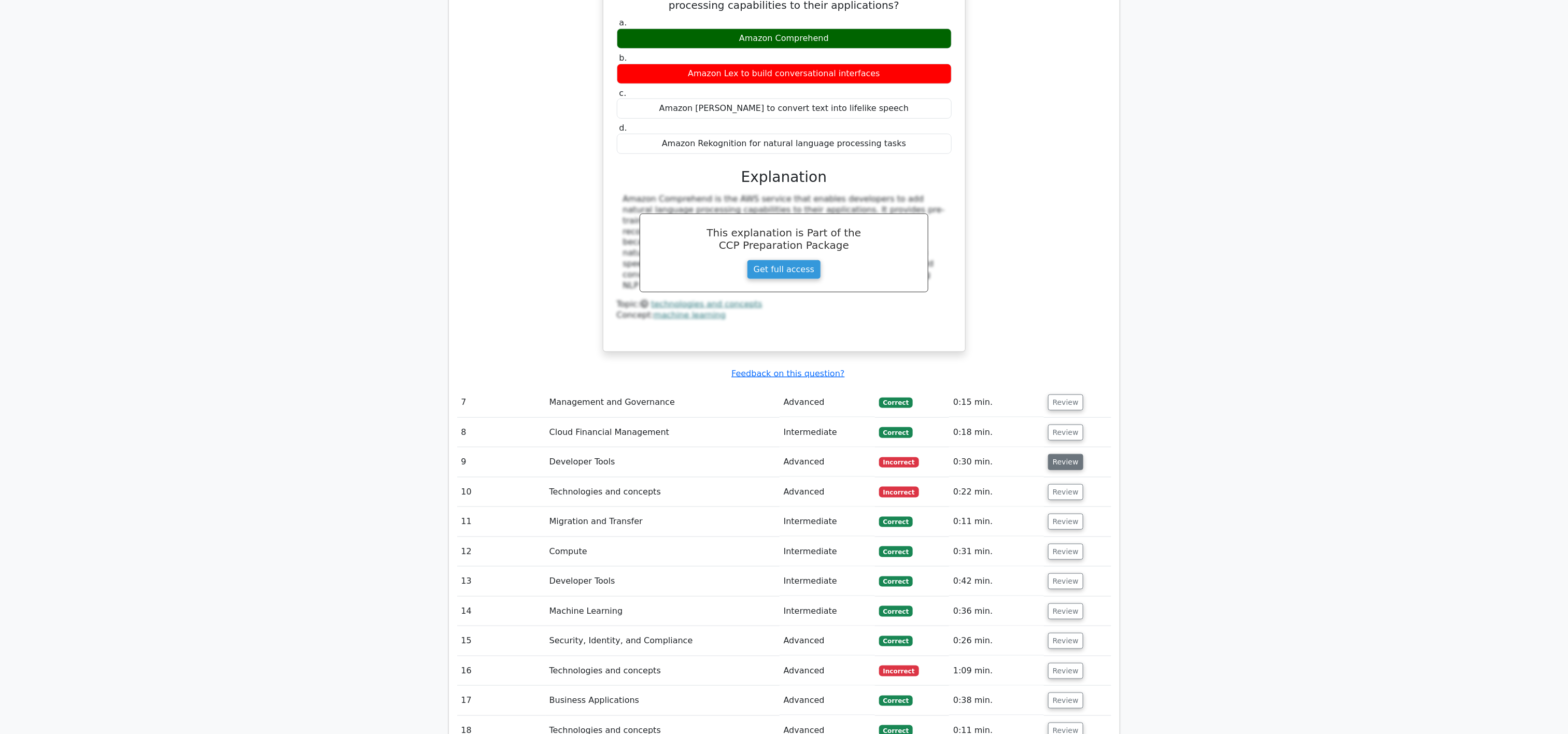
click at [784, 366] on button "Review" at bounding box center [1066, 462] width 35 height 16
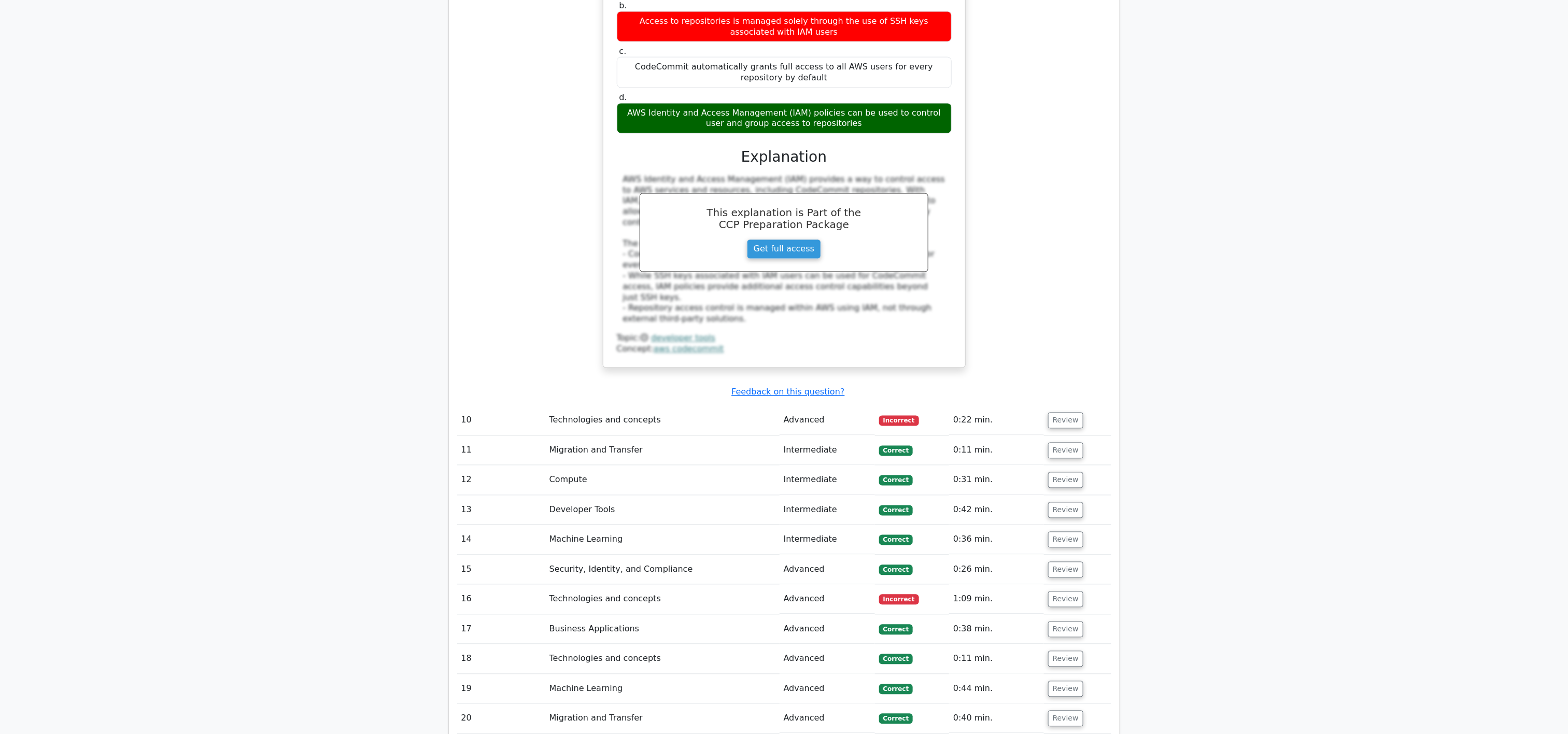
scroll to position [3744, 0]
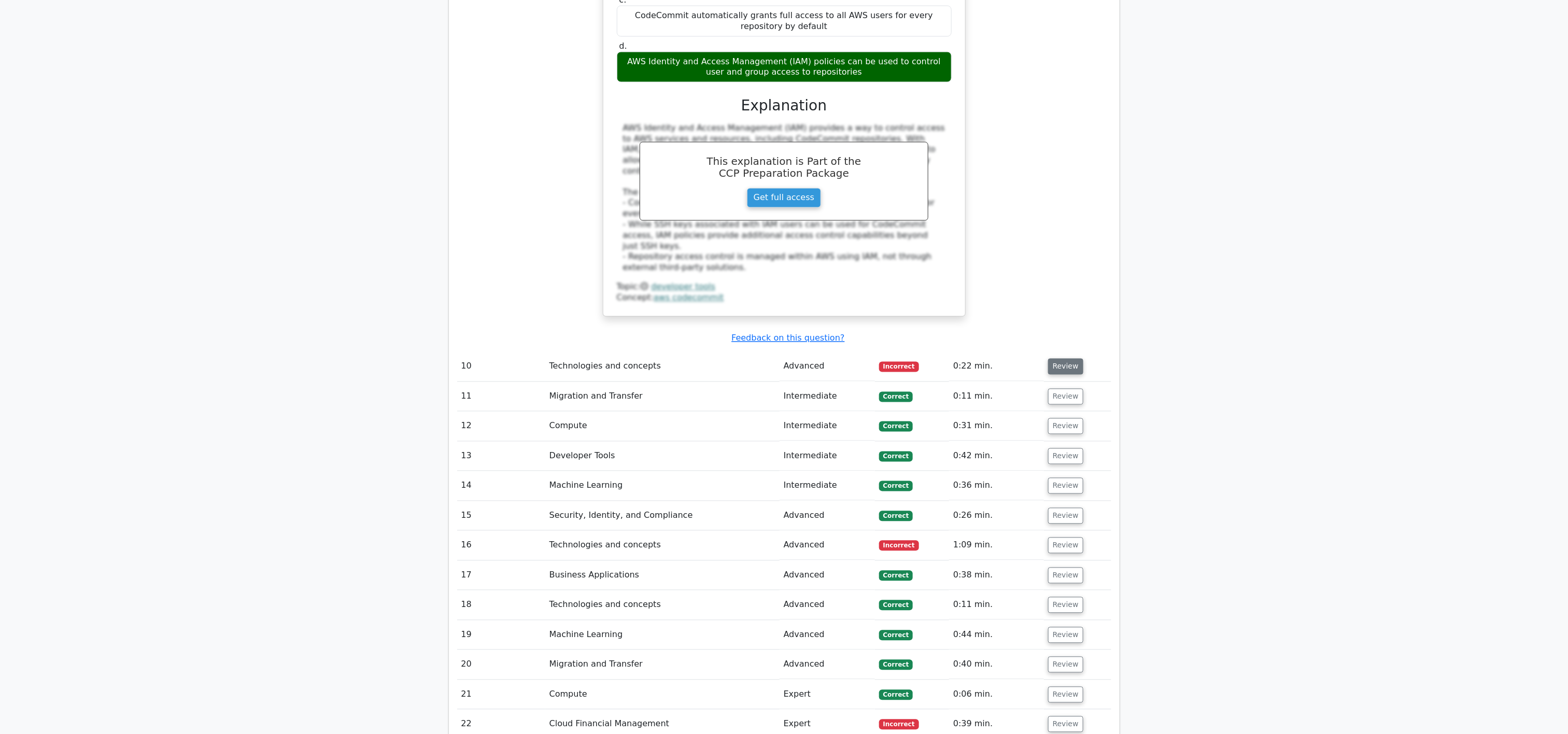
click at [784, 358] on button "Review" at bounding box center [1066, 366] width 35 height 16
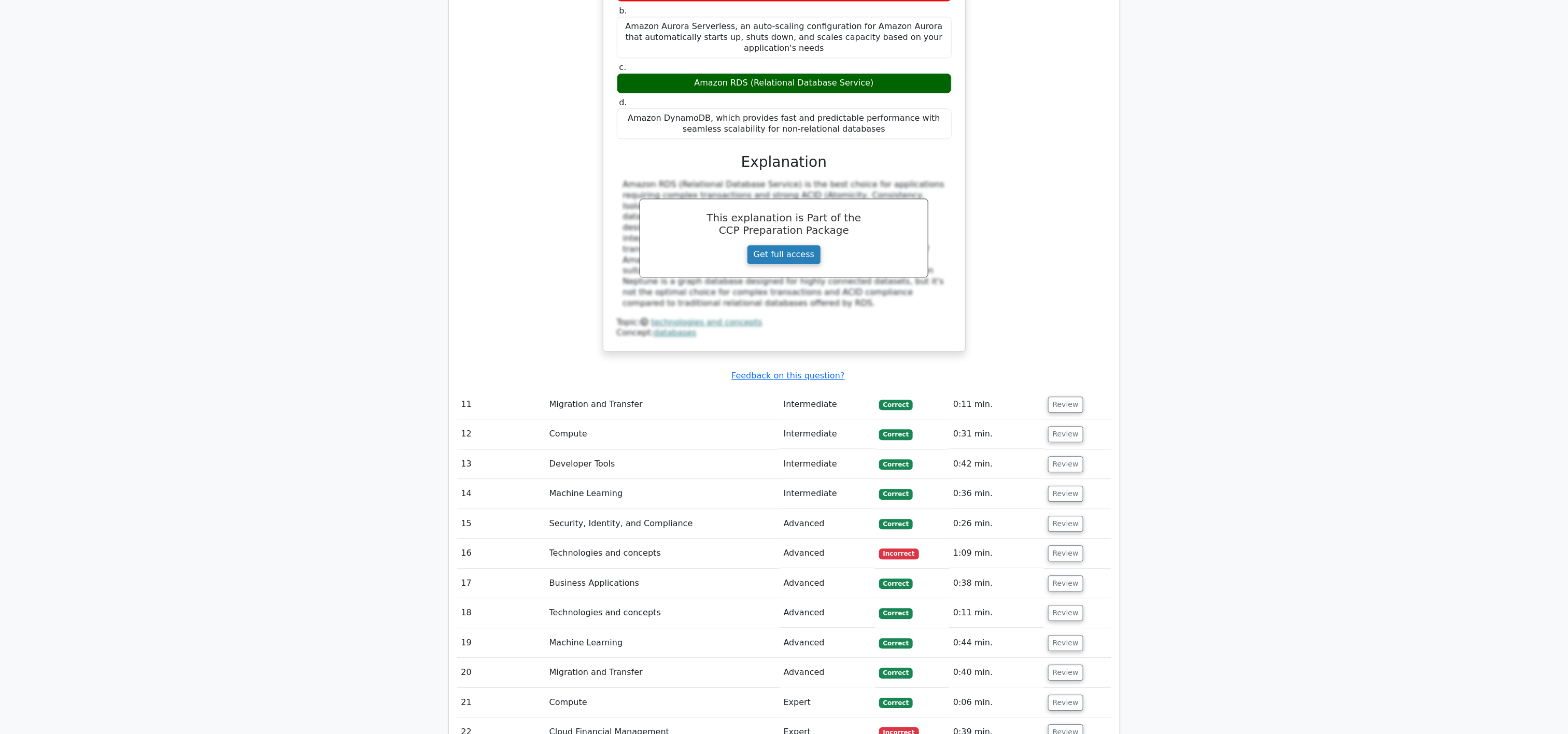
scroll to position [4262, 0]
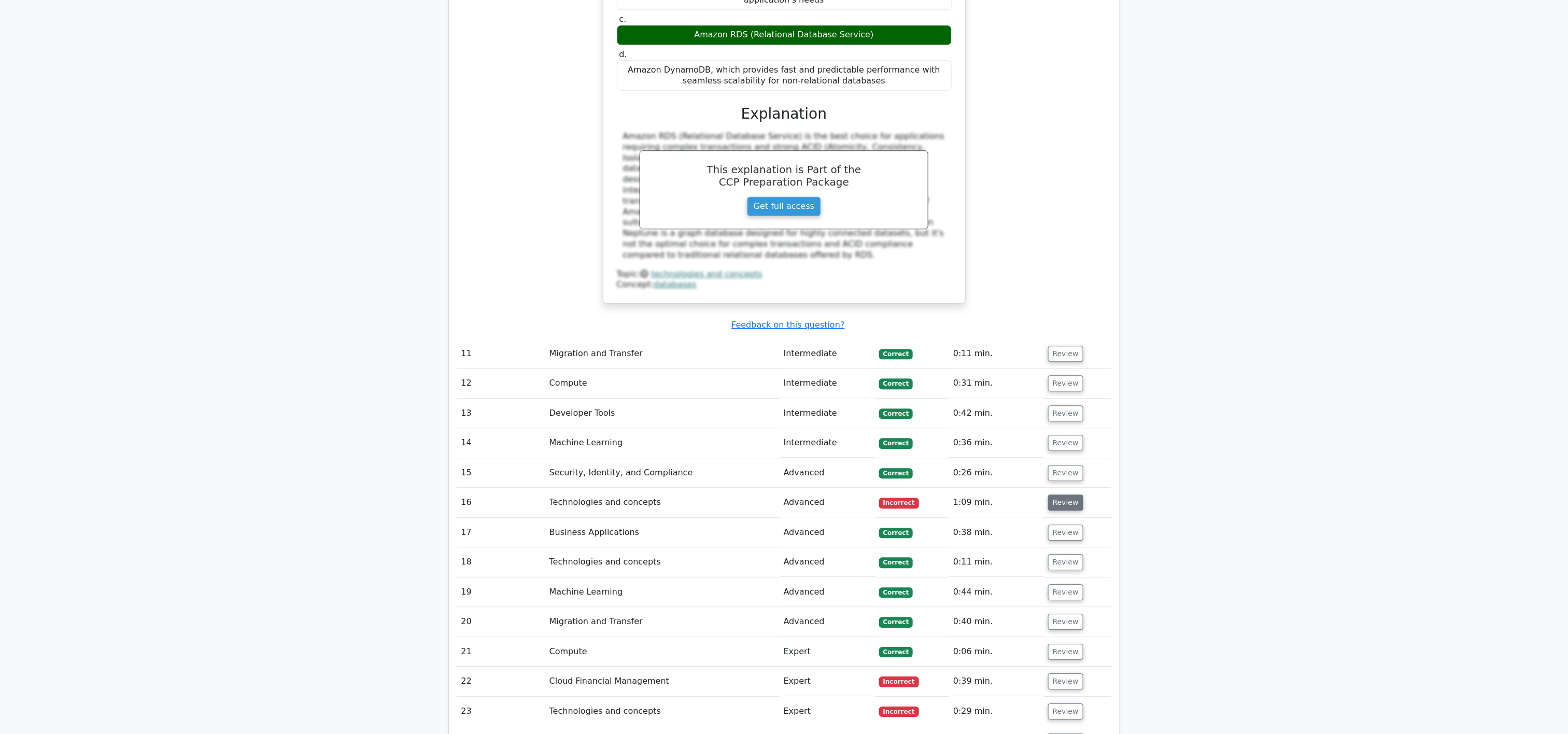
click at [784, 366] on button "Review" at bounding box center [1066, 502] width 35 height 16
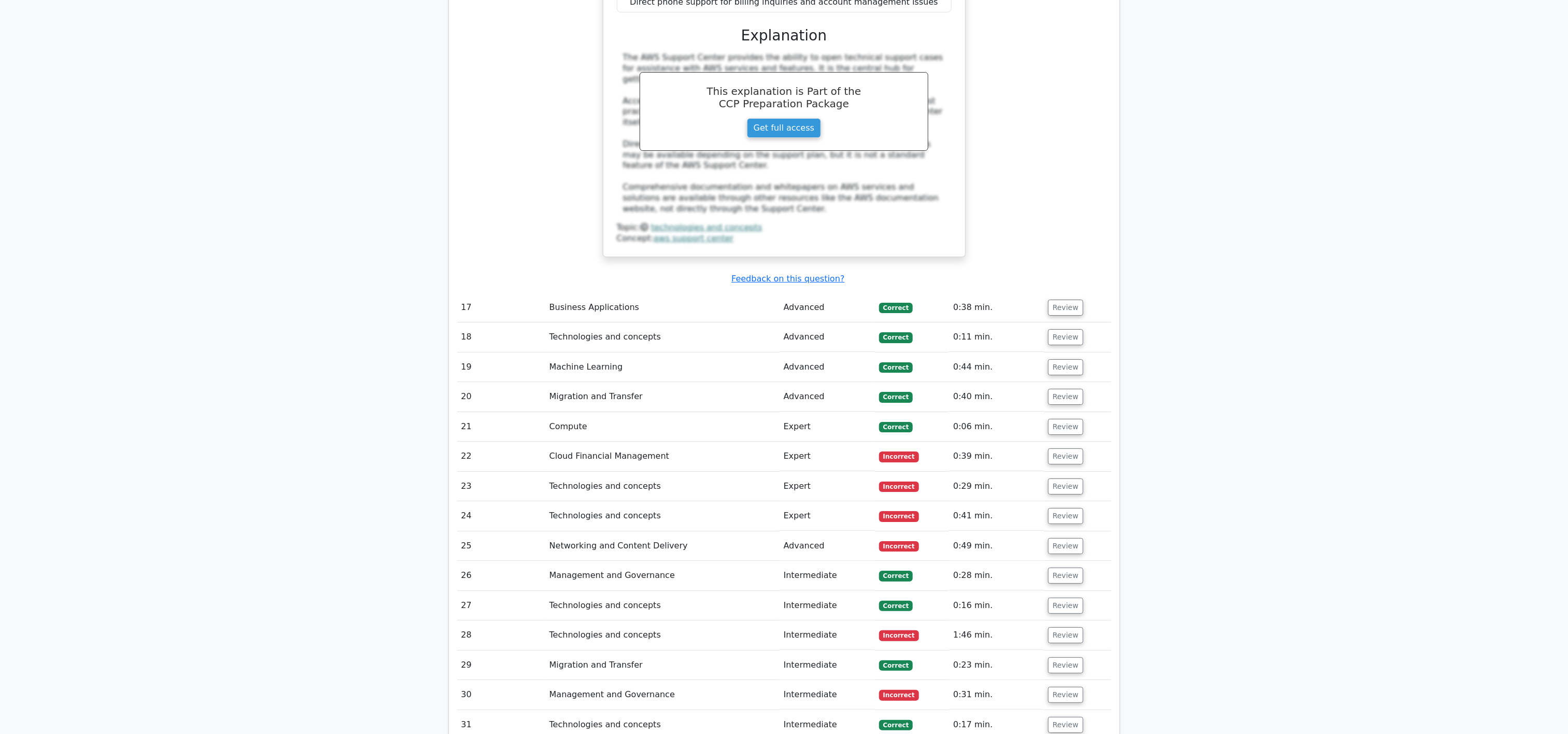
scroll to position [4988, 0]
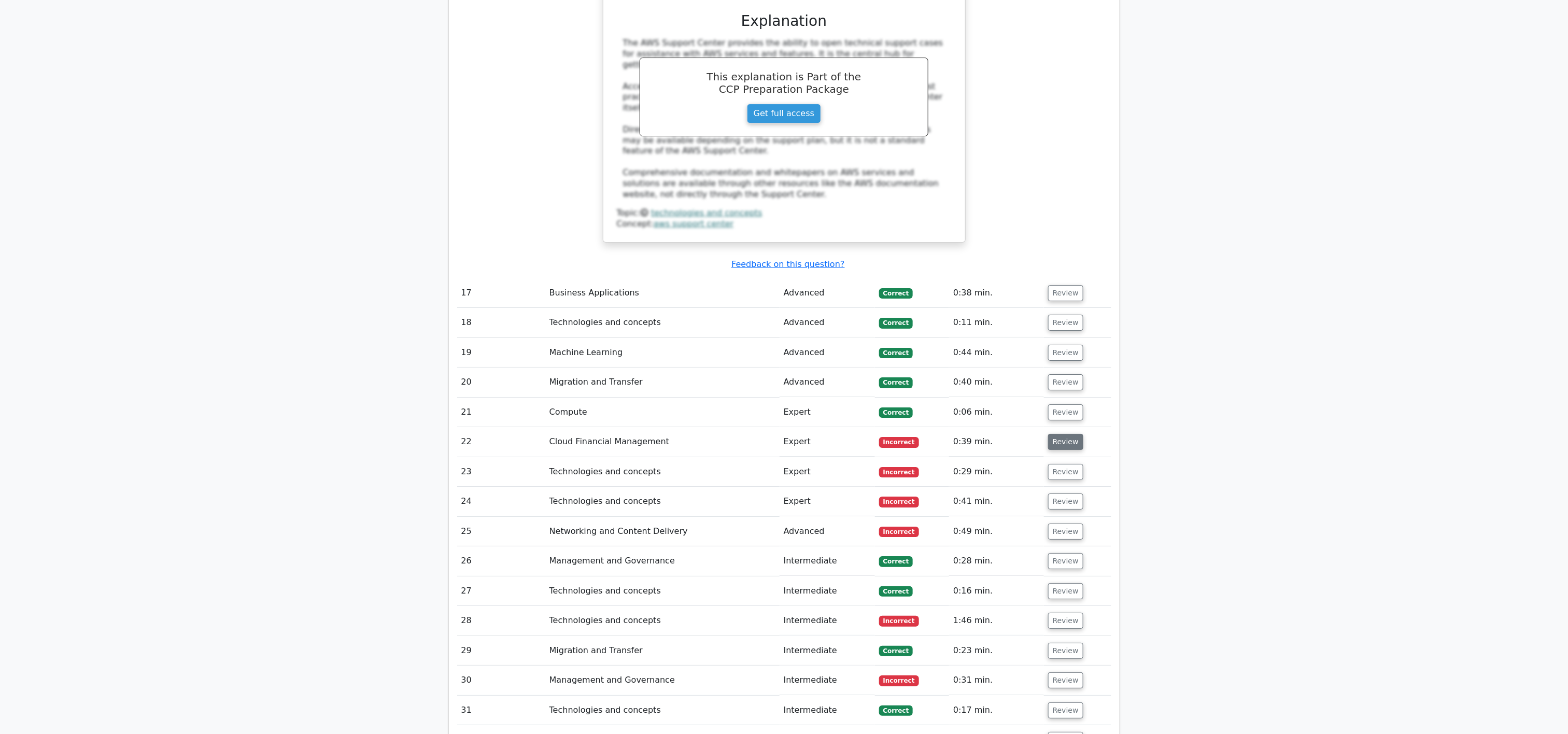
click at [784, 366] on button "Review" at bounding box center [1066, 442] width 35 height 16
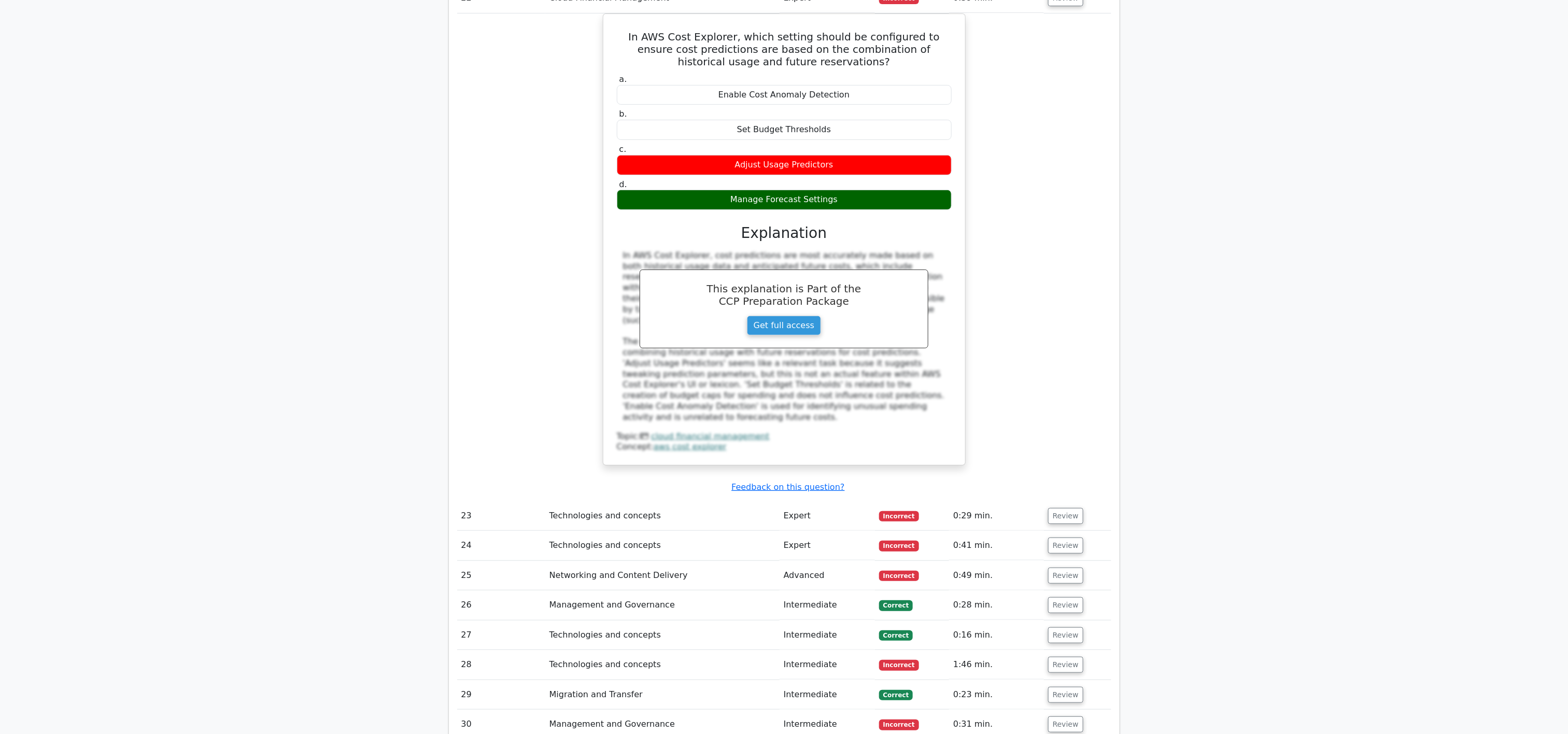
scroll to position [5506, 0]
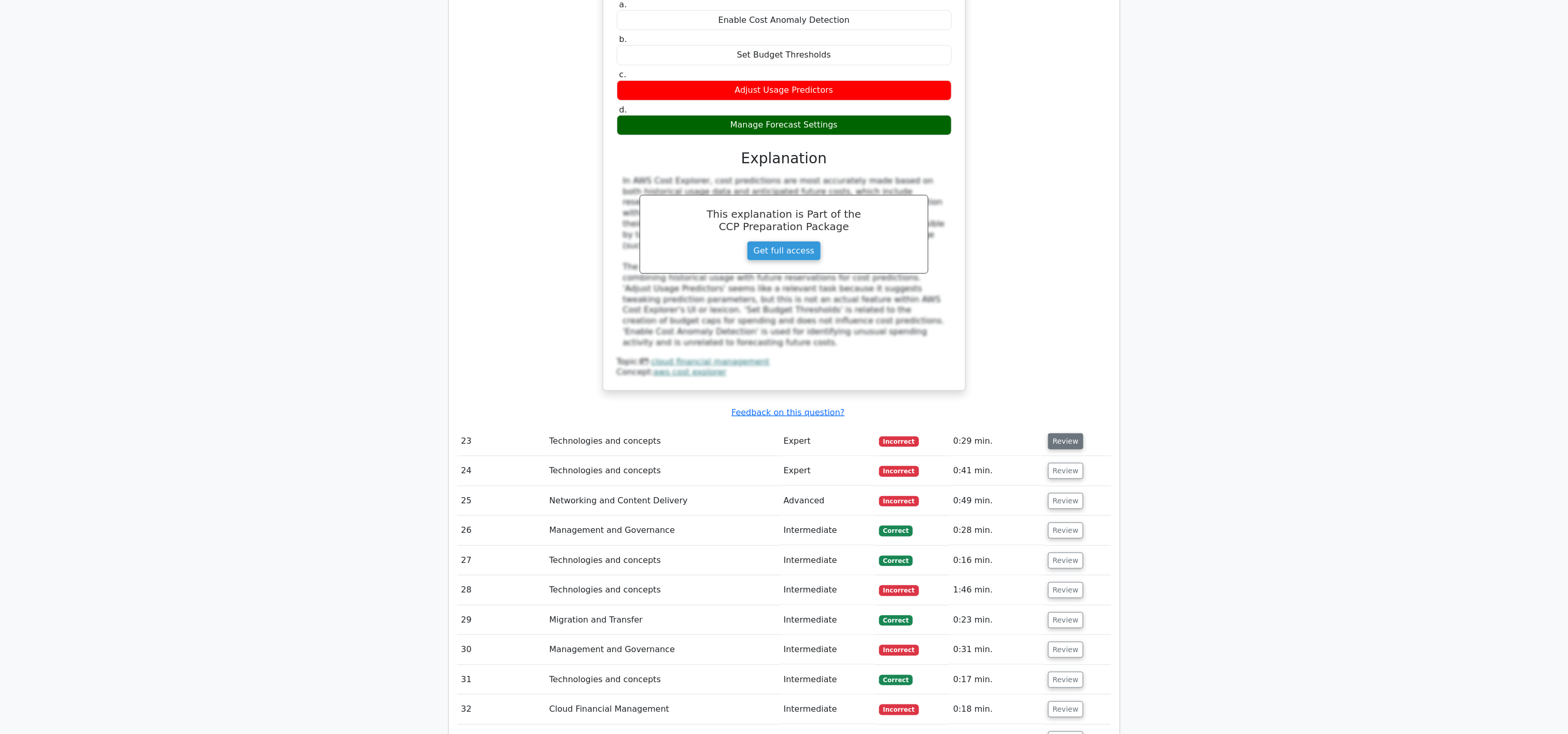
click at [784, 366] on button "Review" at bounding box center [1066, 441] width 35 height 16
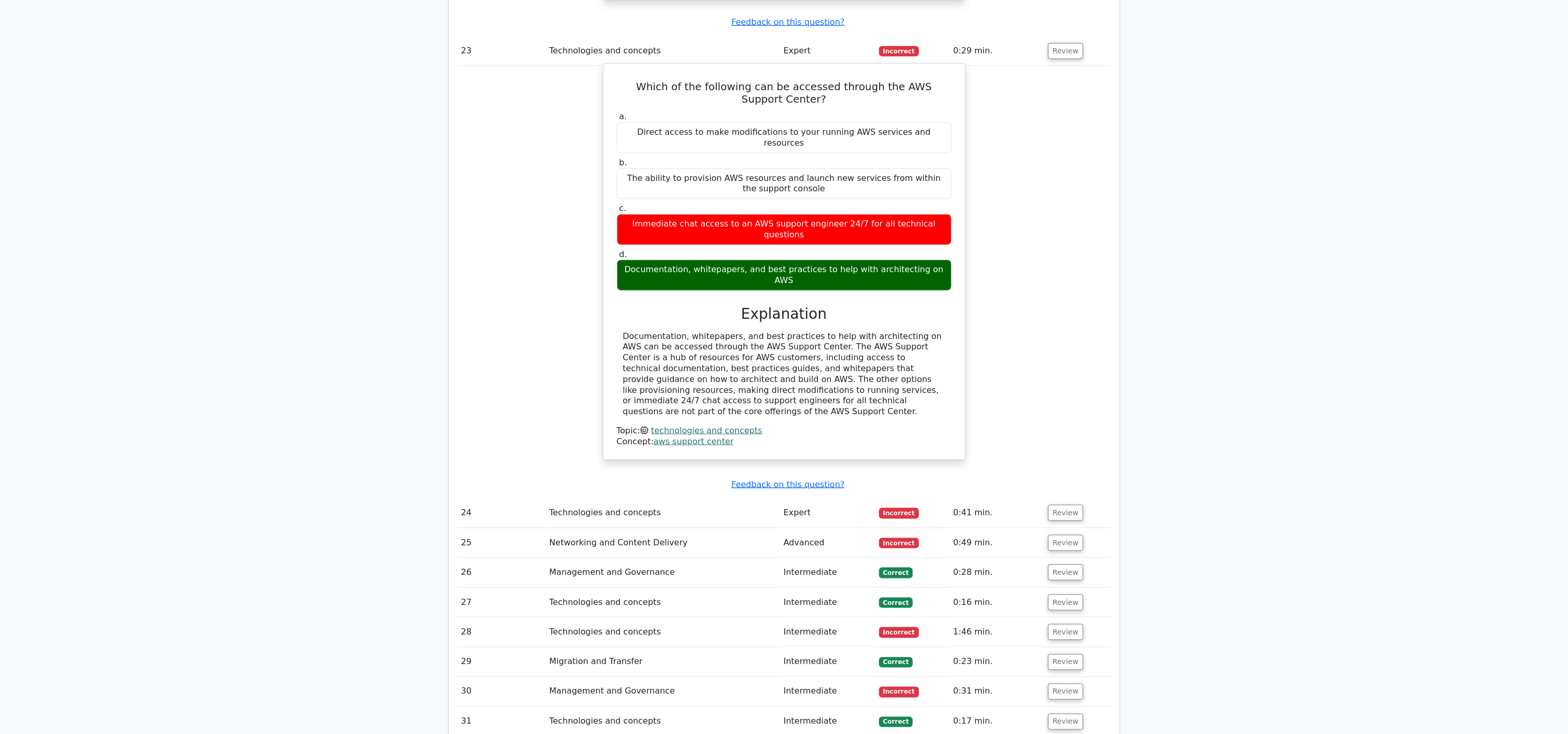
scroll to position [5921, 0]
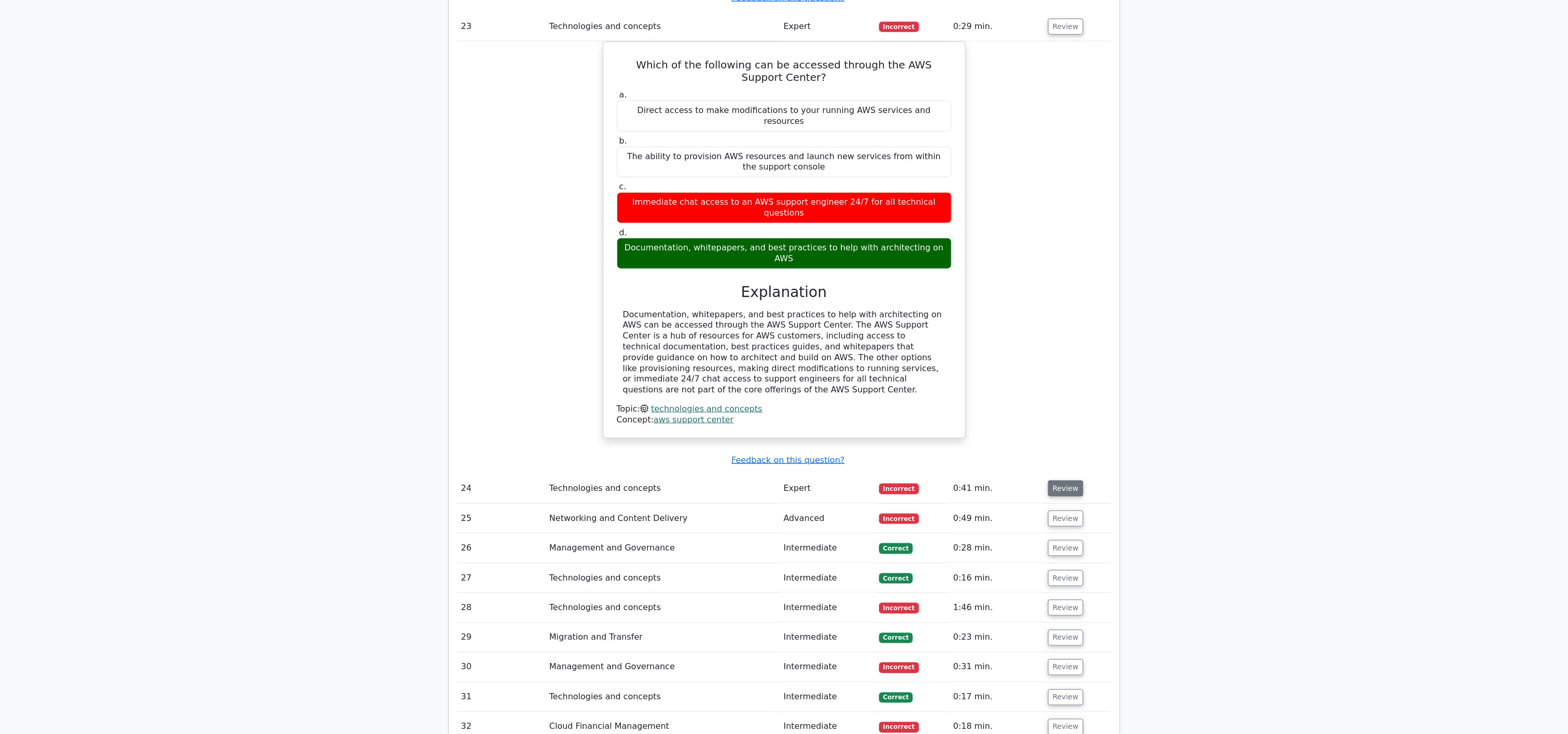
click at [784, 366] on button "Review" at bounding box center [1066, 488] width 35 height 16
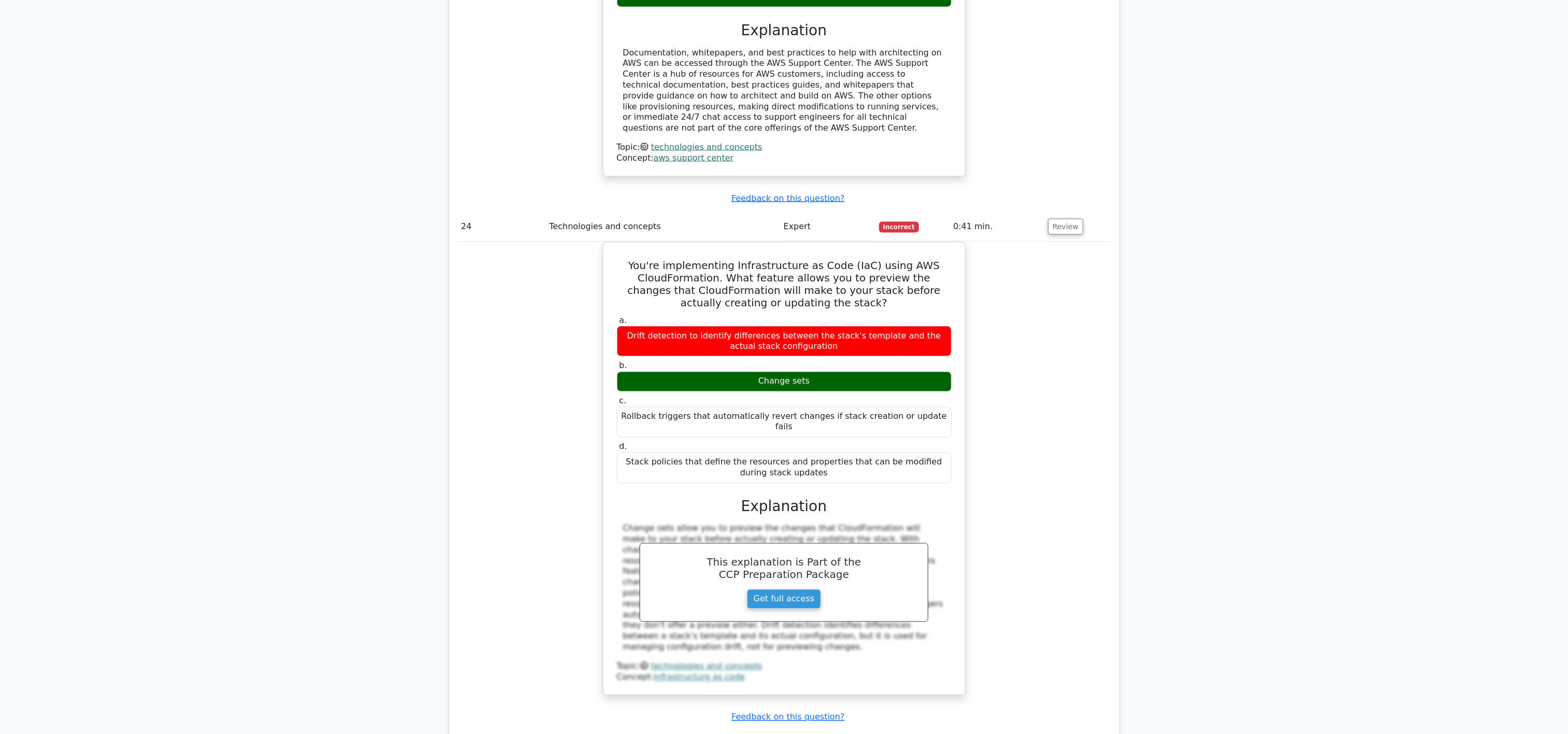
scroll to position [6232, 0]
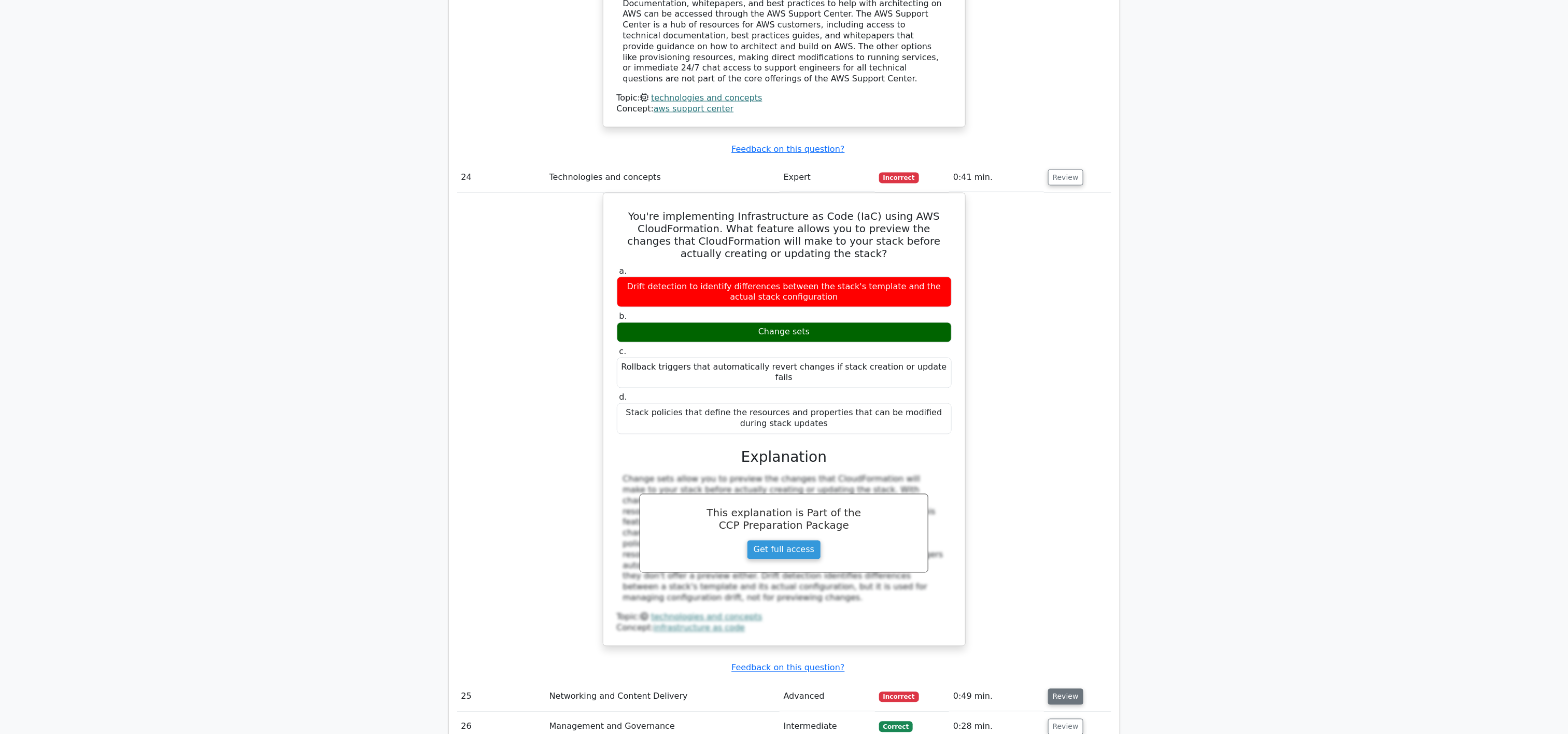
click at [784, 366] on button "Review" at bounding box center [1066, 697] width 35 height 16
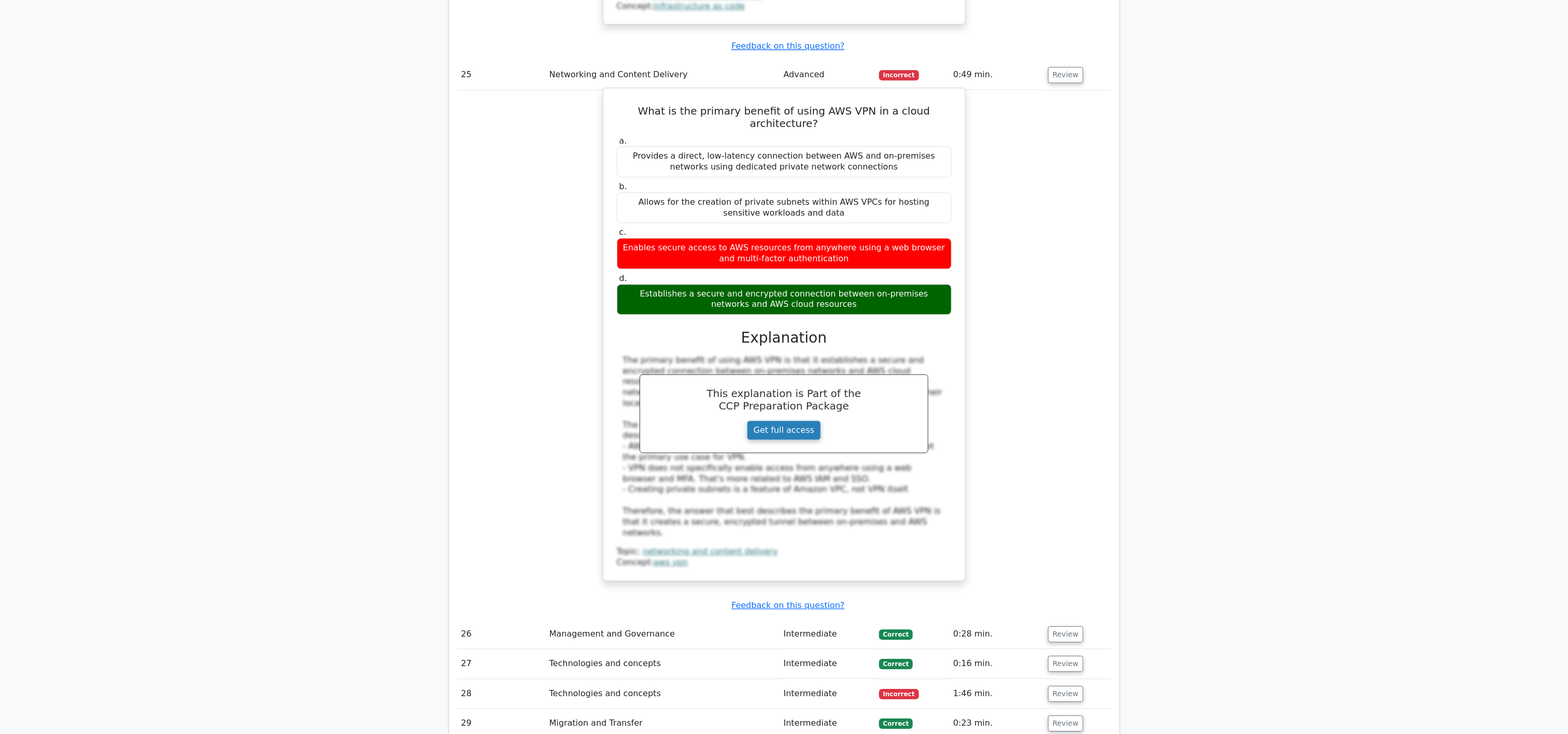
scroll to position [6957, 0]
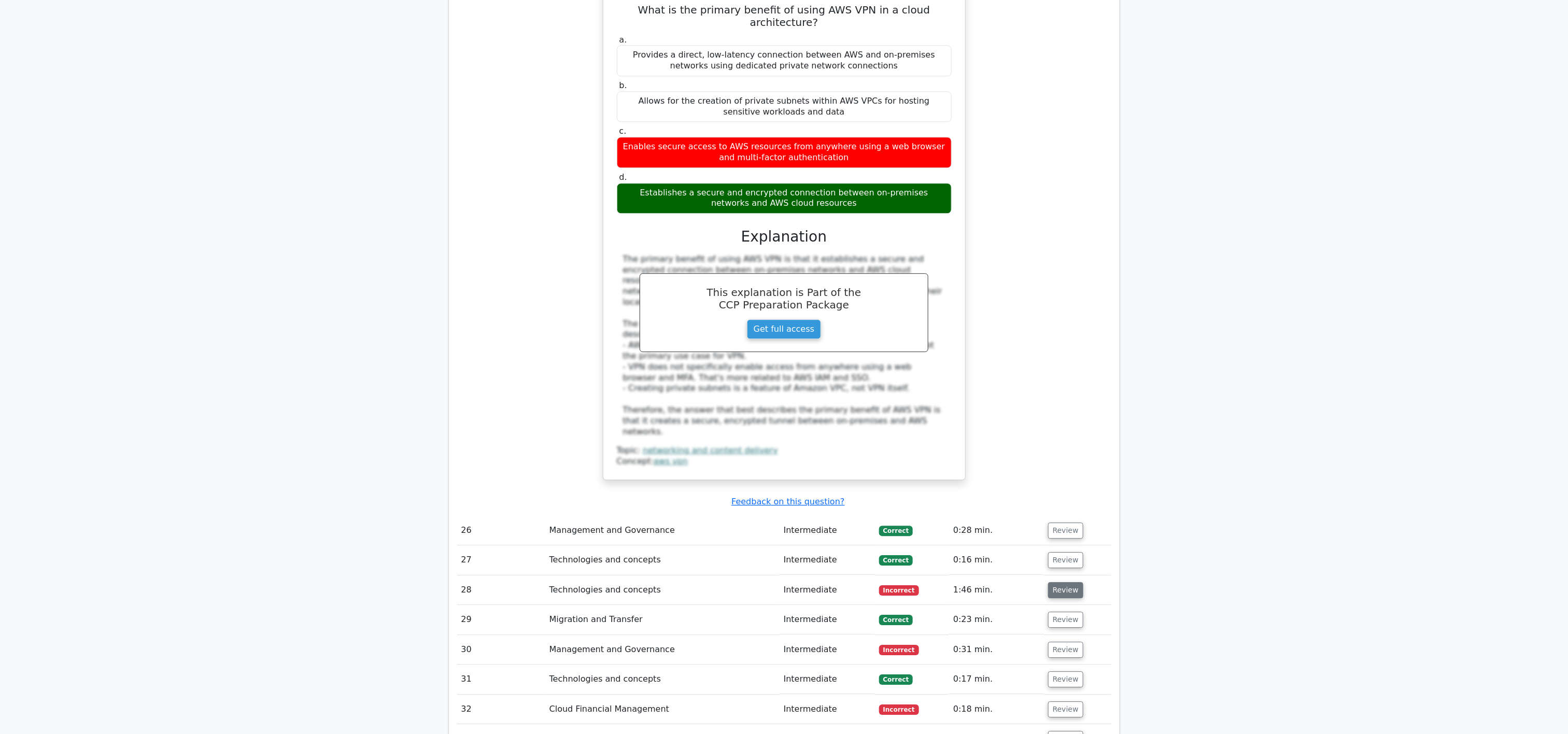
click at [784, 366] on button "Review" at bounding box center [1066, 590] width 35 height 16
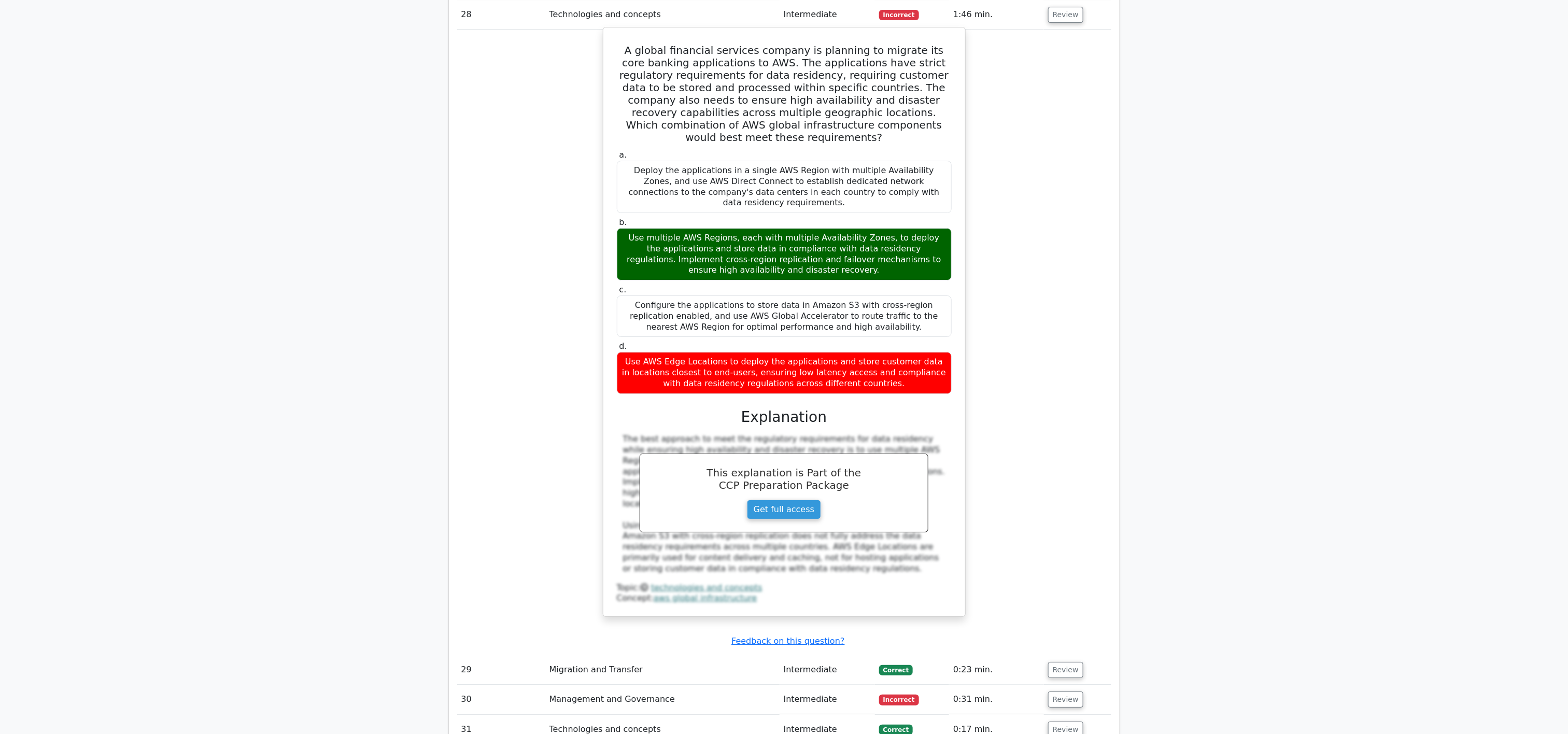
scroll to position [7579, 0]
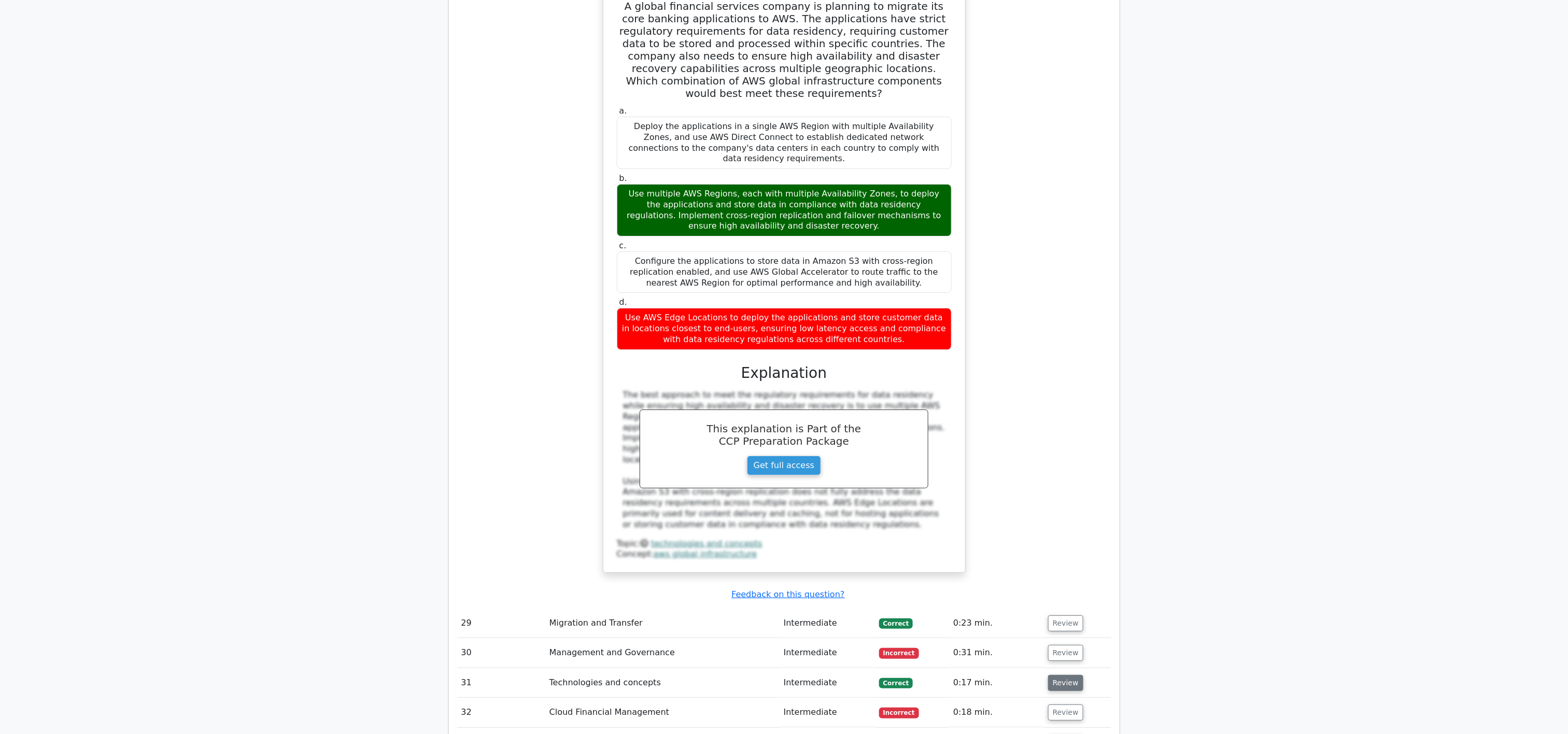
click at [784, 366] on td "Review" at bounding box center [1077, 683] width 68 height 30
click at [784, 366] on button "Review" at bounding box center [1066, 652] width 35 height 16
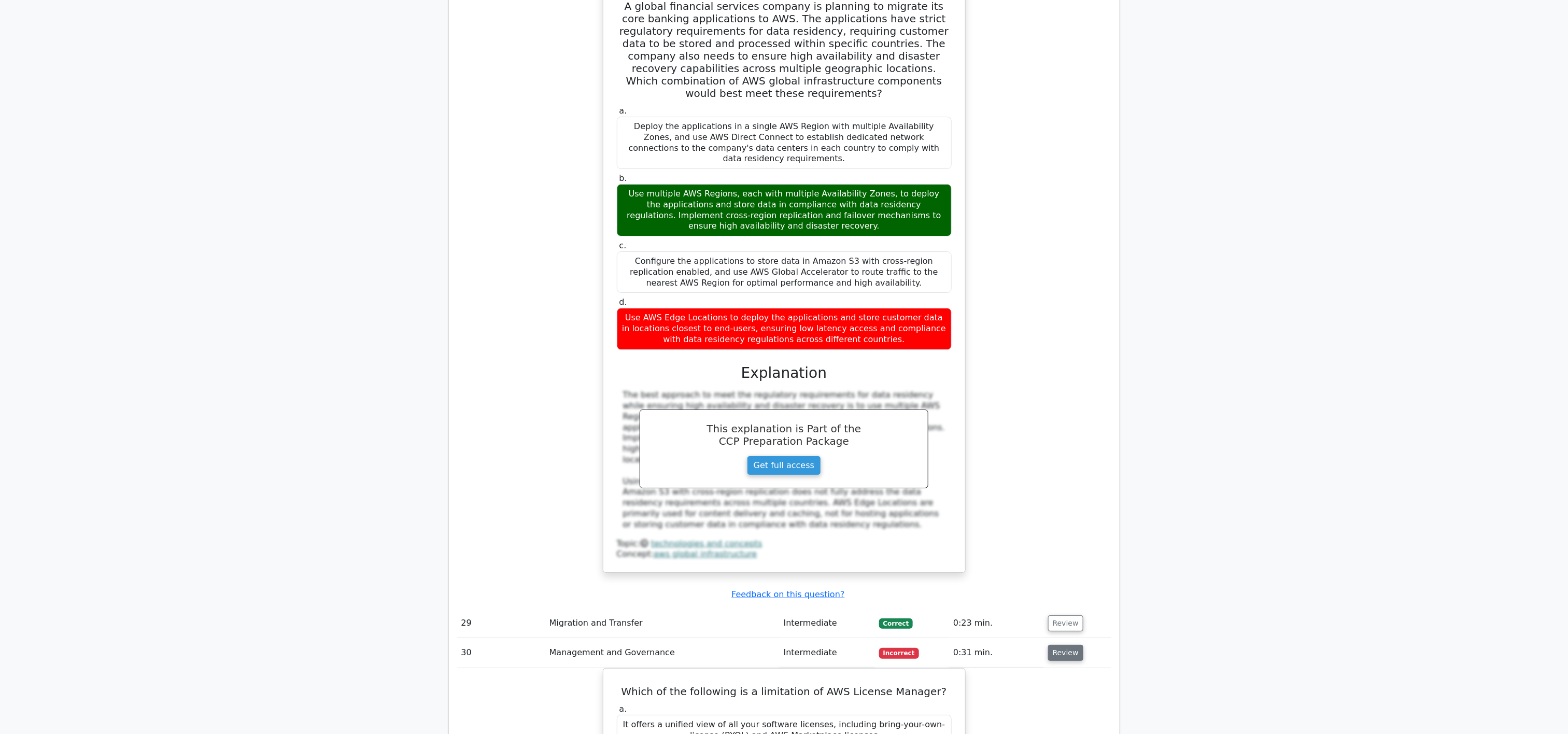
click at [784, 366] on button "Review" at bounding box center [1066, 652] width 35 height 16
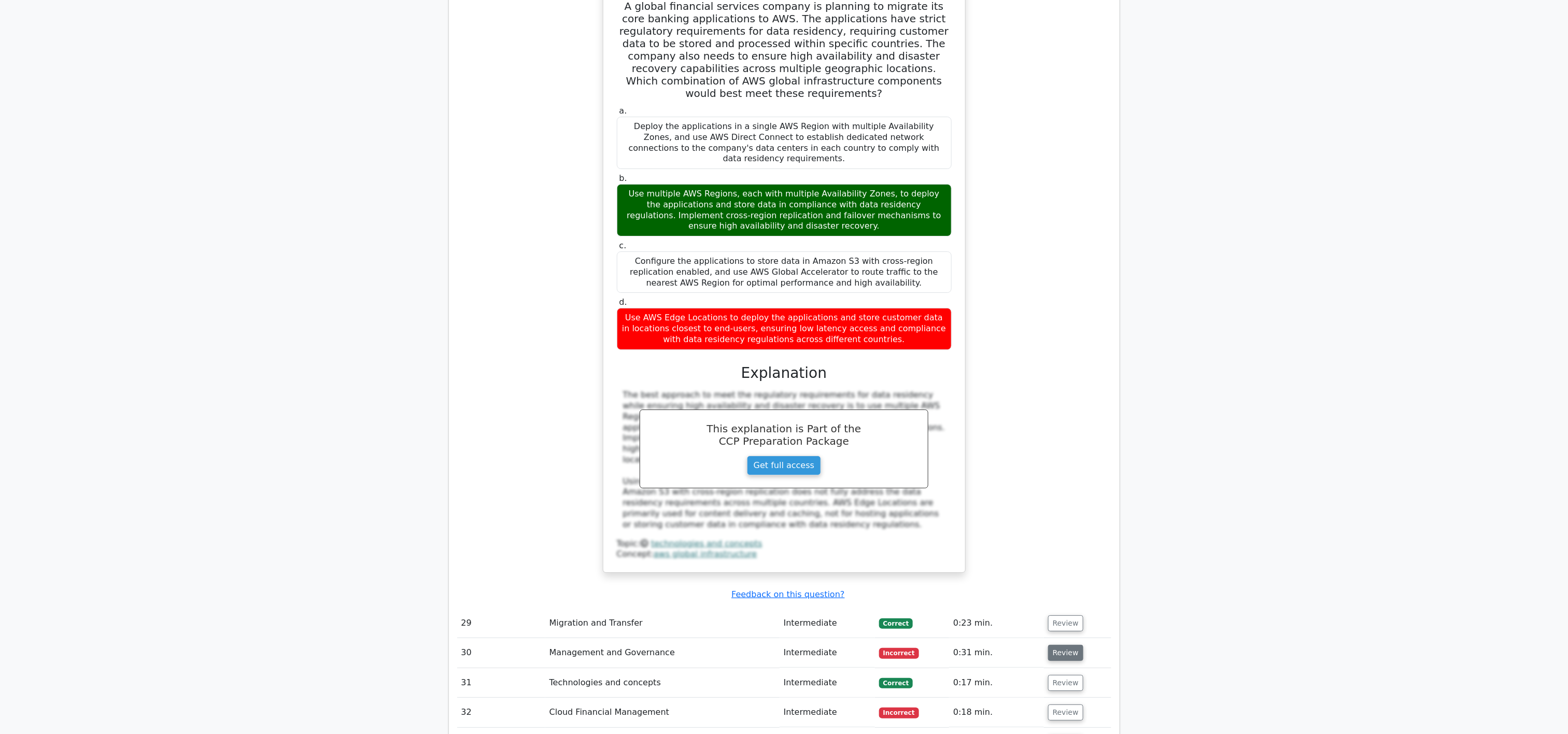
click at [784, 366] on button "Review" at bounding box center [1066, 652] width 35 height 16
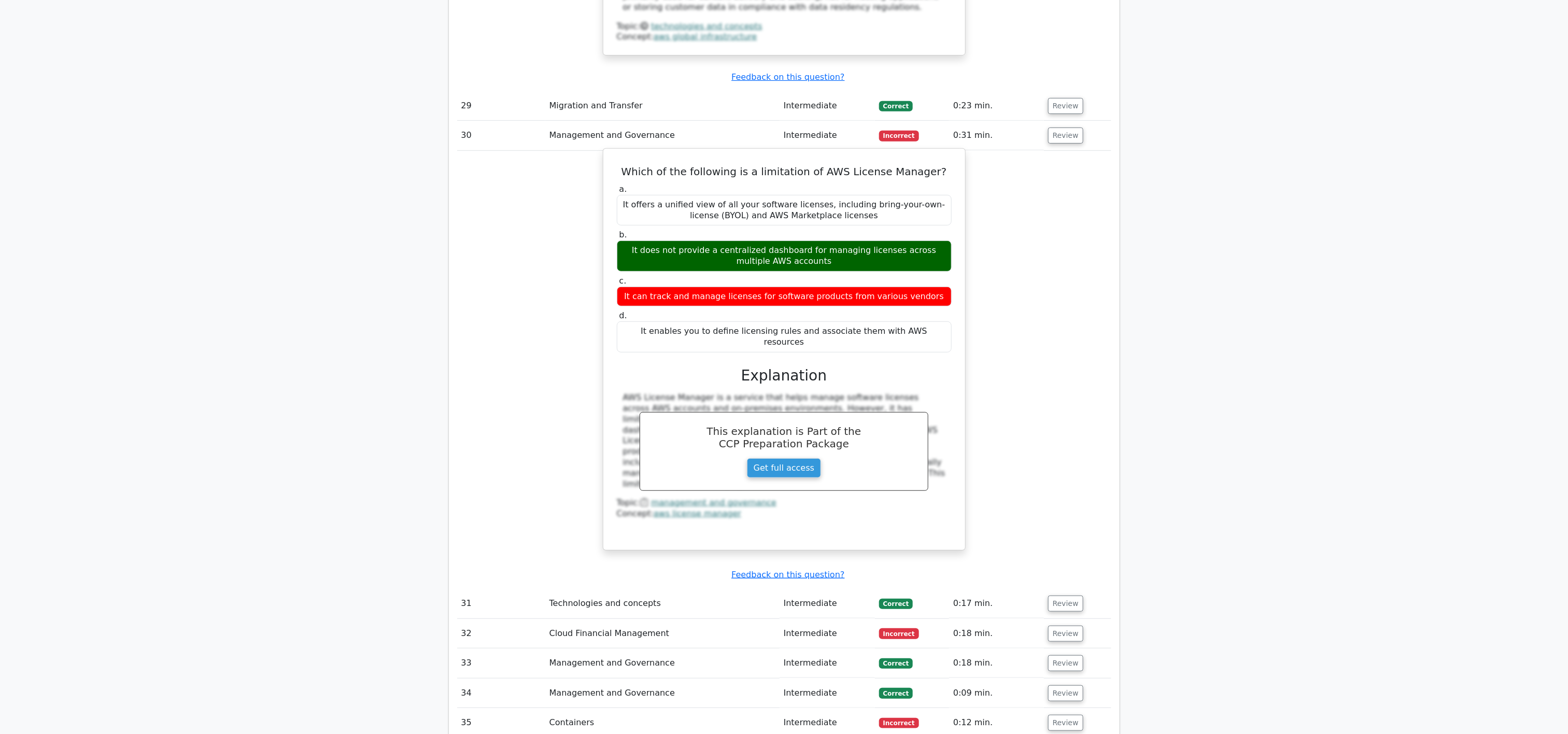
scroll to position [8098, 0]
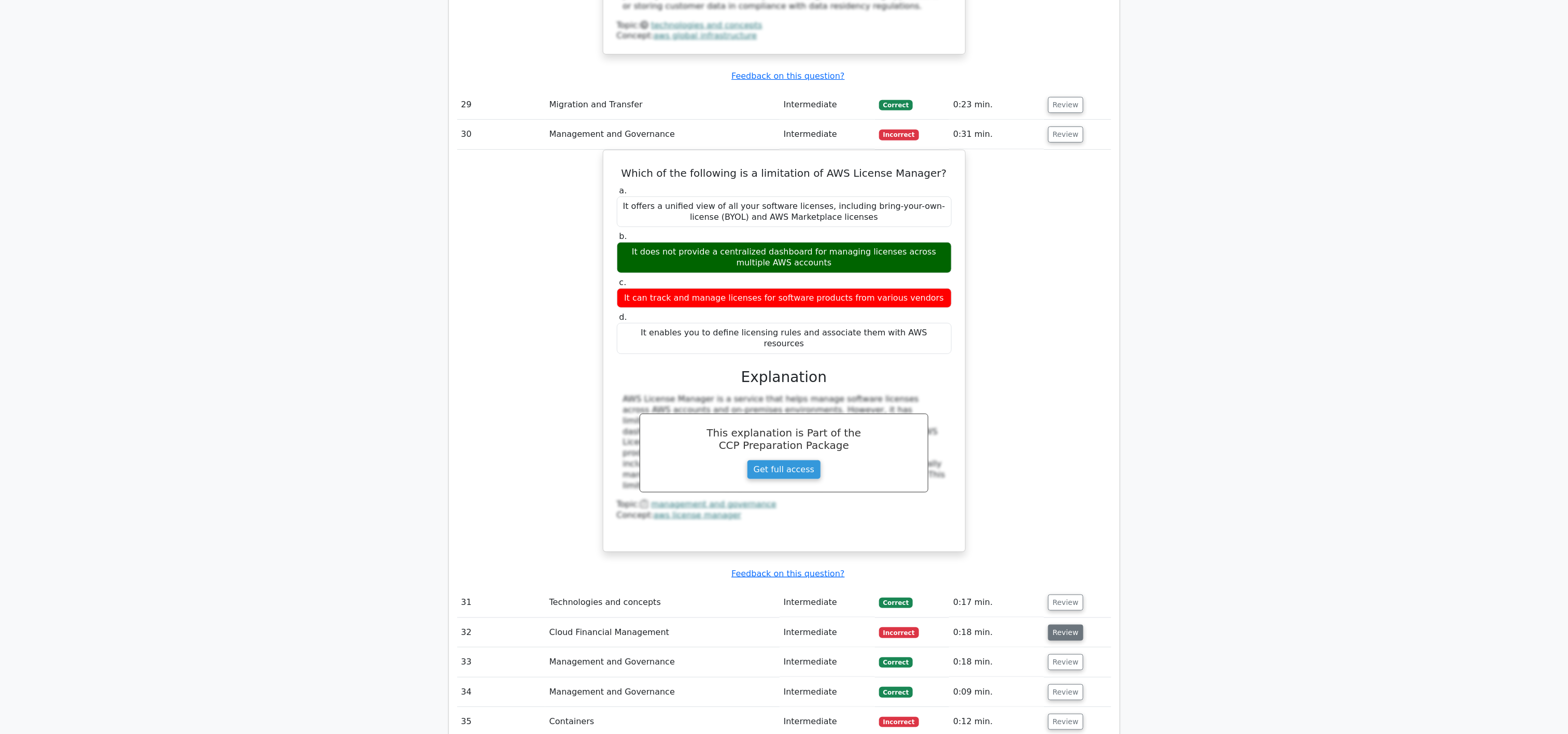
click at [784, 366] on button "Review" at bounding box center [1066, 632] width 35 height 16
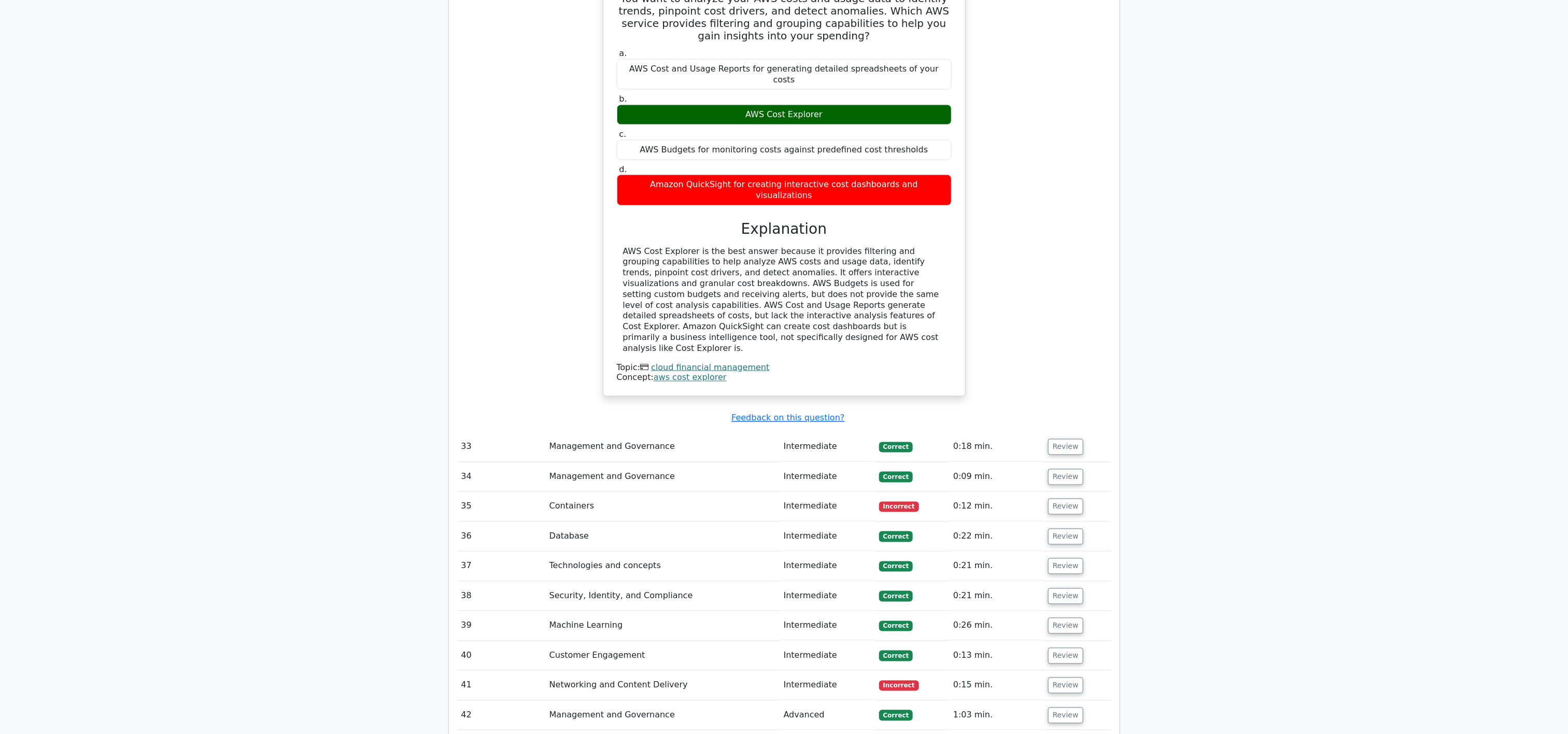
scroll to position [8720, 0]
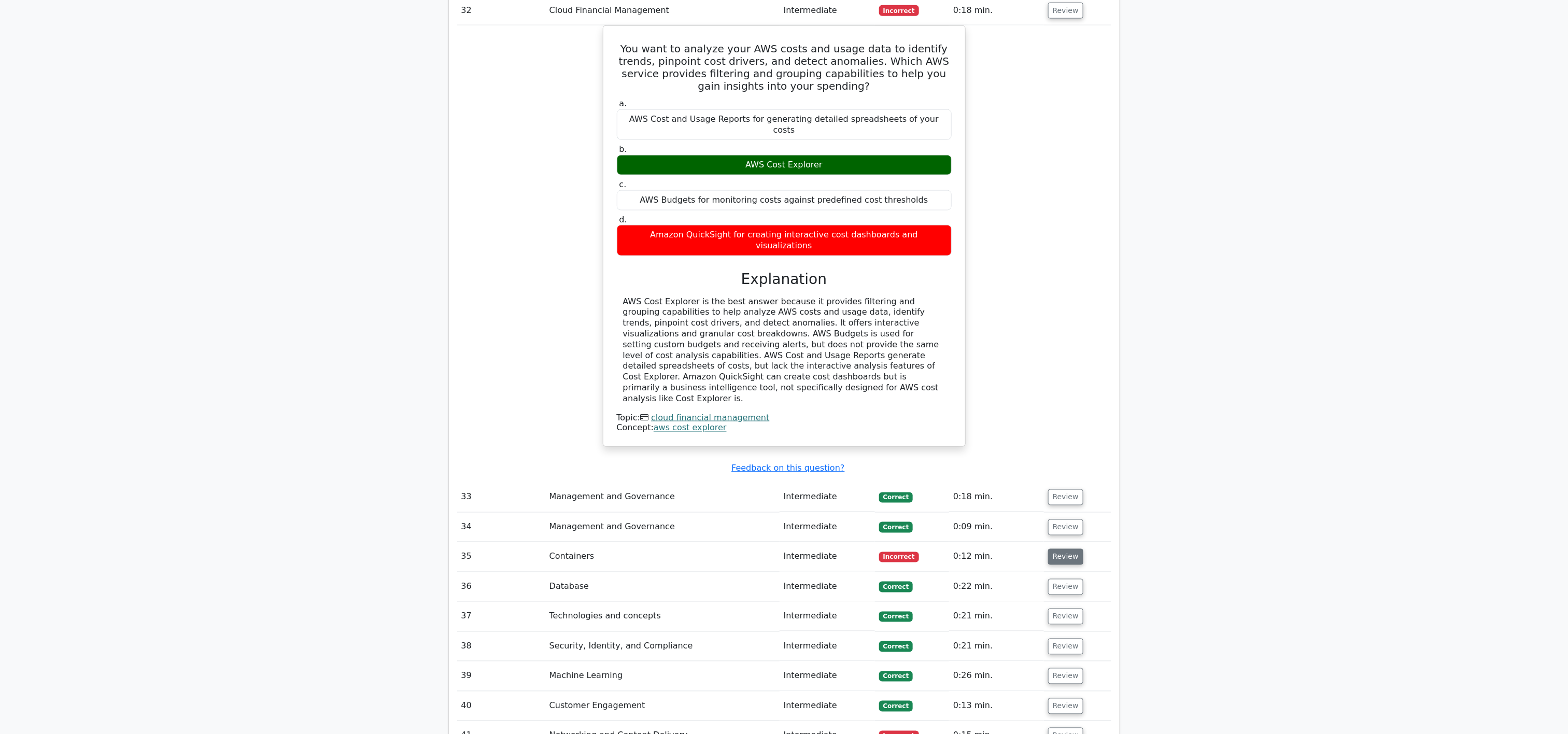
click at [784, 366] on button "Review" at bounding box center [1066, 557] width 35 height 16
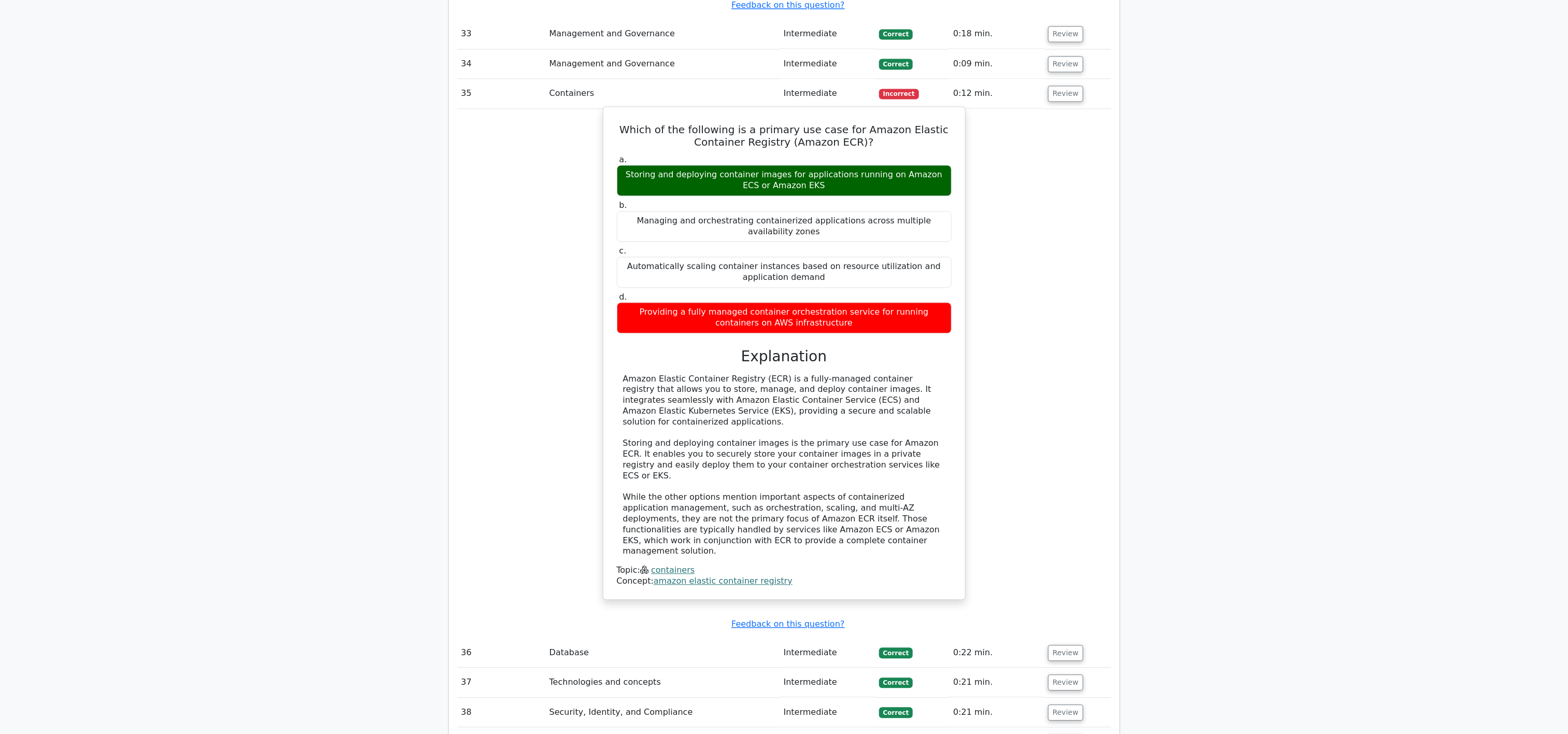
scroll to position [9342, 0]
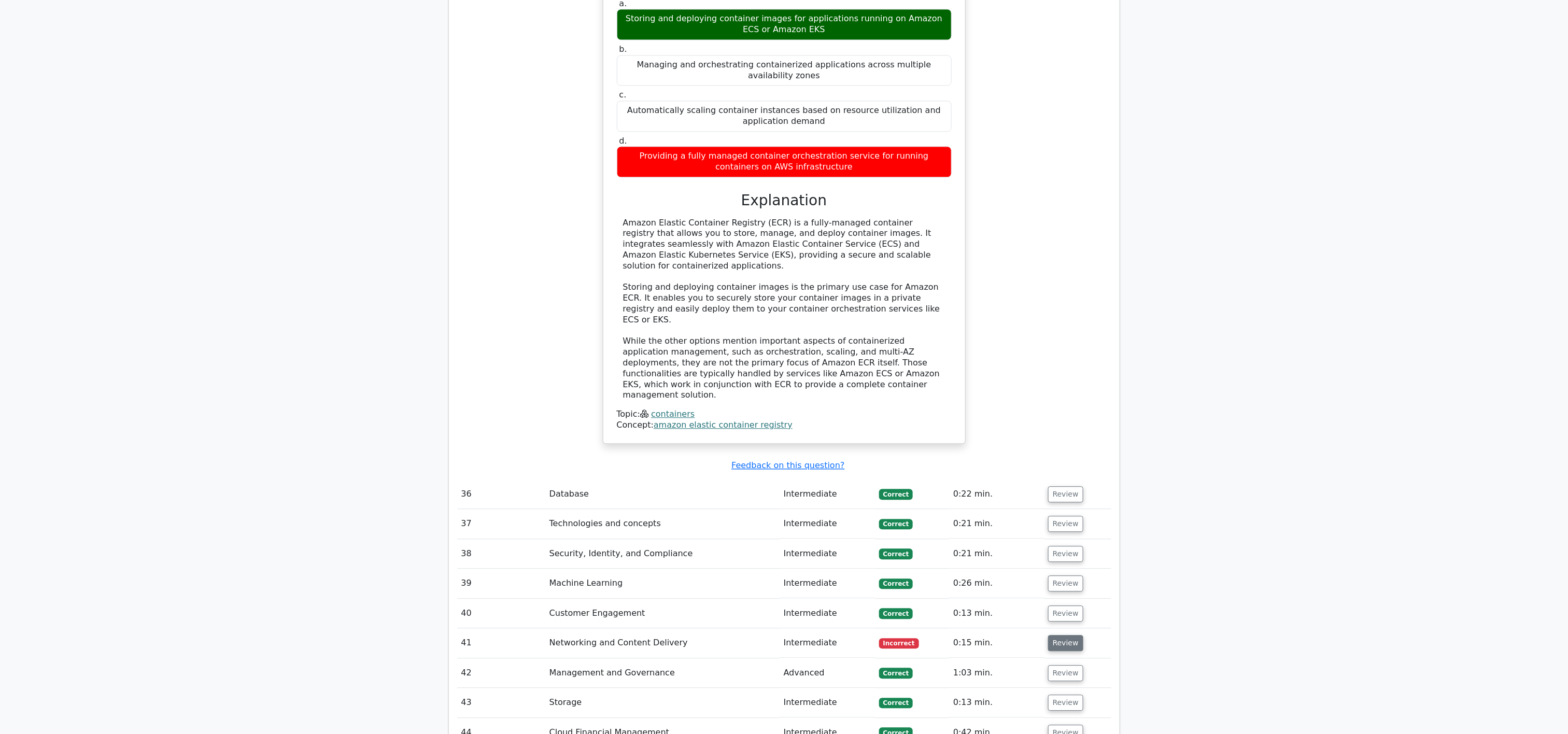
click at [784, 366] on button "Review" at bounding box center [1066, 643] width 35 height 16
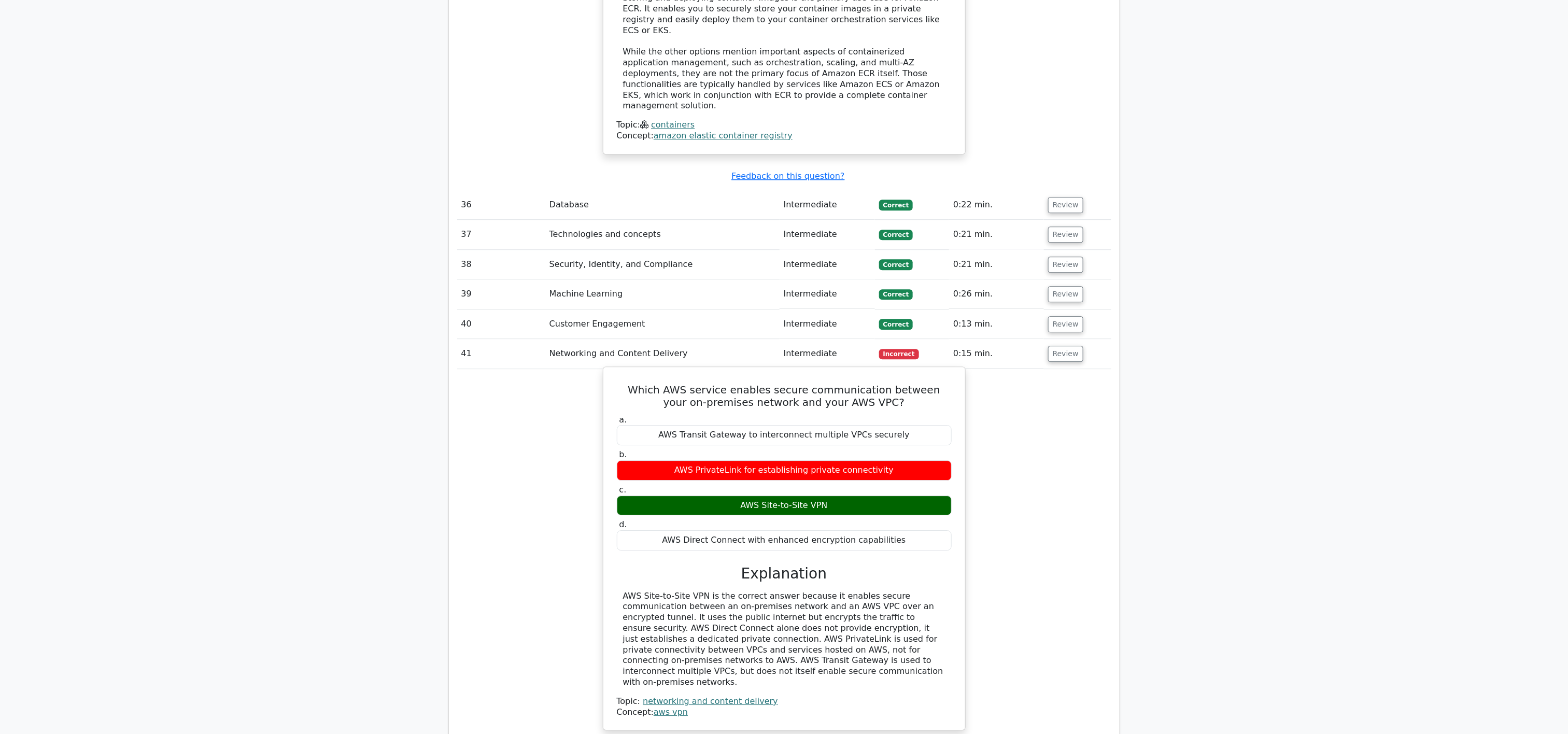
scroll to position [9860, 0]
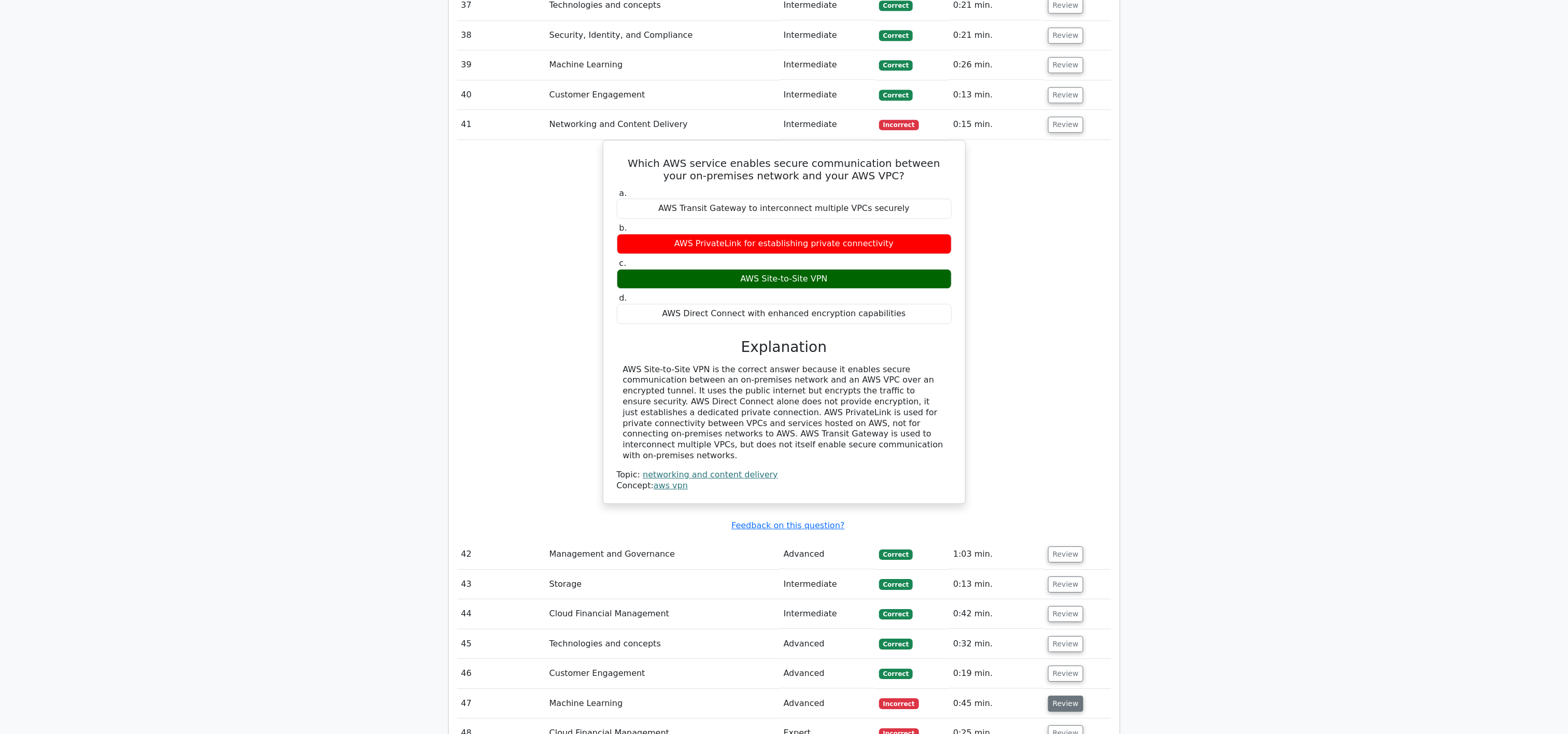
click at [784, 366] on button "Review" at bounding box center [1066, 704] width 35 height 16
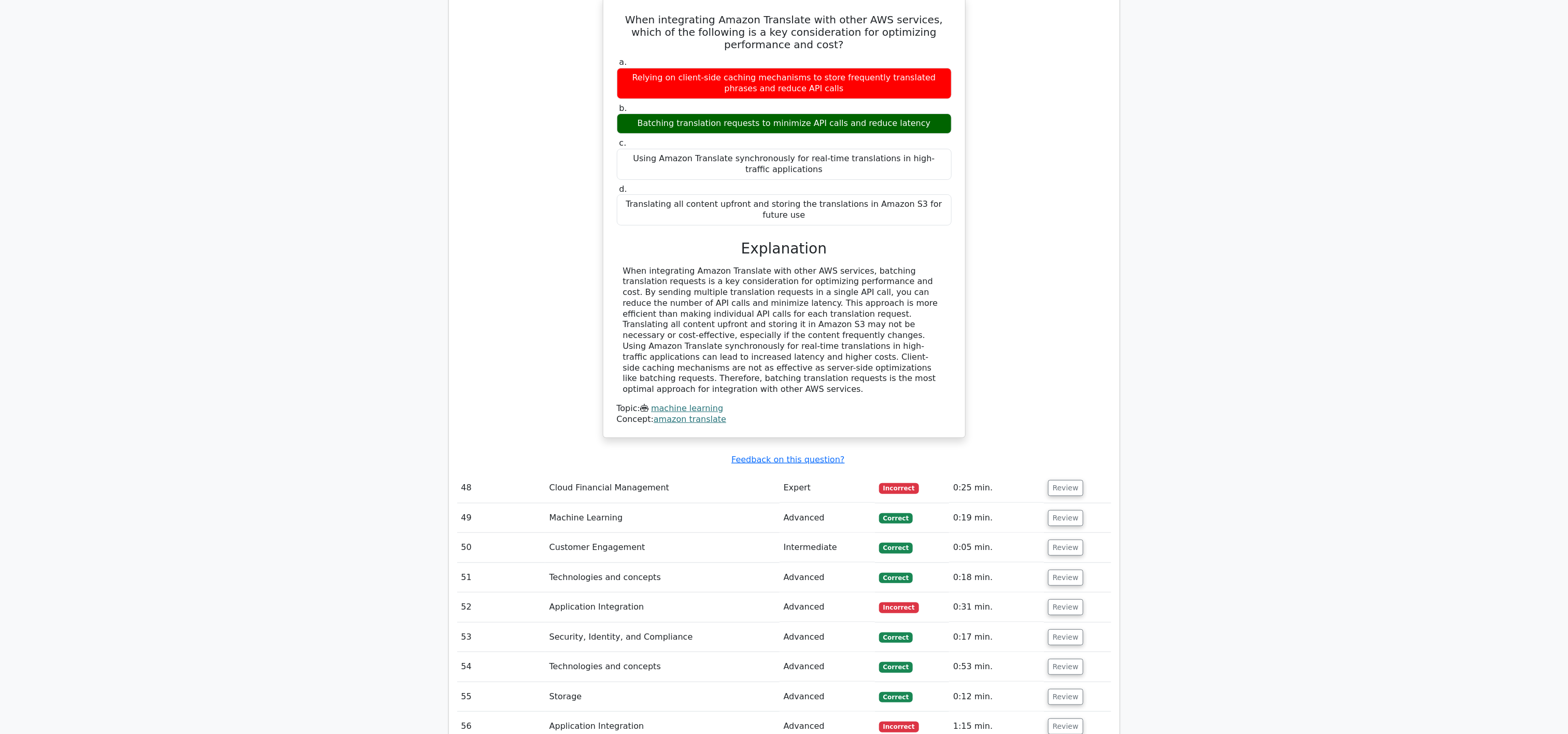
scroll to position [10585, 0]
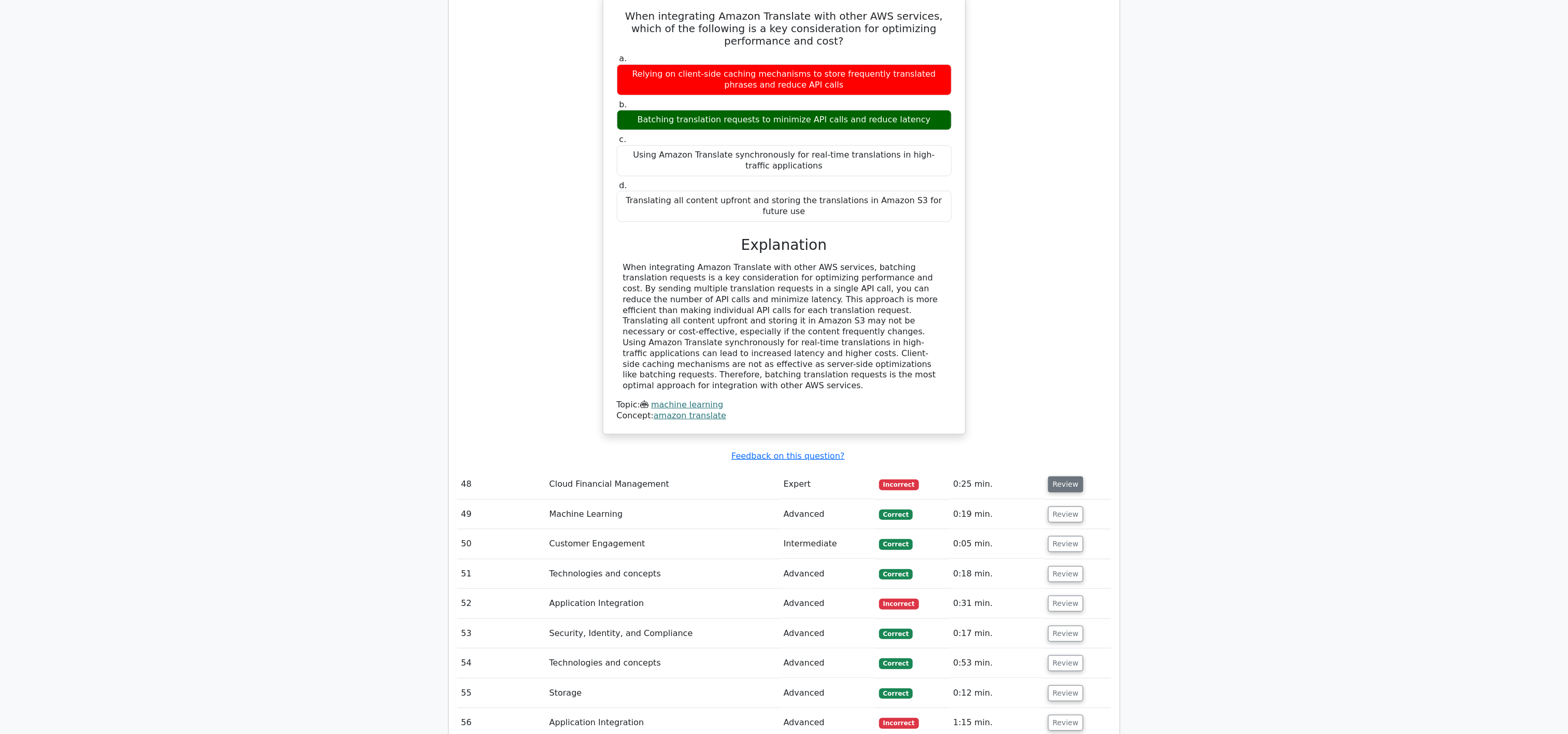
click at [784, 366] on button "Review" at bounding box center [1066, 484] width 35 height 16
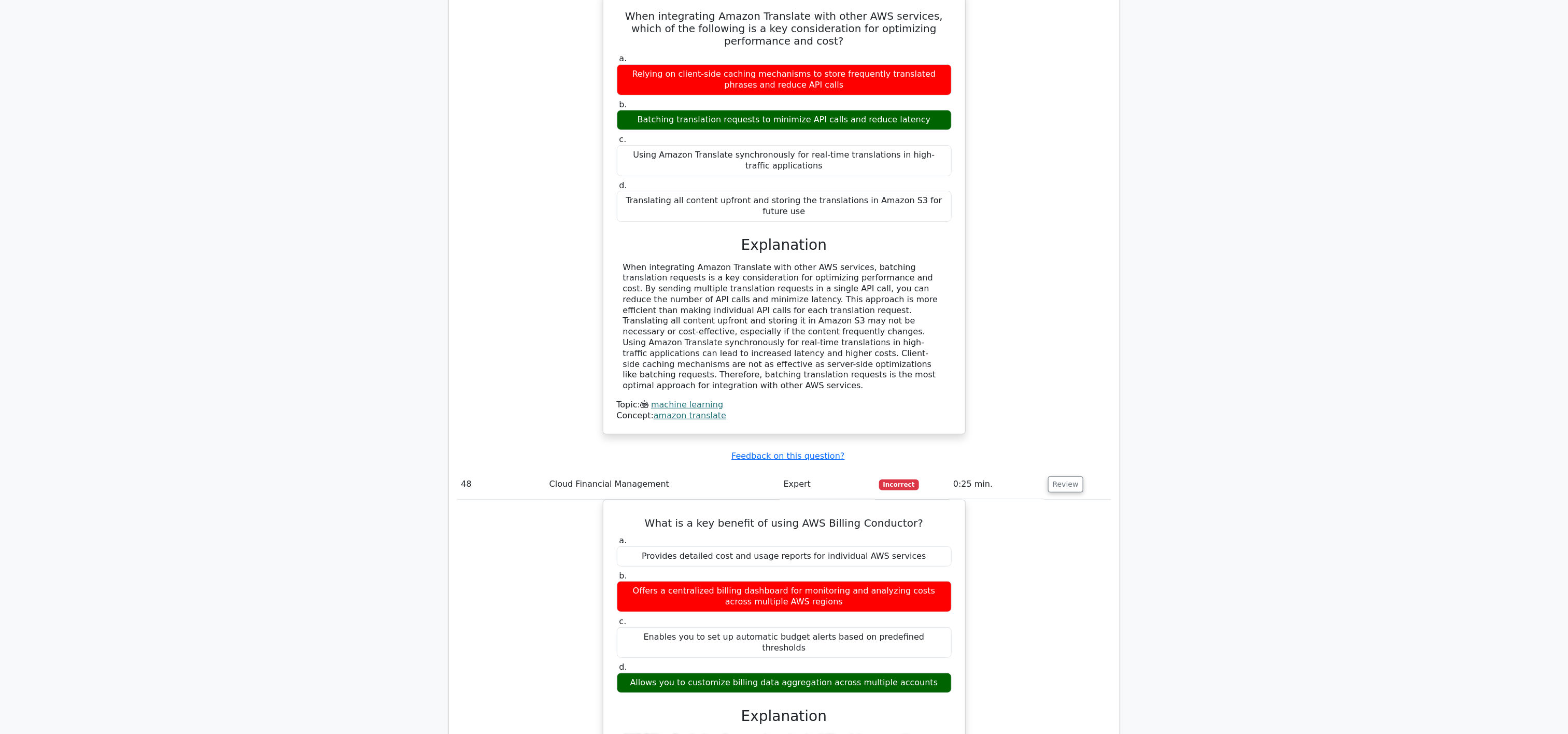
scroll to position [10793, 0]
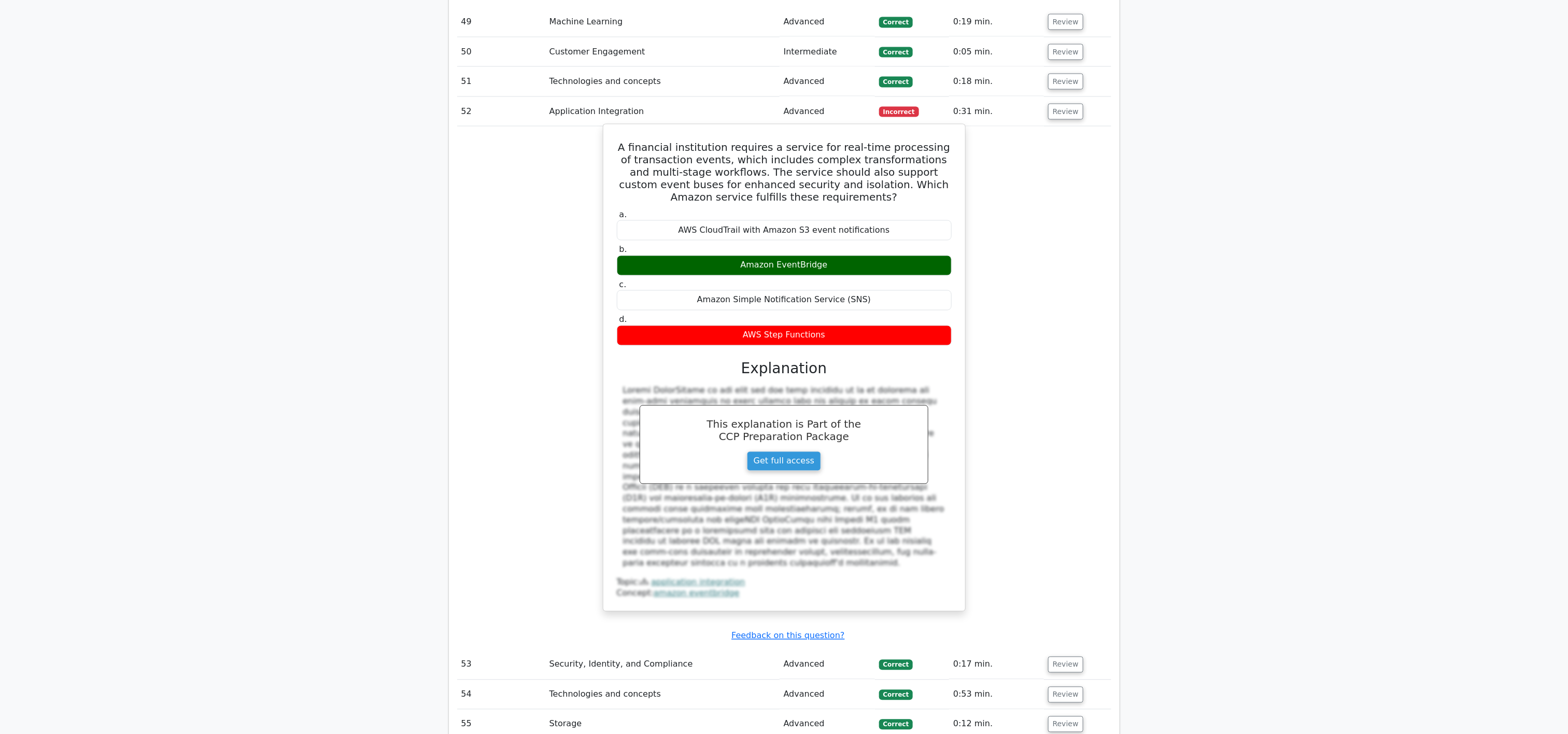
scroll to position [11518, 0]
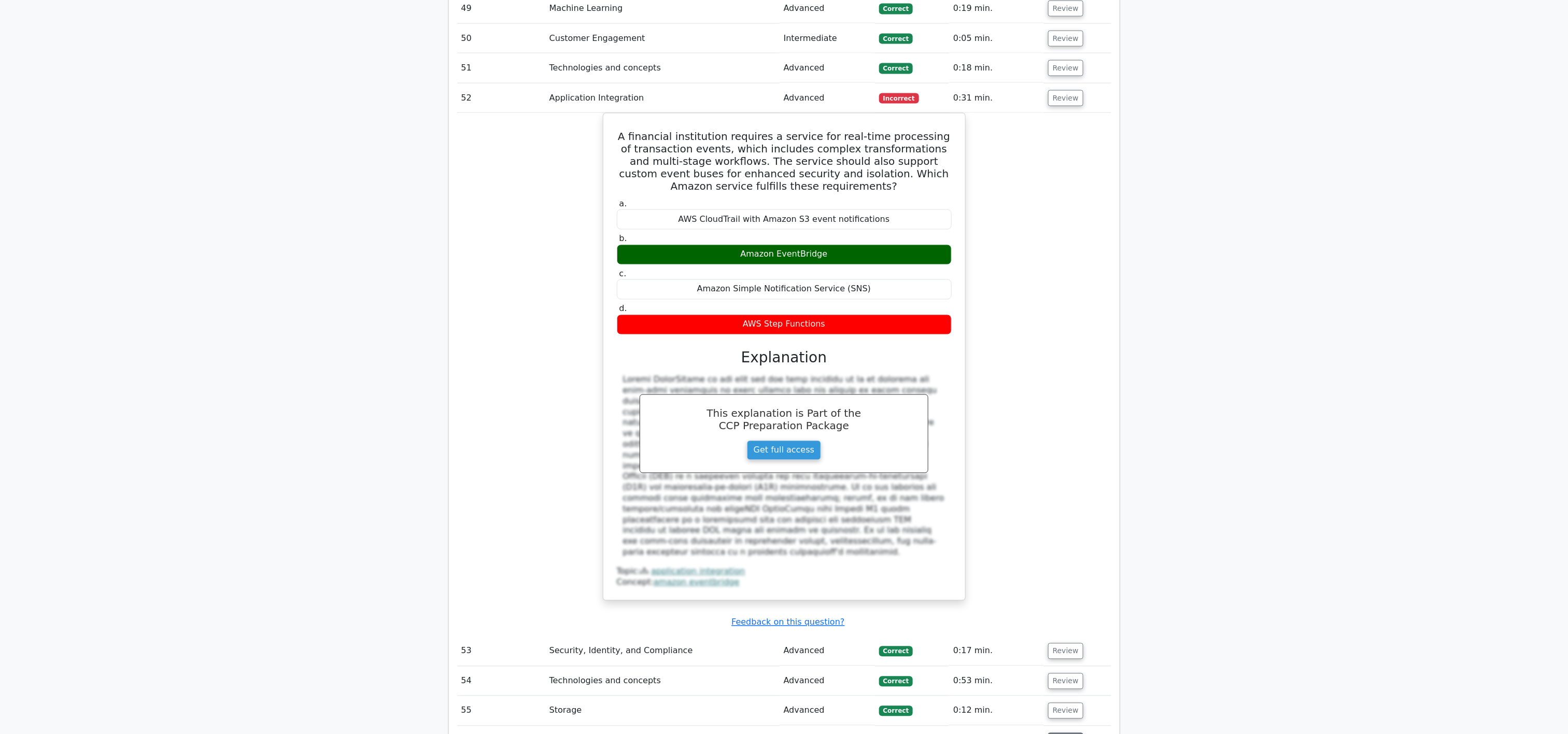
click at [784, 366] on button "Review" at bounding box center [1066, 741] width 35 height 16
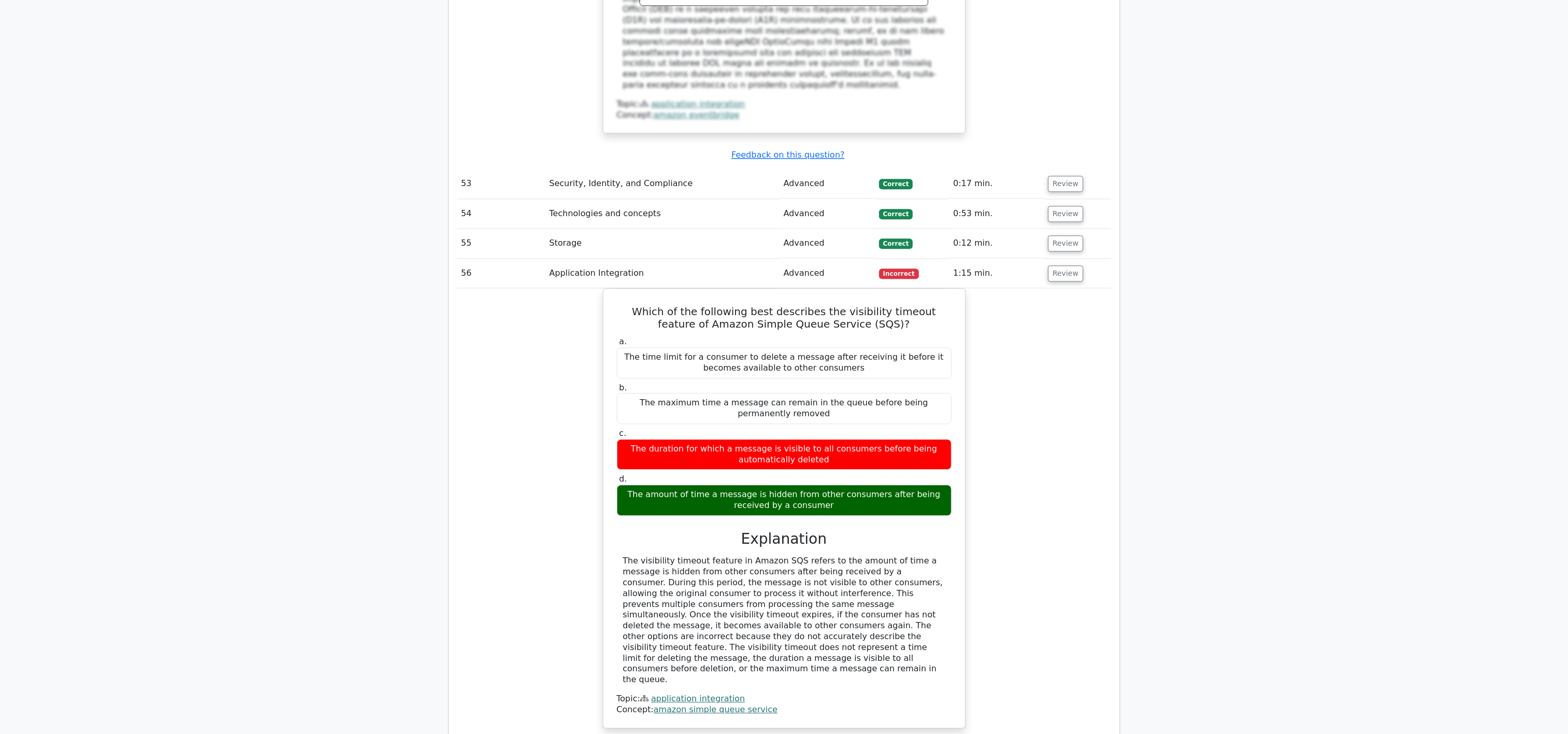
scroll to position [12037, 0]
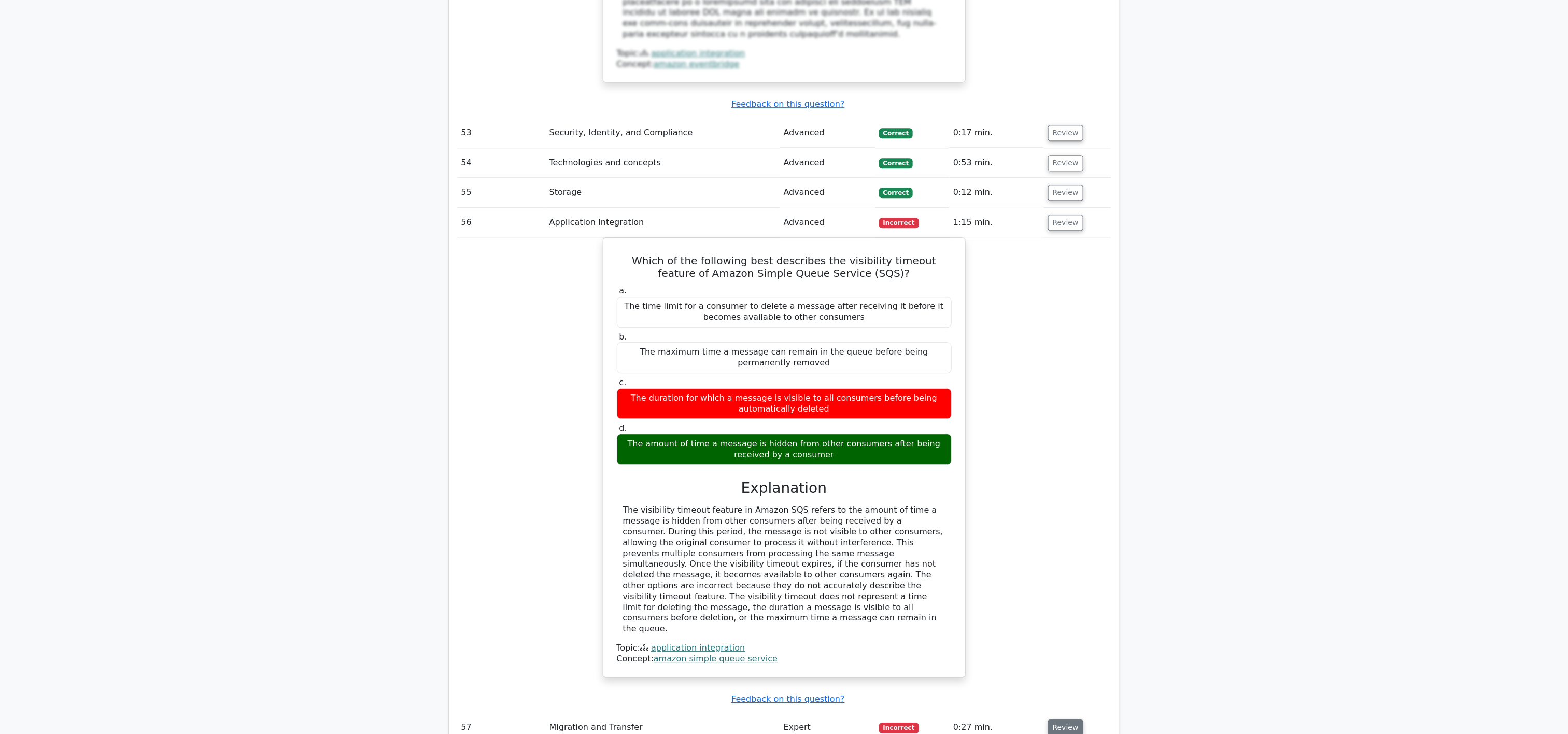
click at [784, 366] on button "Review" at bounding box center [1066, 727] width 35 height 16
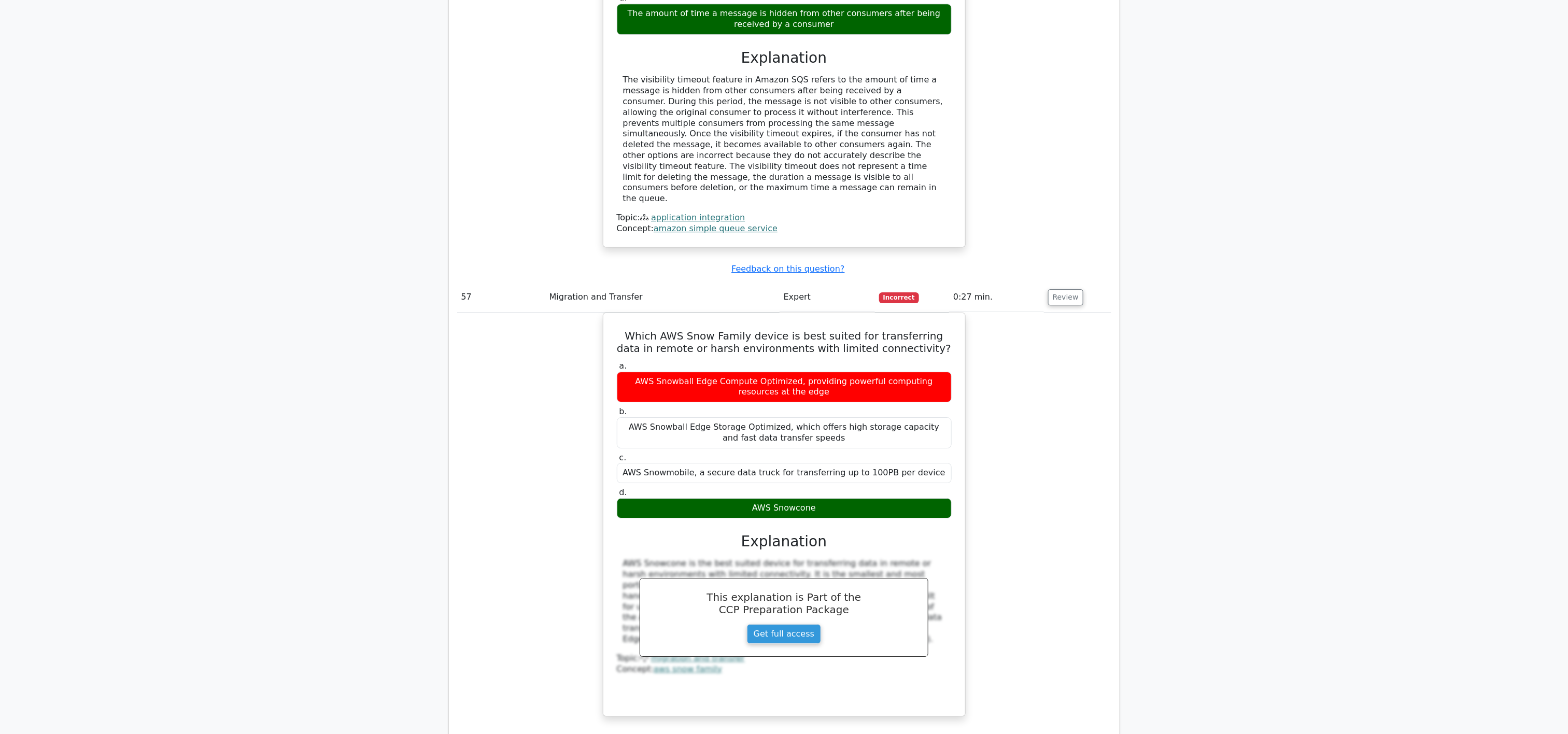
scroll to position [12555, 0]
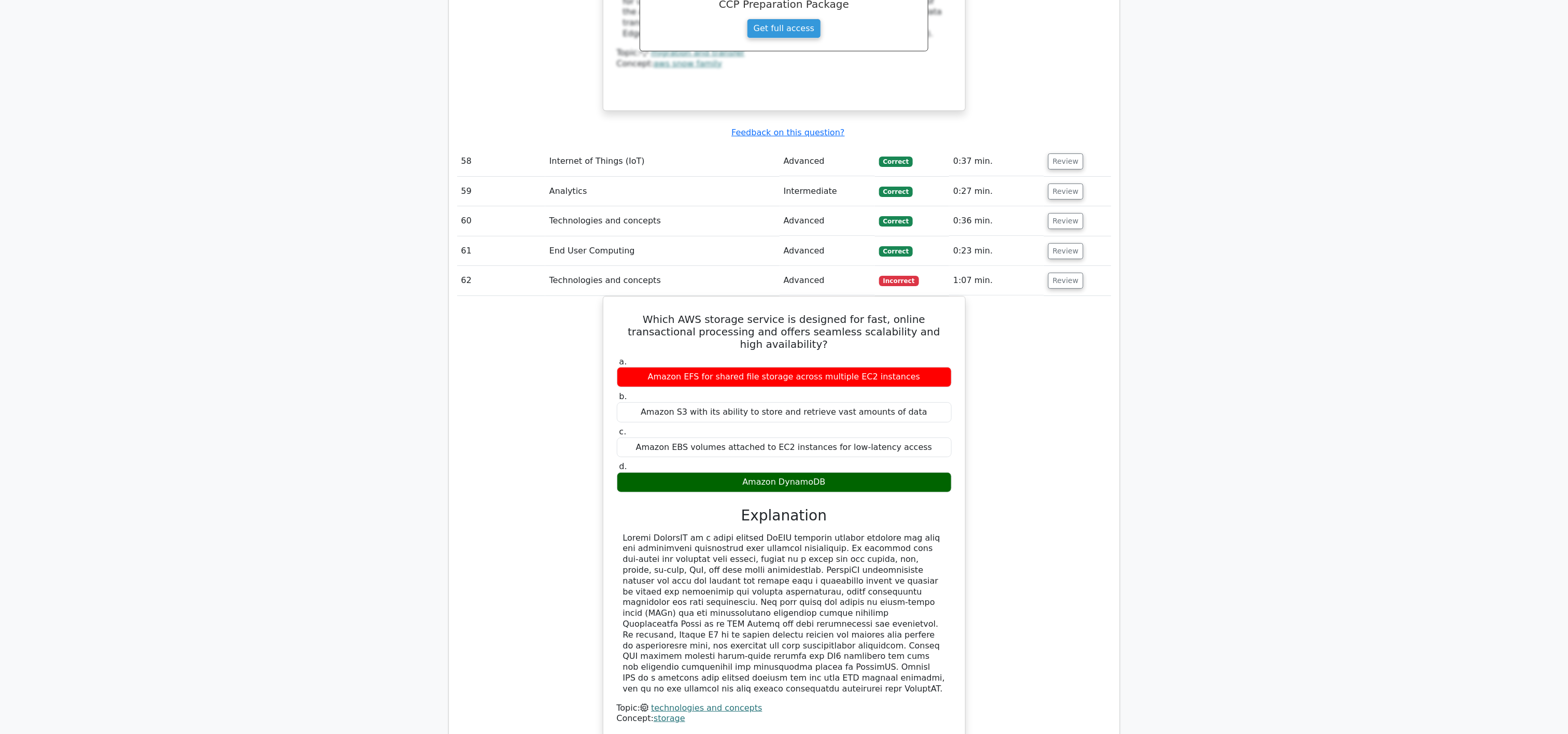
scroll to position [13073, 0]
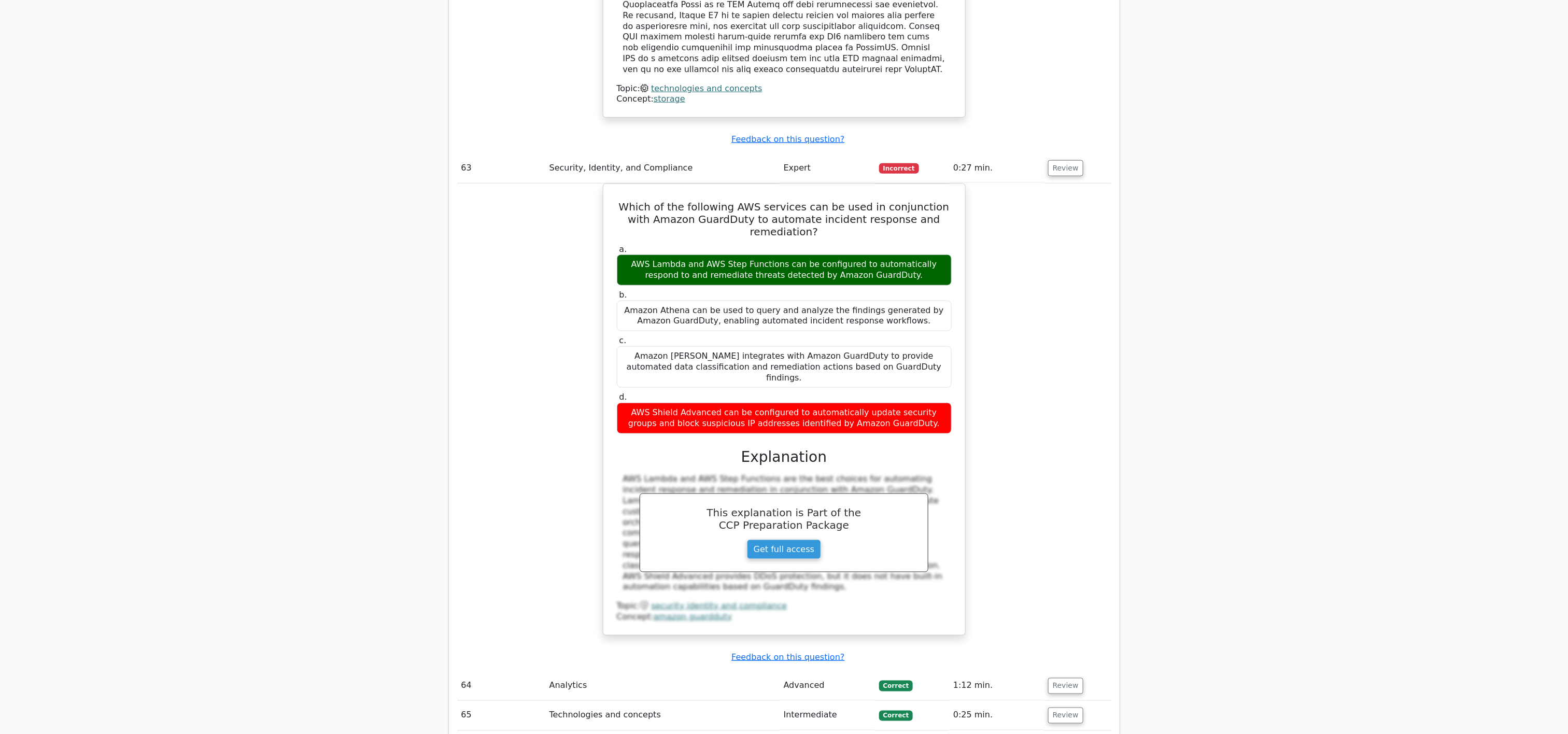
scroll to position [13747, 0]
